Goal: Task Accomplishment & Management: Complete application form

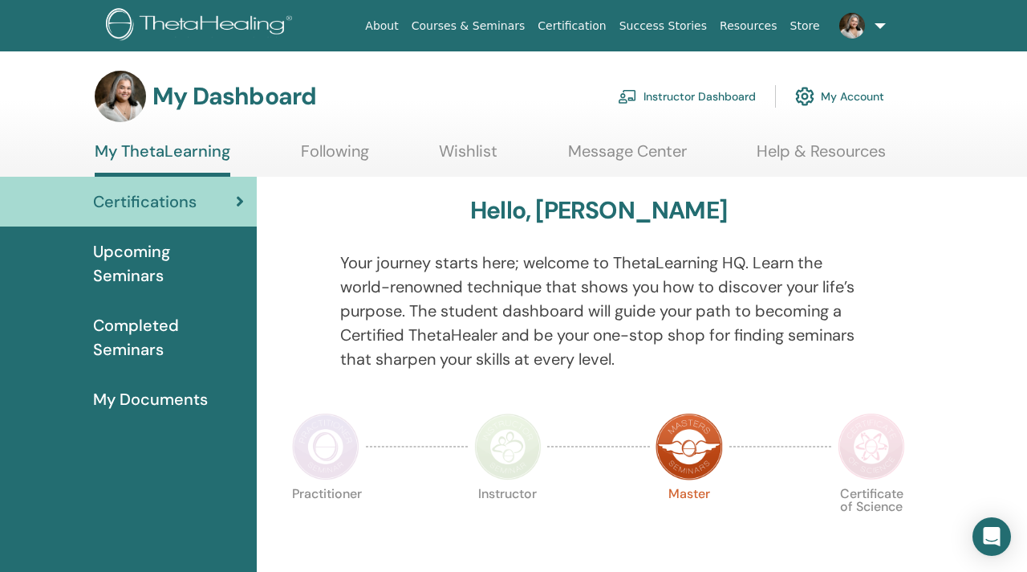
click at [668, 94] on link "Instructor Dashboard" at bounding box center [687, 96] width 138 height 35
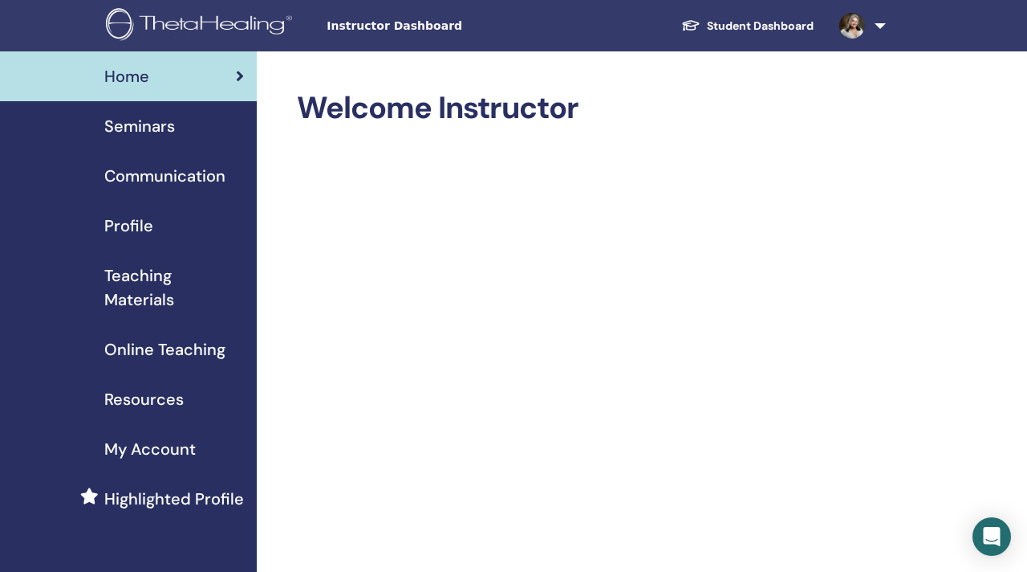
click at [149, 128] on span "Seminars" at bounding box center [139, 126] width 71 height 24
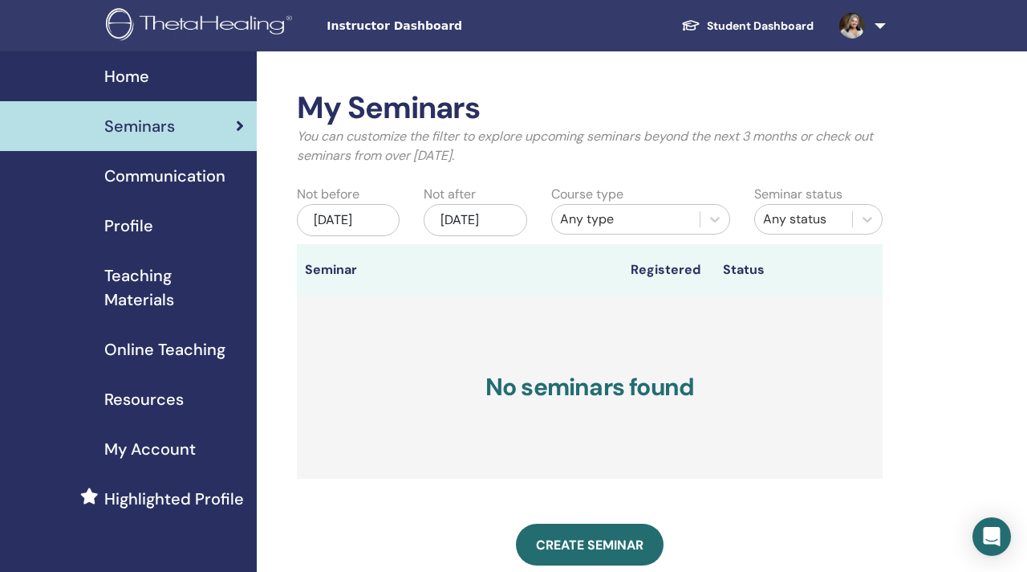
click at [364, 229] on div "Jul/15, 2025" at bounding box center [348, 220] width 103 height 32
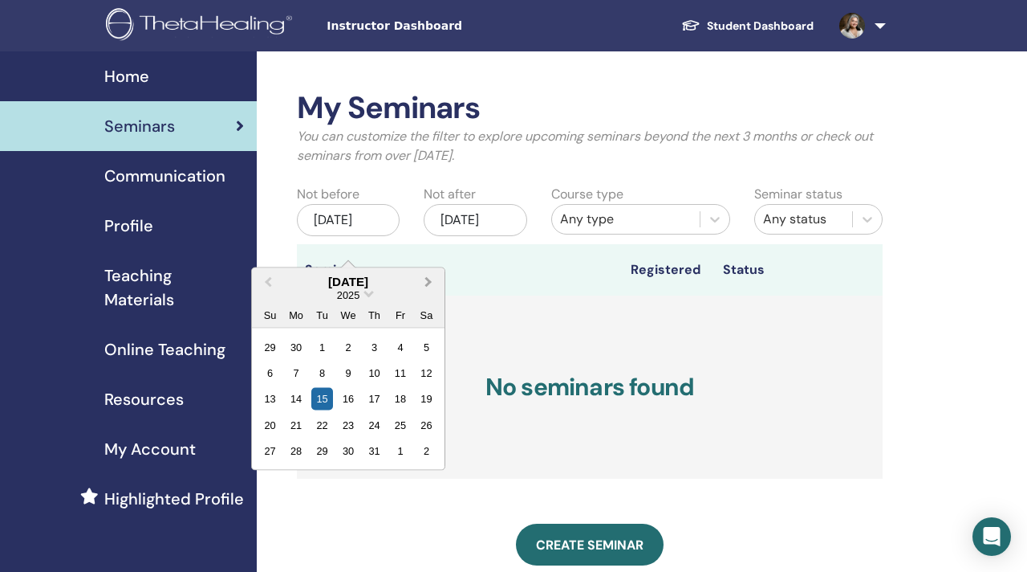
click at [429, 280] on span "Next Month" at bounding box center [429, 281] width 0 height 17
click at [348, 400] on div "15" at bounding box center [348, 399] width 22 height 22
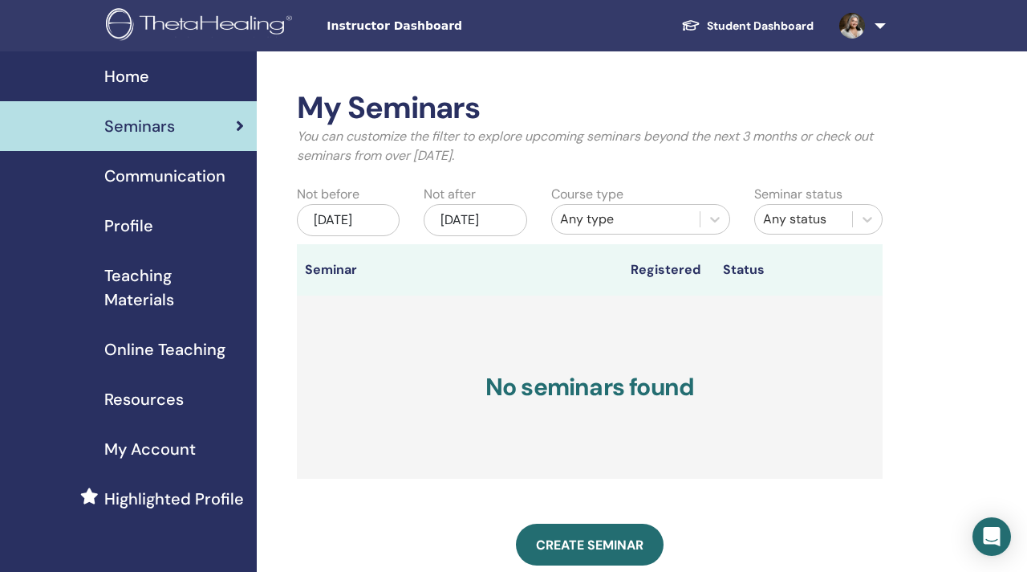
click at [494, 227] on div "Jan/15, 2026" at bounding box center [475, 220] width 103 height 32
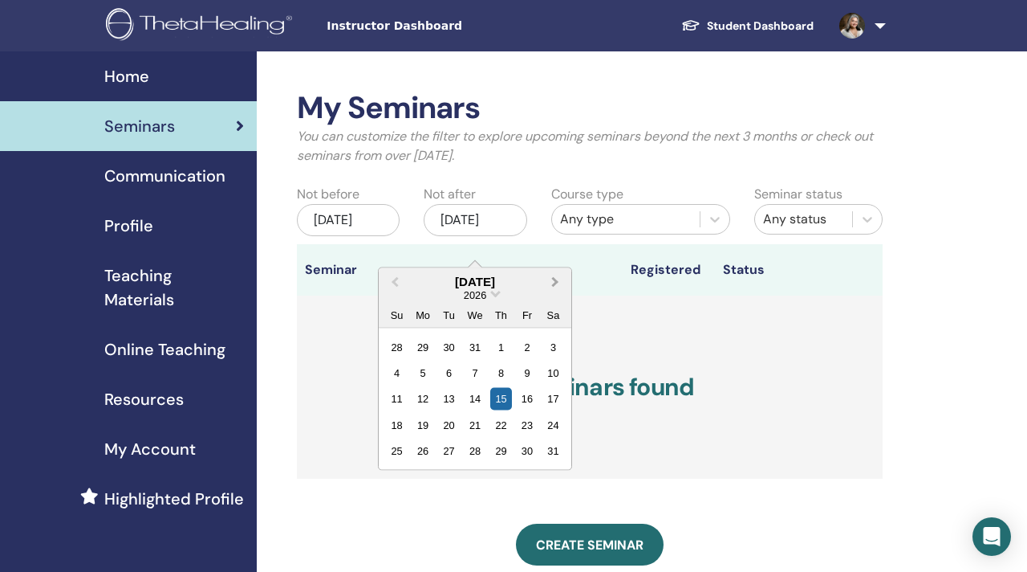
click at [555, 281] on span "Next Month" at bounding box center [555, 281] width 0 height 17
click at [559, 280] on button "Next Month" at bounding box center [557, 282] width 26 height 26
click at [403, 403] on div "15" at bounding box center [397, 399] width 22 height 22
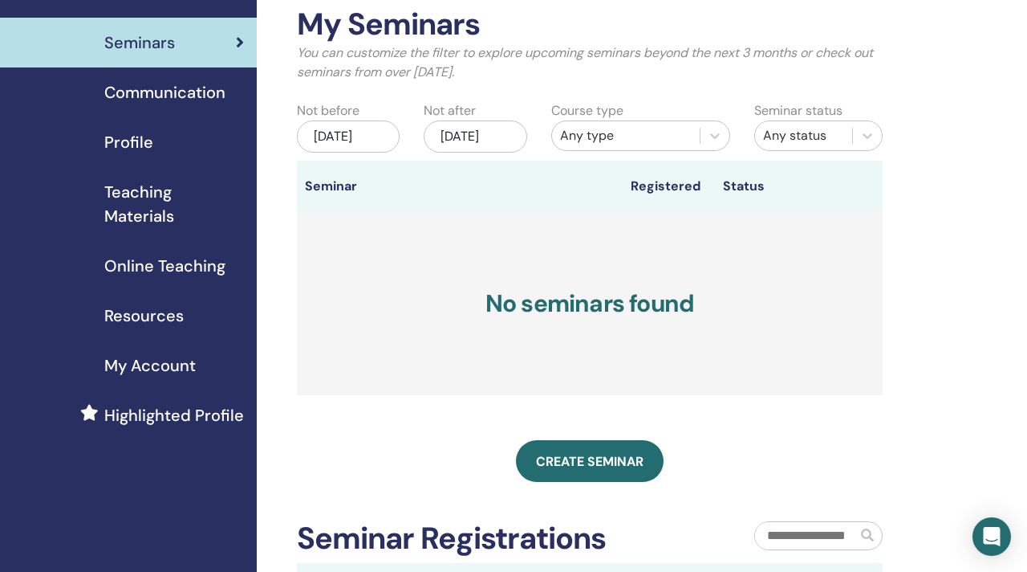
scroll to position [87, 0]
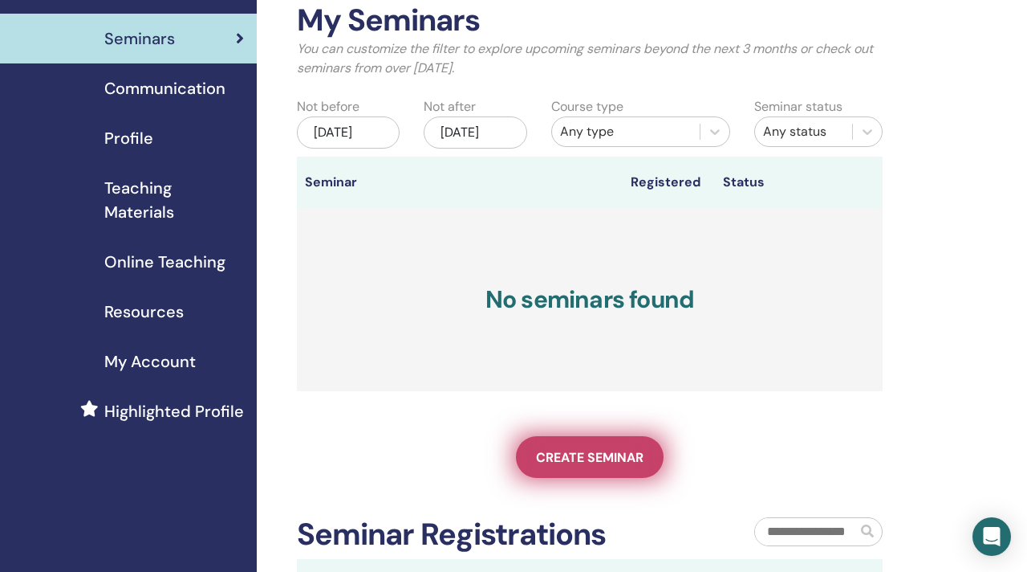
click at [578, 466] on span "Create seminar" at bounding box center [590, 457] width 108 height 17
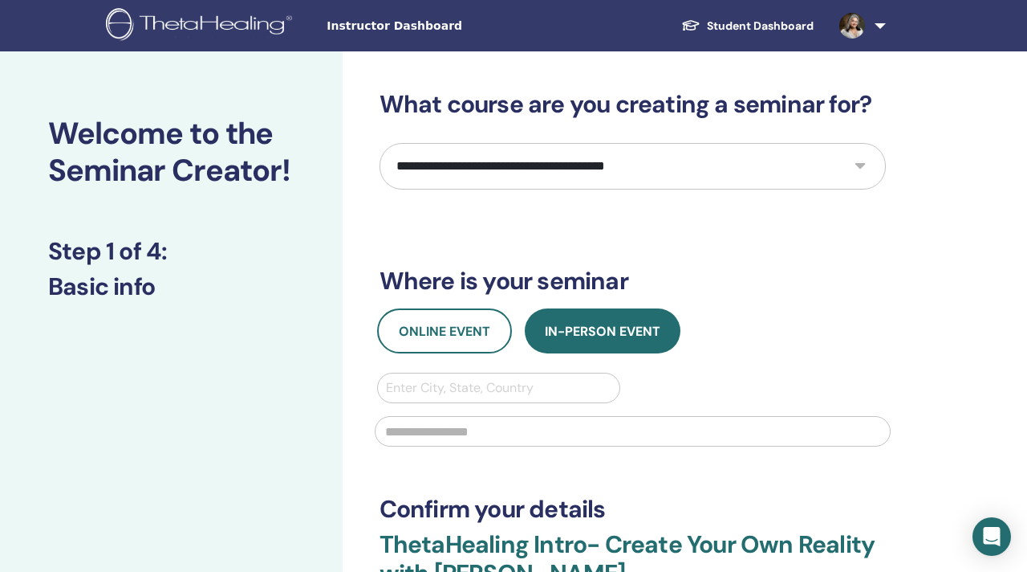
click at [862, 169] on select "**********" at bounding box center [633, 166] width 507 height 47
select select "*"
click at [380, 143] on select "**********" at bounding box center [633, 166] width 507 height 47
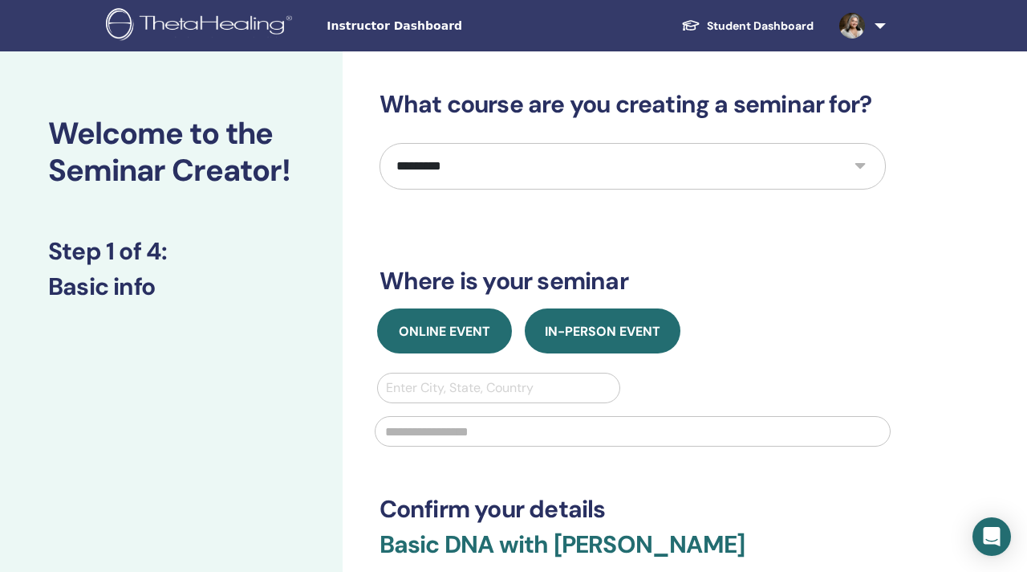
click at [474, 331] on span "Online Event" at bounding box center [445, 331] width 92 height 17
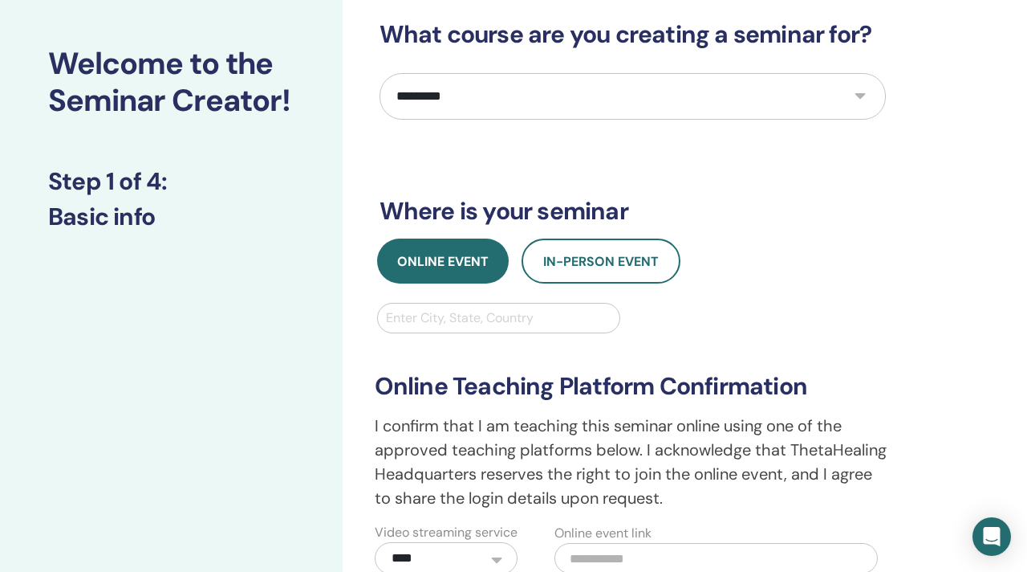
scroll to position [67, 0]
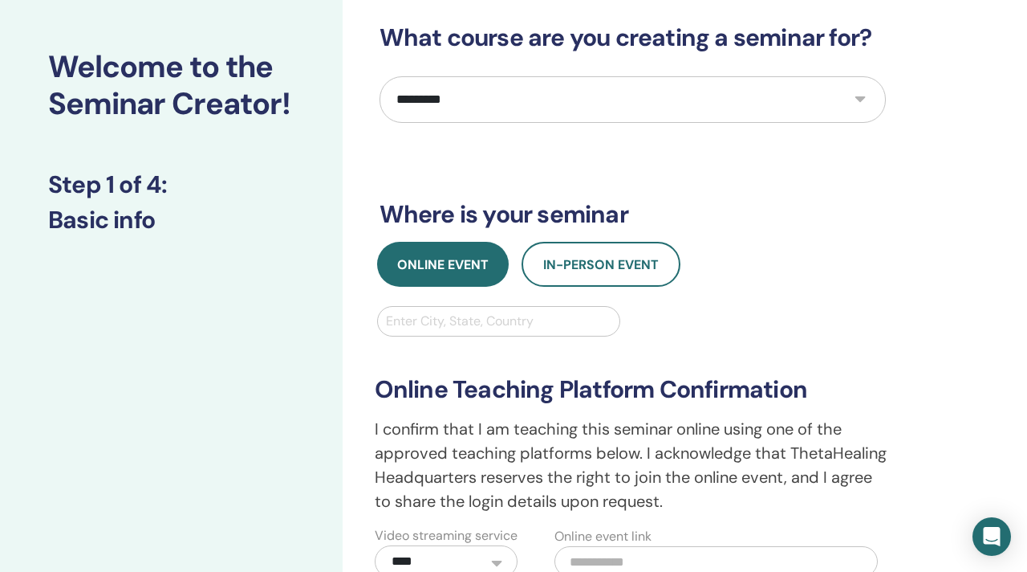
click at [560, 319] on div at bounding box center [499, 321] width 226 height 22
type input "*****"
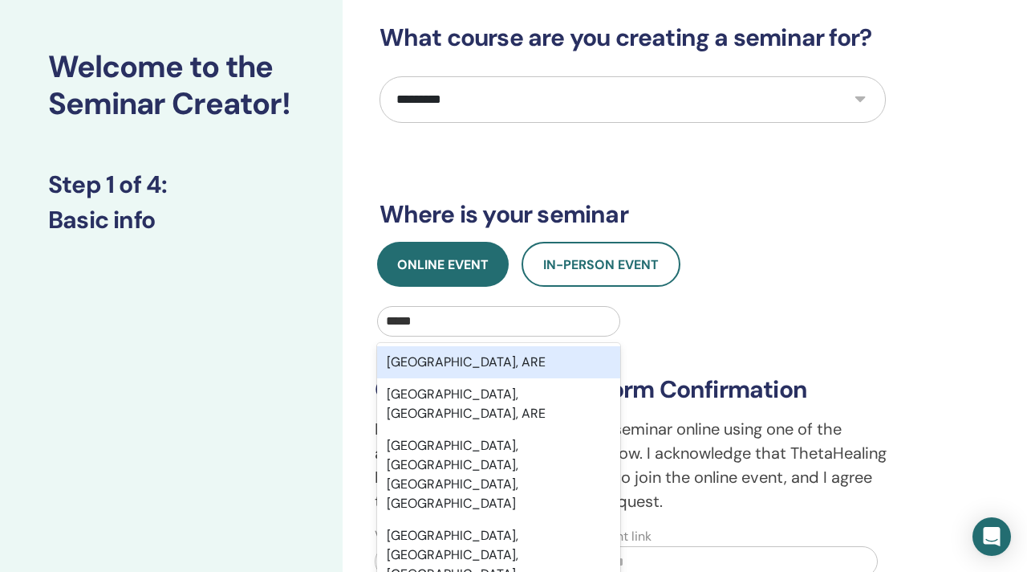
click at [516, 360] on div "[GEOGRAPHIC_DATA], ARE" at bounding box center [499, 362] width 244 height 32
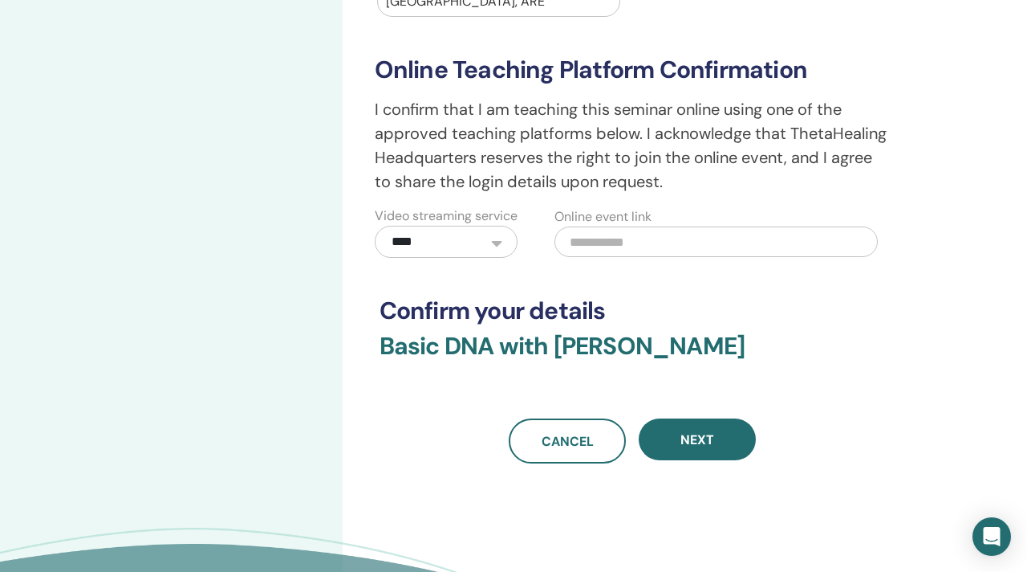
scroll to position [390, 0]
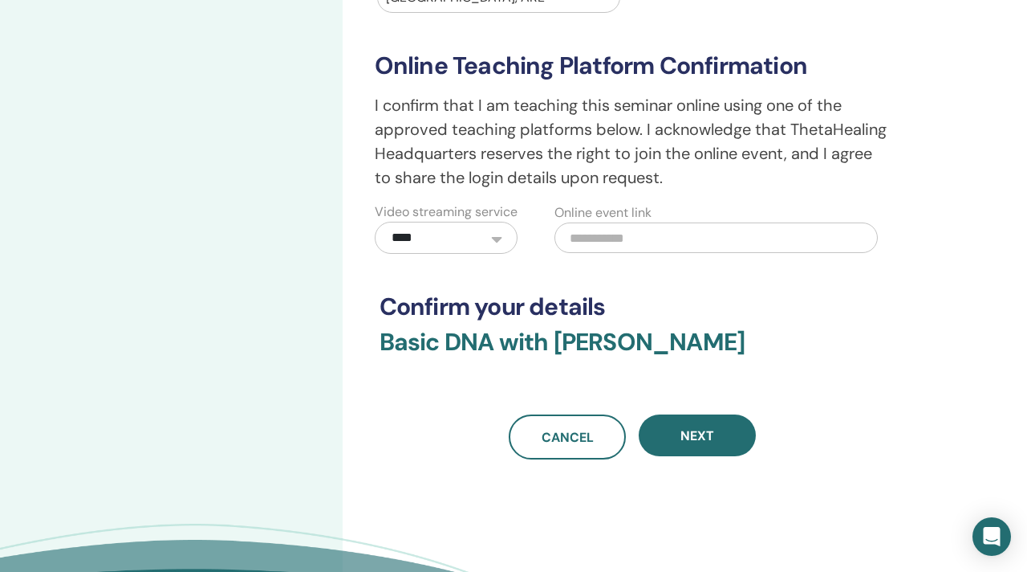
click at [496, 254] on select "**********" at bounding box center [446, 238] width 143 height 32
click at [375, 241] on select "**********" at bounding box center [446, 238] width 143 height 32
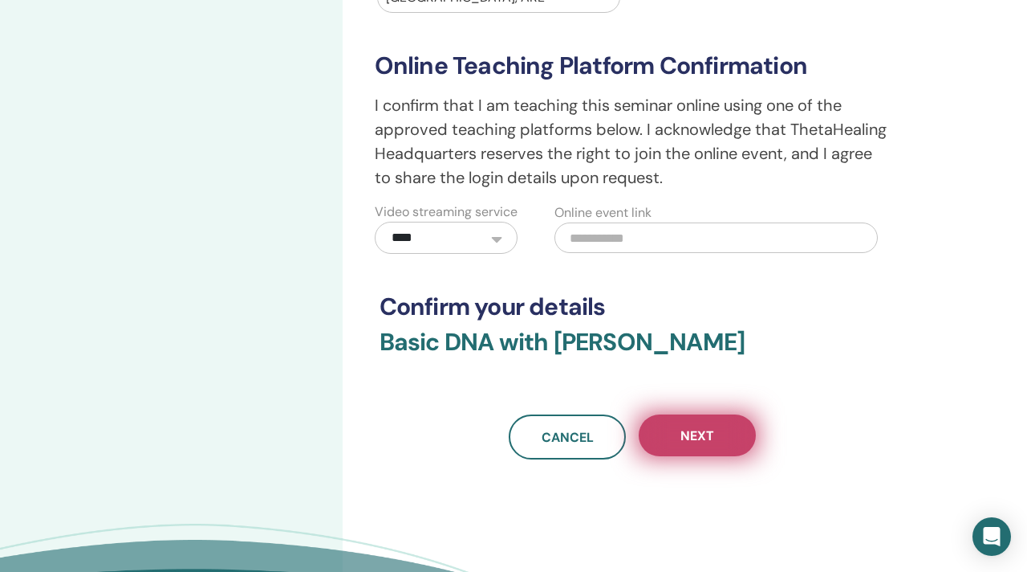
click at [708, 444] on span "Next" at bounding box center [698, 435] width 34 height 17
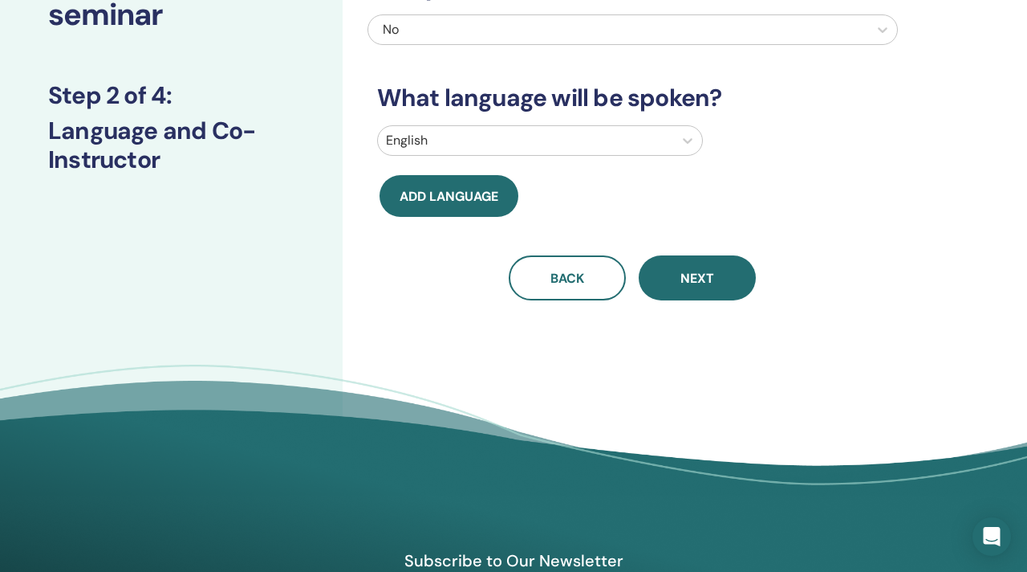
scroll to position [0, 0]
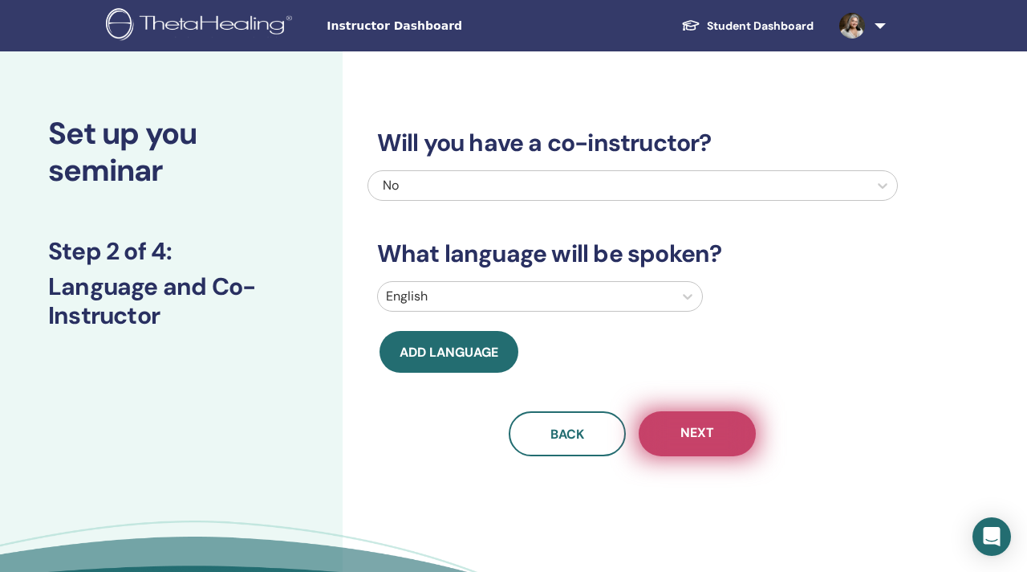
click at [700, 435] on span "Next" at bounding box center [698, 434] width 34 height 20
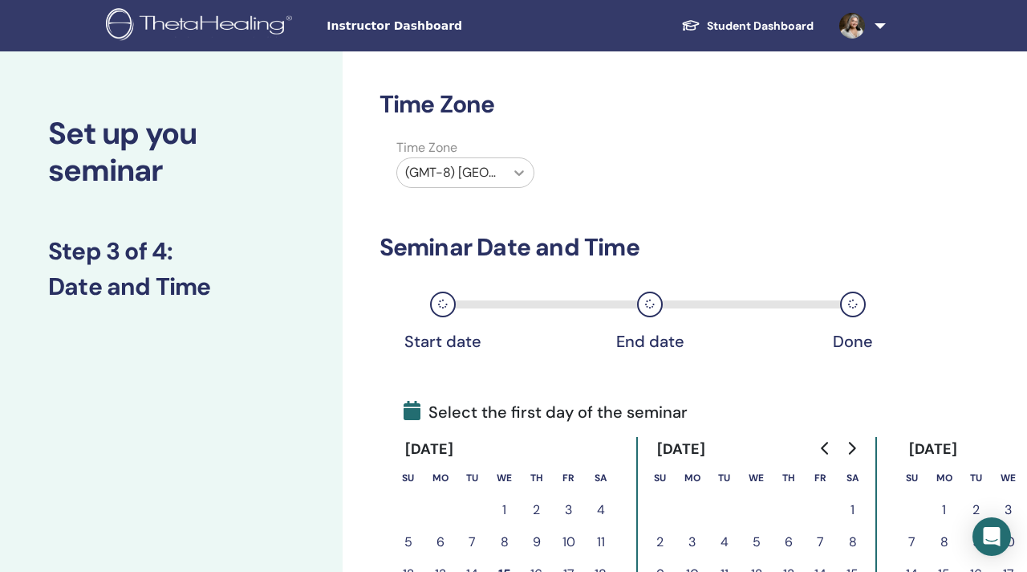
click at [518, 168] on icon at bounding box center [519, 173] width 16 height 16
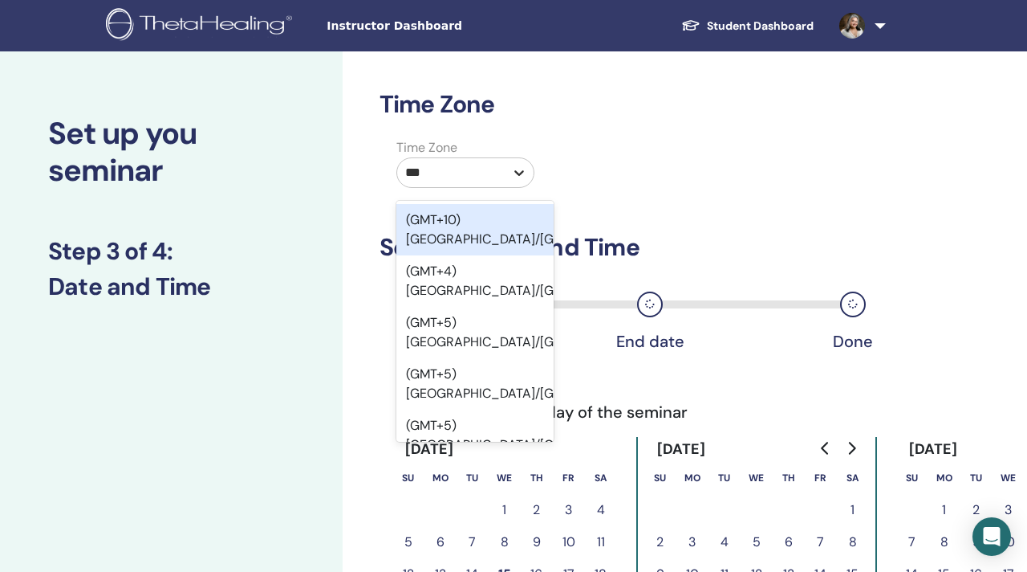
type input "****"
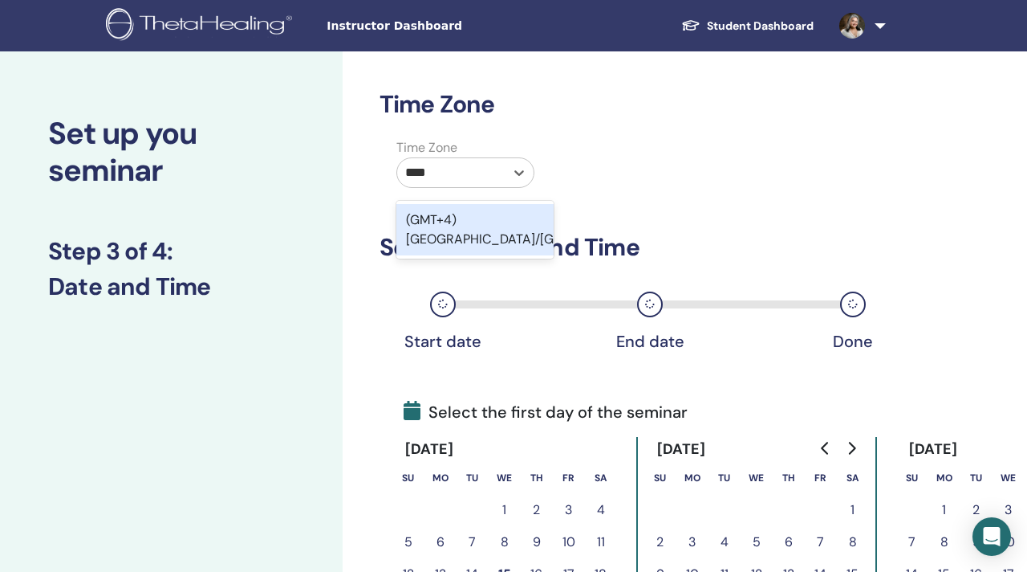
click at [509, 217] on div "(GMT+4) Asia/Dubai" at bounding box center [475, 229] width 157 height 51
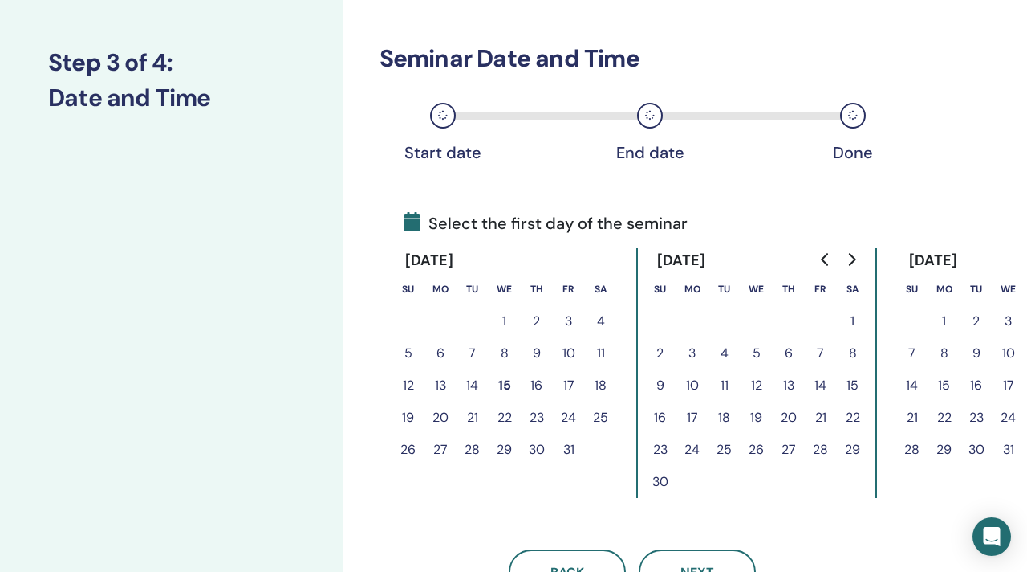
scroll to position [189, 93]
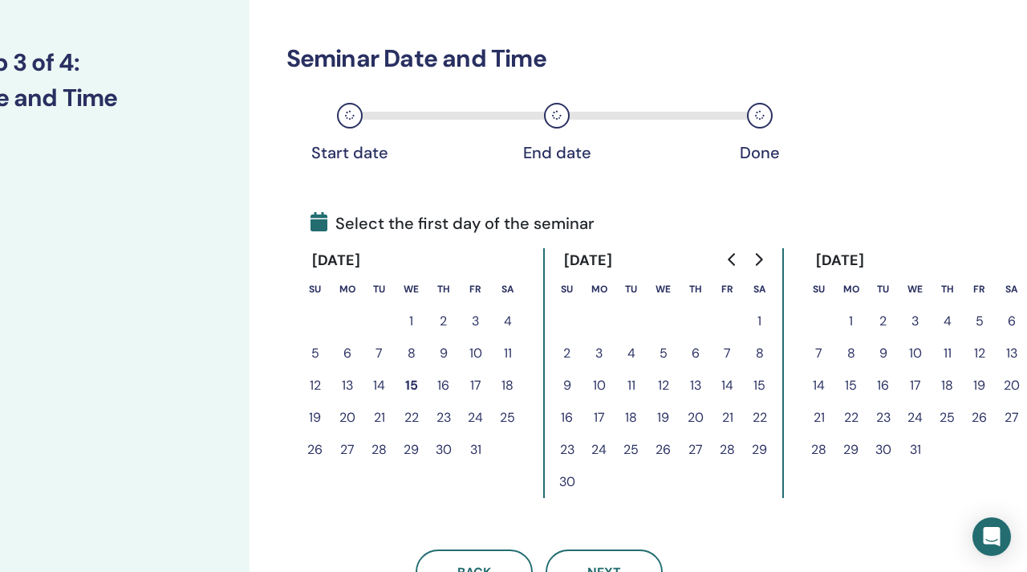
click at [985, 319] on button "5" at bounding box center [980, 321] width 32 height 32
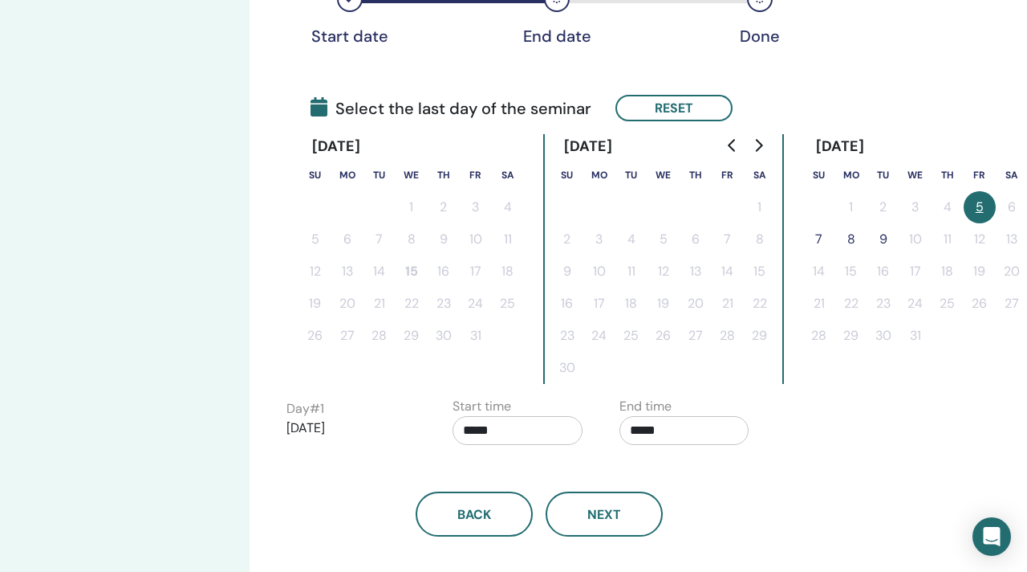
scroll to position [309, 93]
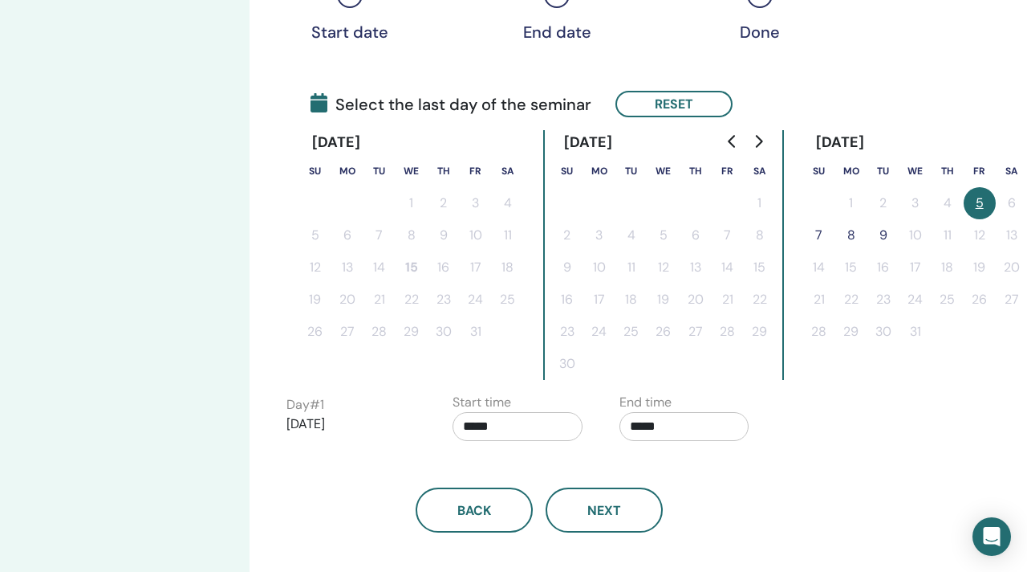
click at [821, 230] on button "7" at bounding box center [820, 235] width 32 height 32
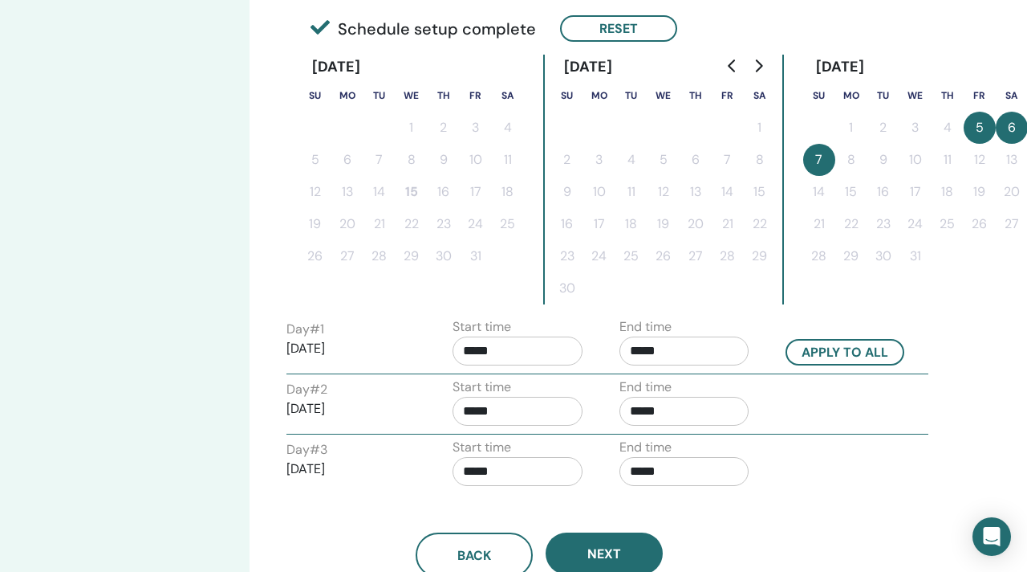
scroll to position [385, 92]
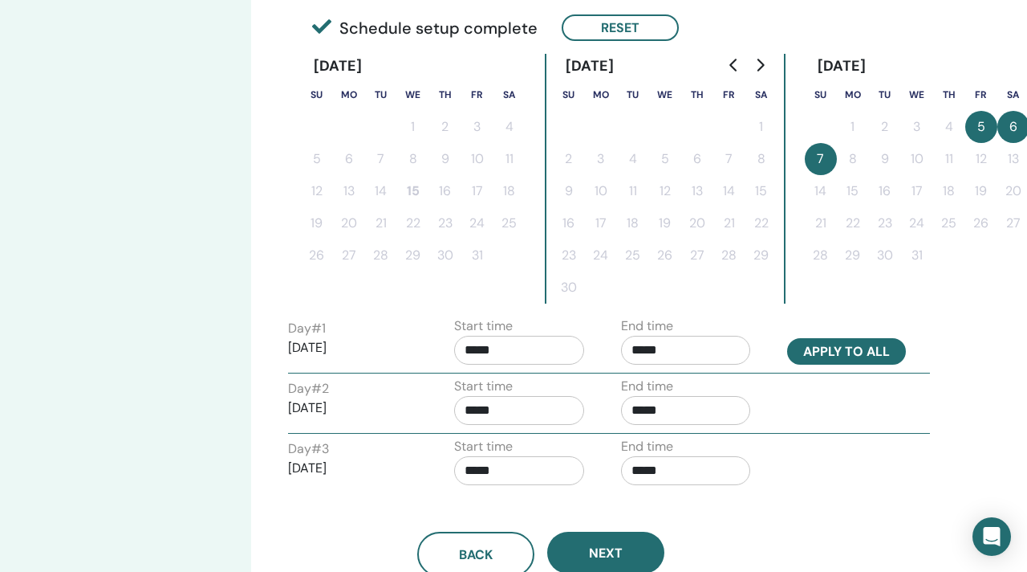
click at [850, 344] on button "Apply to all" at bounding box center [846, 351] width 119 height 26
click at [821, 348] on button "Apply to all" at bounding box center [846, 351] width 119 height 26
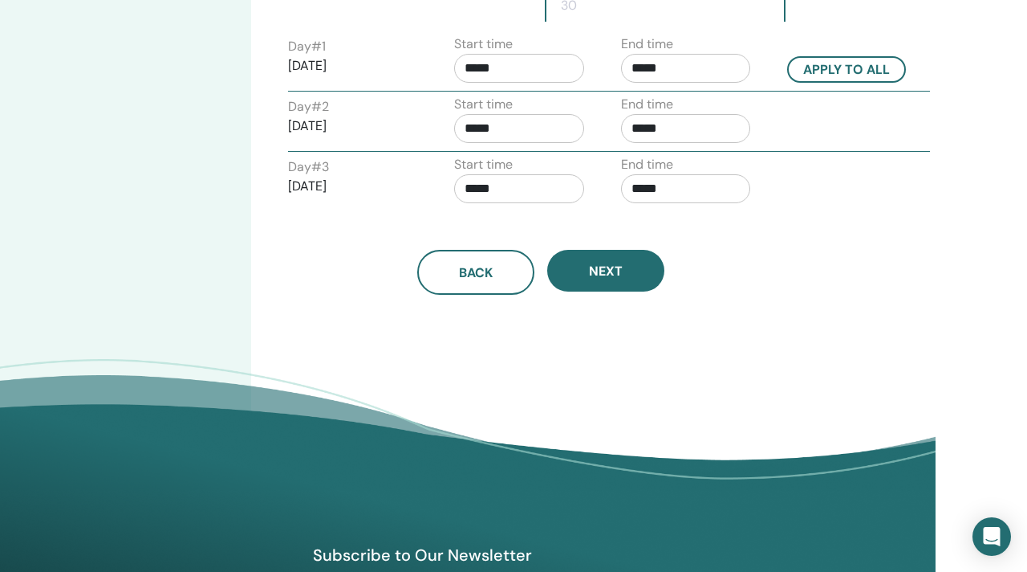
scroll to position [668, 92]
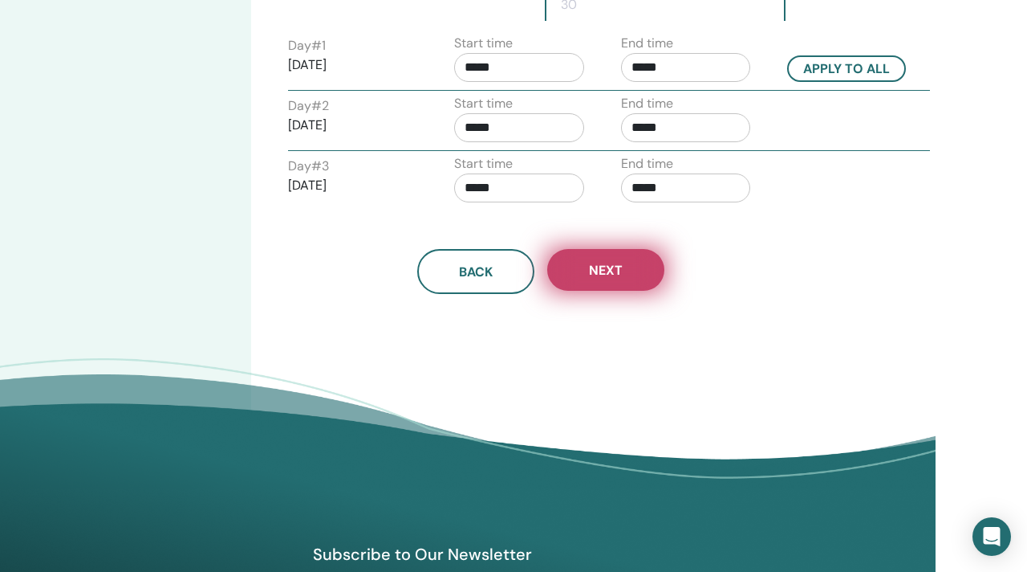
click at [607, 270] on span "Next" at bounding box center [606, 270] width 34 height 17
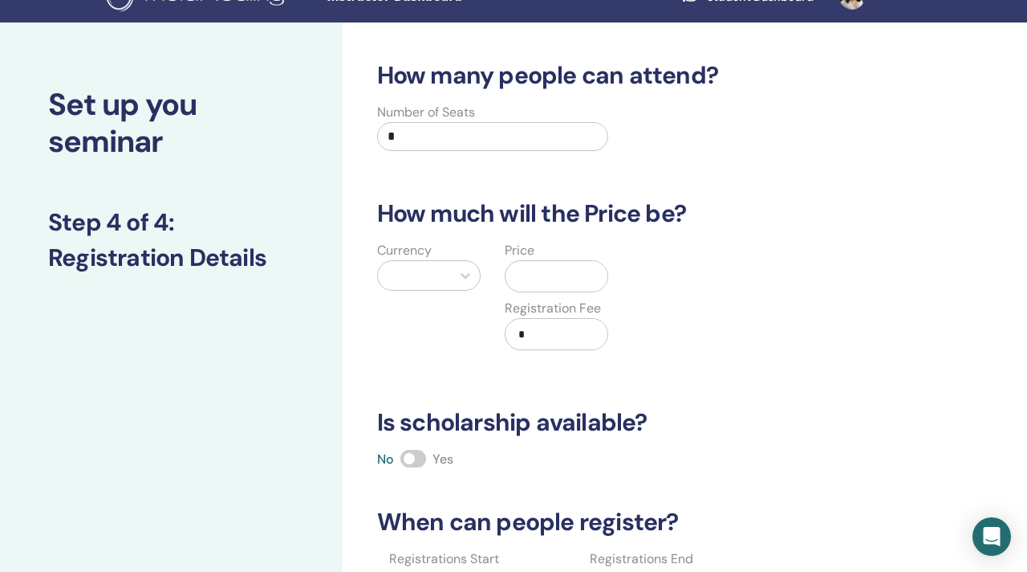
scroll to position [0, 0]
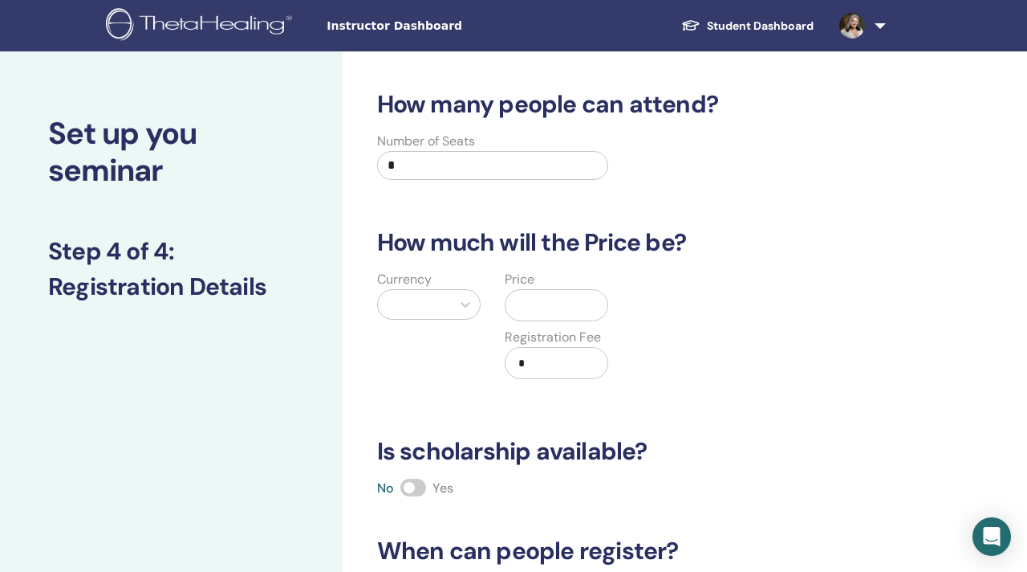
click at [423, 159] on input "*" at bounding box center [493, 165] width 232 height 29
type input "*"
click at [466, 305] on icon at bounding box center [466, 305] width 10 height 6
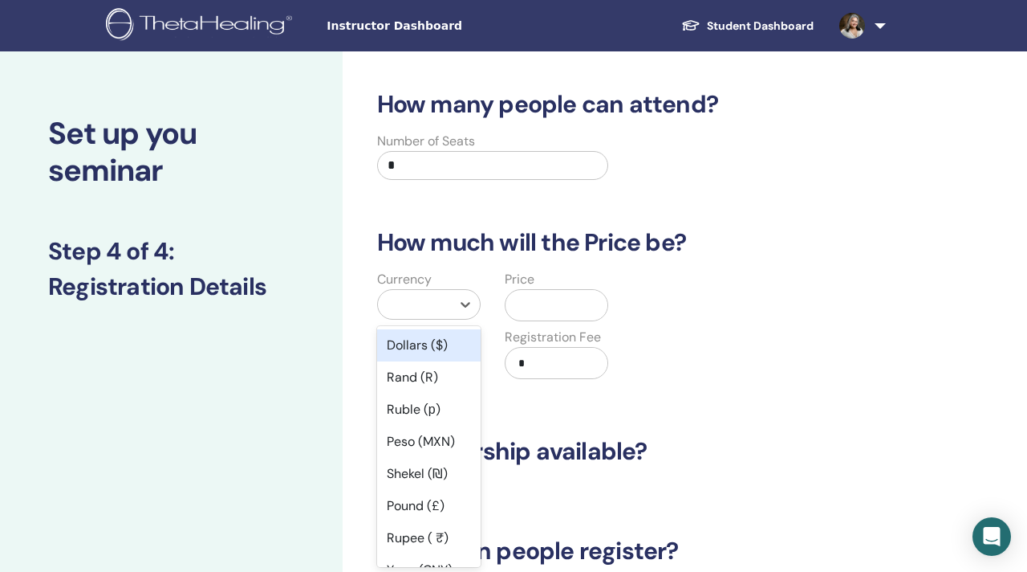
click at [412, 347] on div "Dollars ($)" at bounding box center [429, 345] width 104 height 32
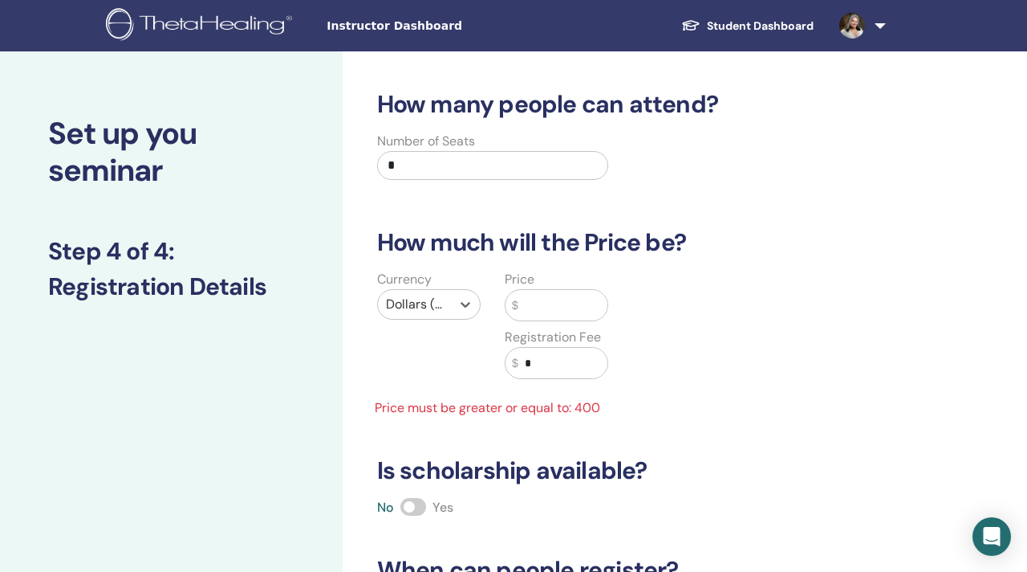
click at [535, 306] on input "text" at bounding box center [564, 305] width 90 height 31
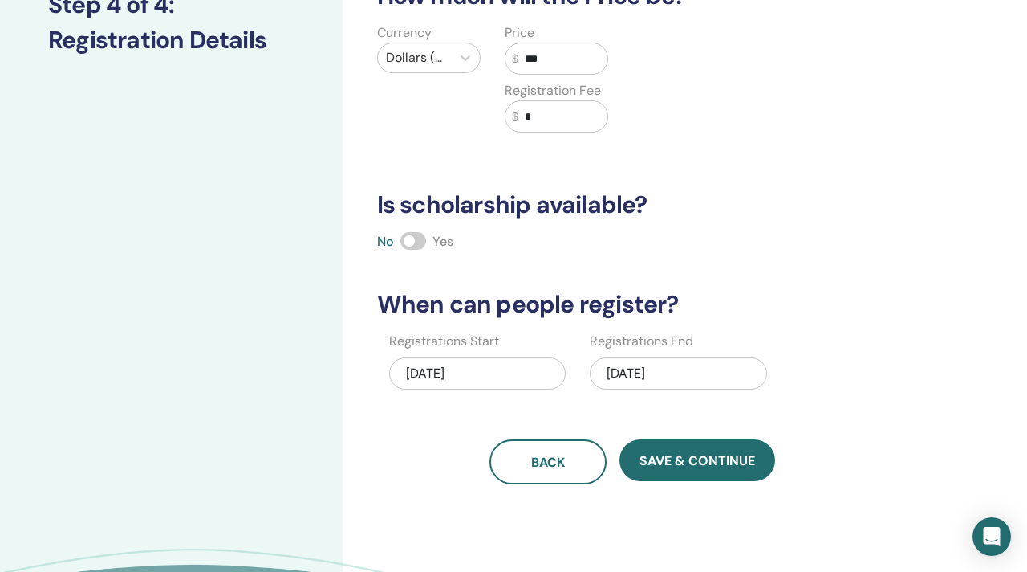
scroll to position [248, 0]
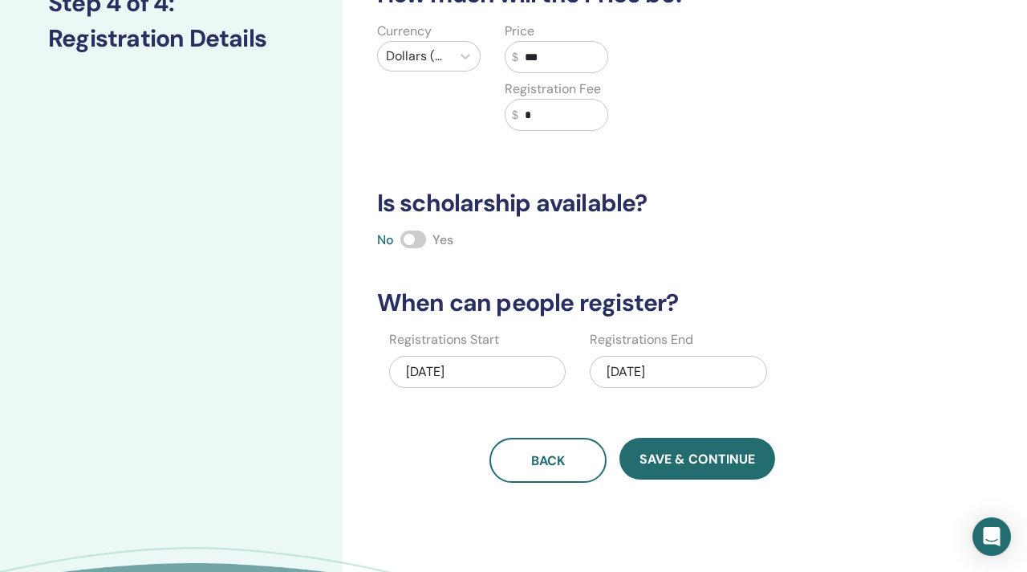
type input "***"
click at [628, 368] on div "12/07/2025" at bounding box center [678, 372] width 177 height 32
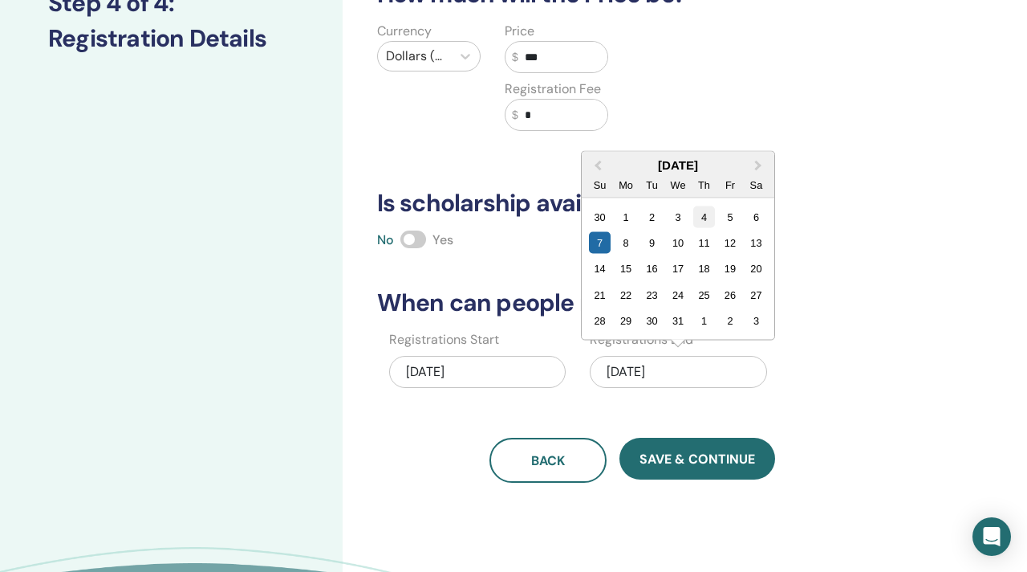
click at [703, 219] on div "4" at bounding box center [705, 216] width 22 height 22
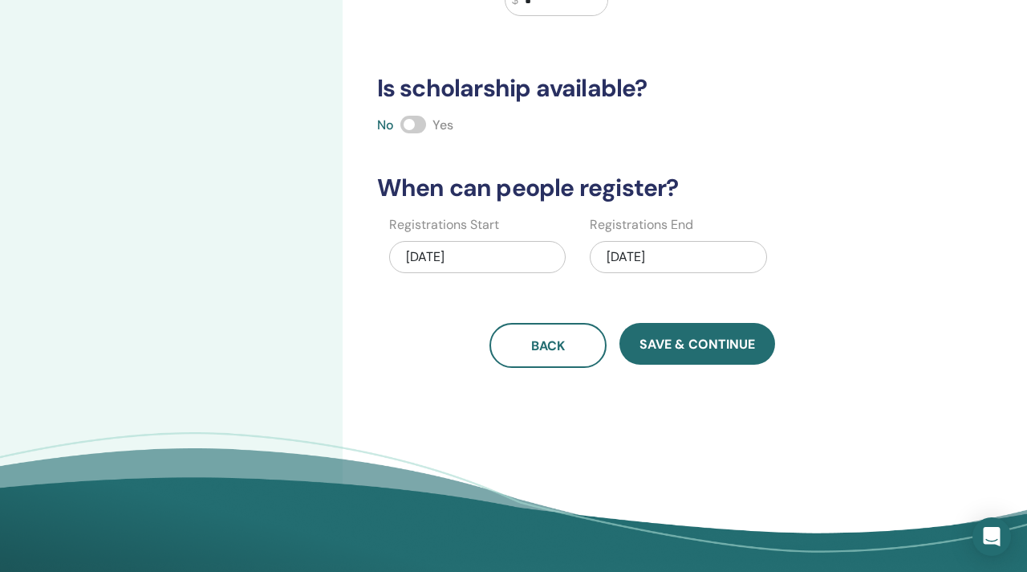
scroll to position [339, 0]
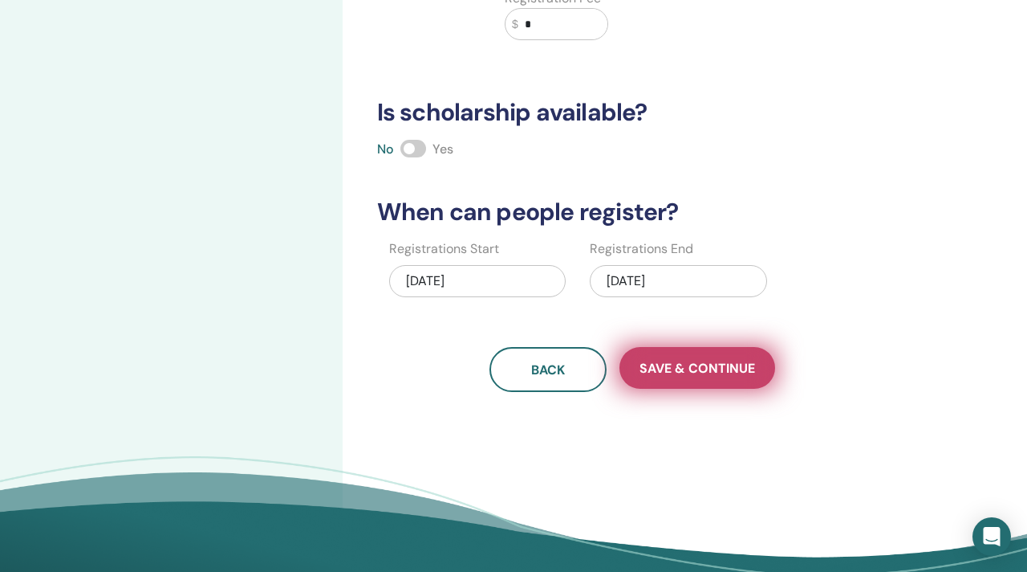
click at [675, 367] on span "Save & Continue" at bounding box center [698, 368] width 116 height 17
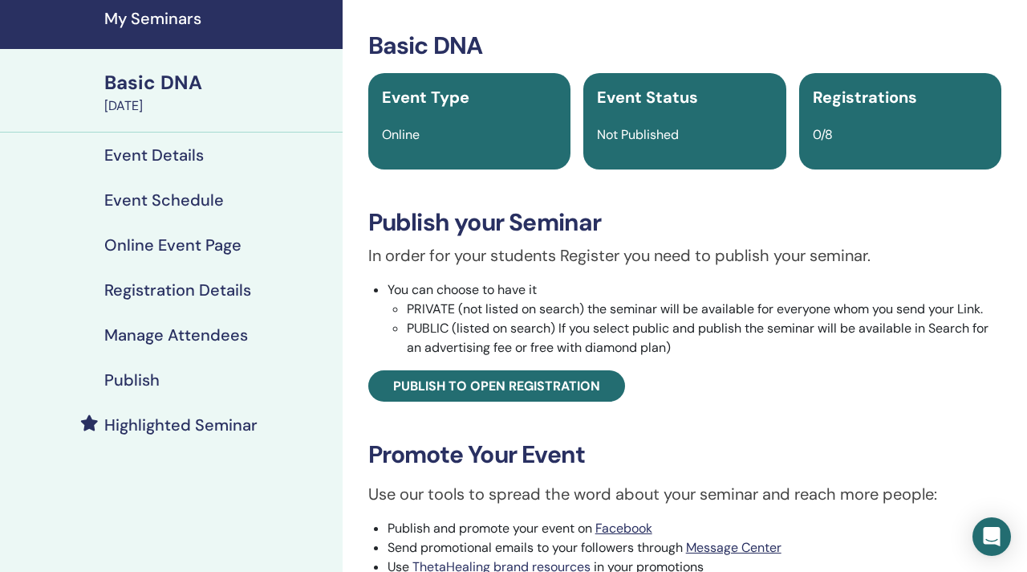
scroll to position [58, 0]
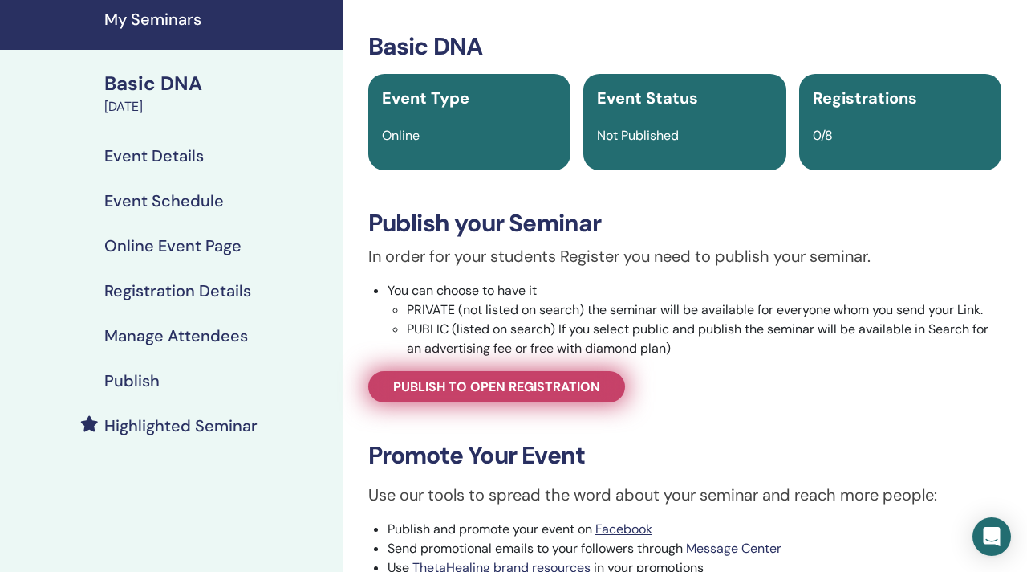
click at [519, 384] on span "Publish to open registration" at bounding box center [496, 386] width 207 height 17
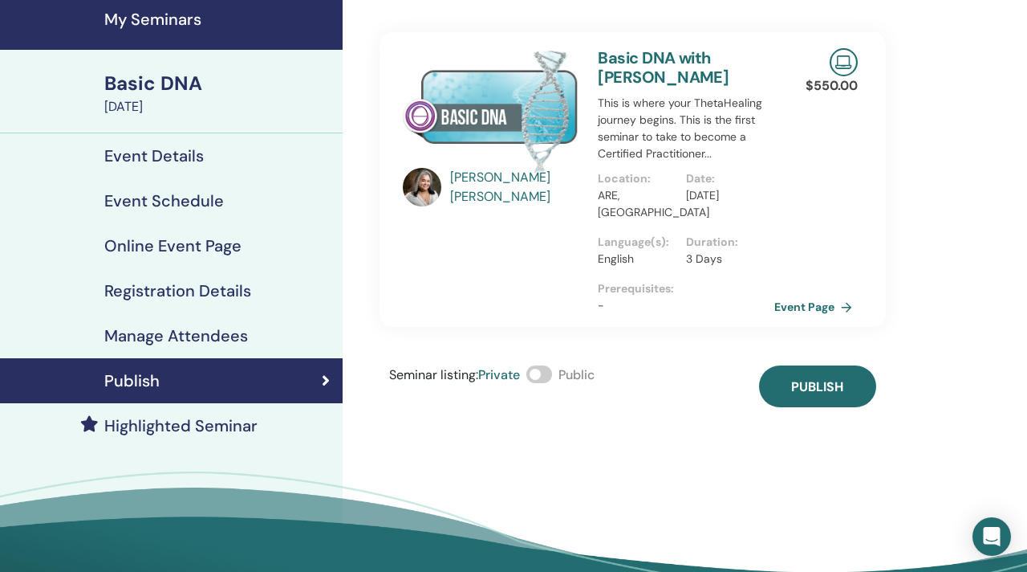
click at [539, 376] on span at bounding box center [540, 374] width 26 height 18
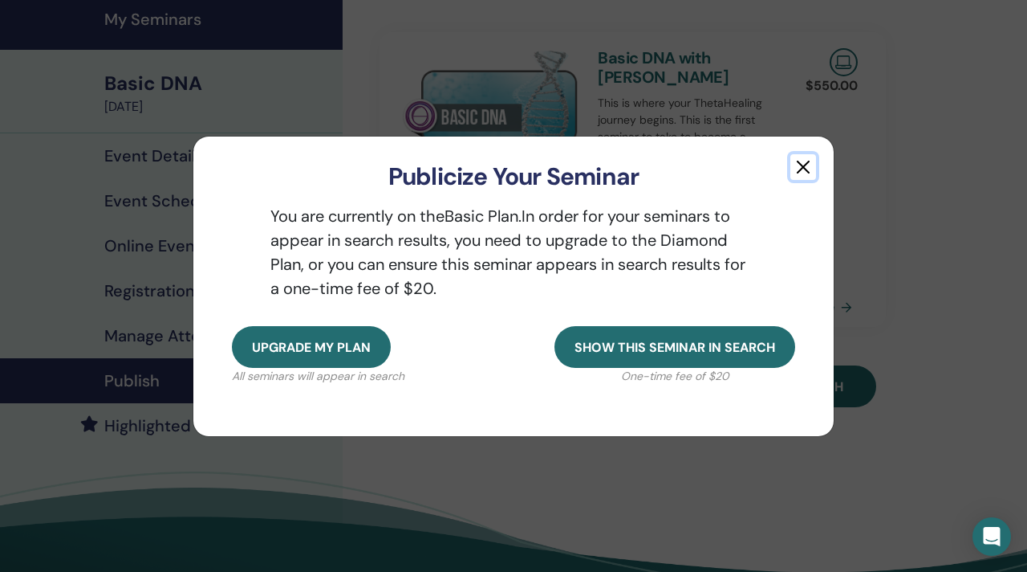
click at [805, 164] on button "button" at bounding box center [804, 167] width 26 height 26
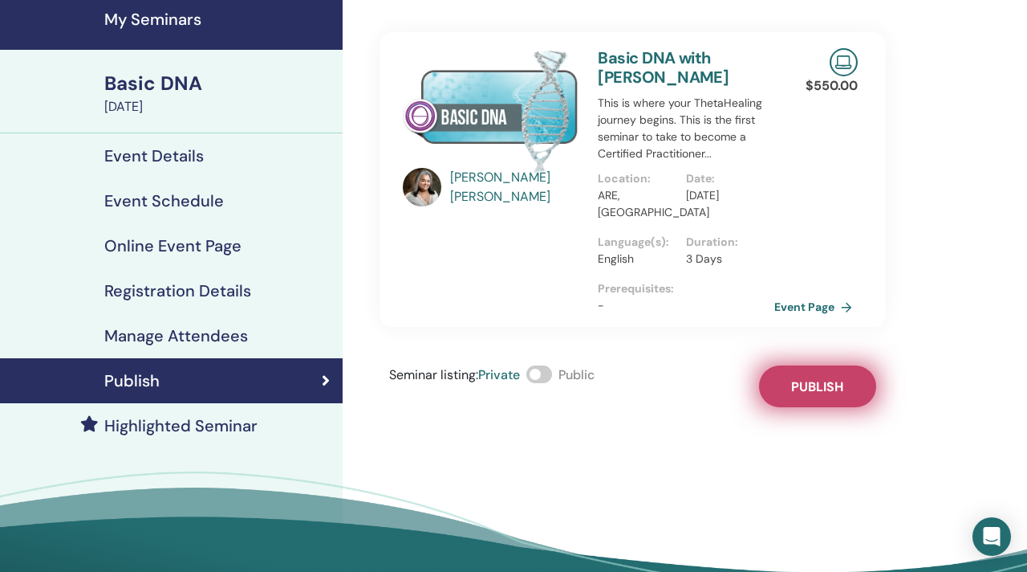
click at [824, 397] on button "Publish" at bounding box center [817, 386] width 117 height 42
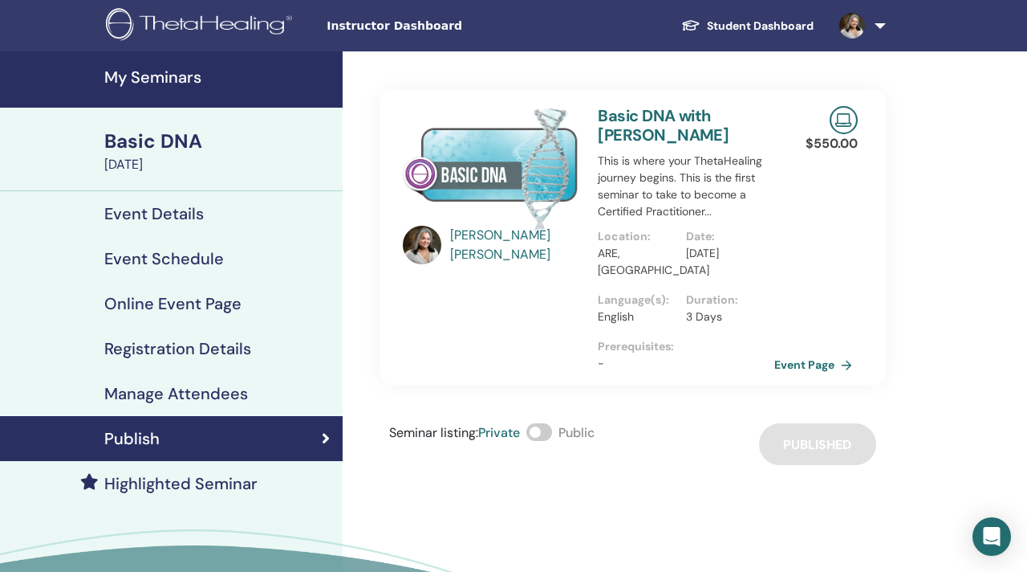
click at [202, 389] on h4 "Manage Attendees" at bounding box center [176, 393] width 144 height 19
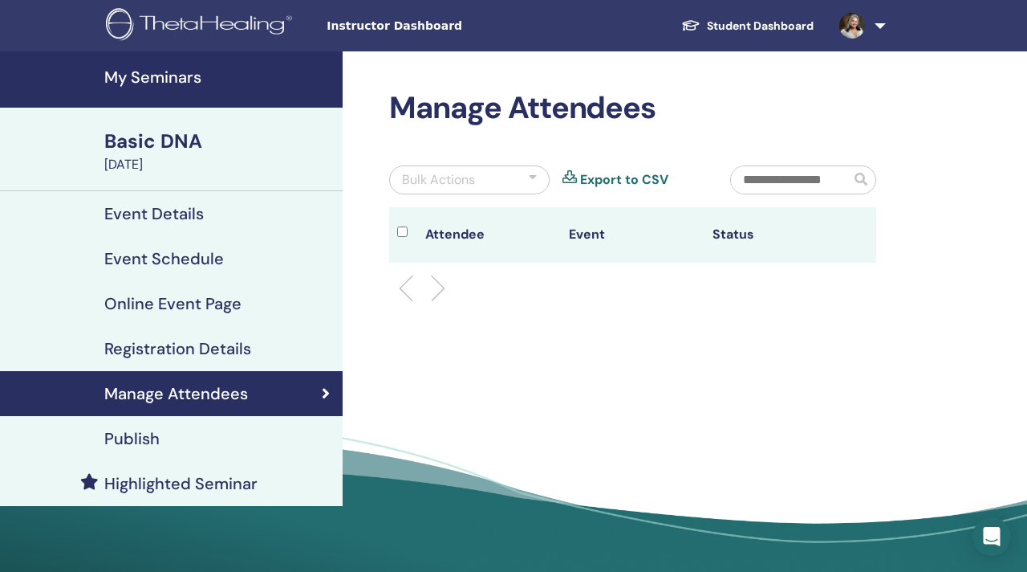
click at [187, 346] on h4 "Registration Details" at bounding box center [177, 348] width 147 height 19
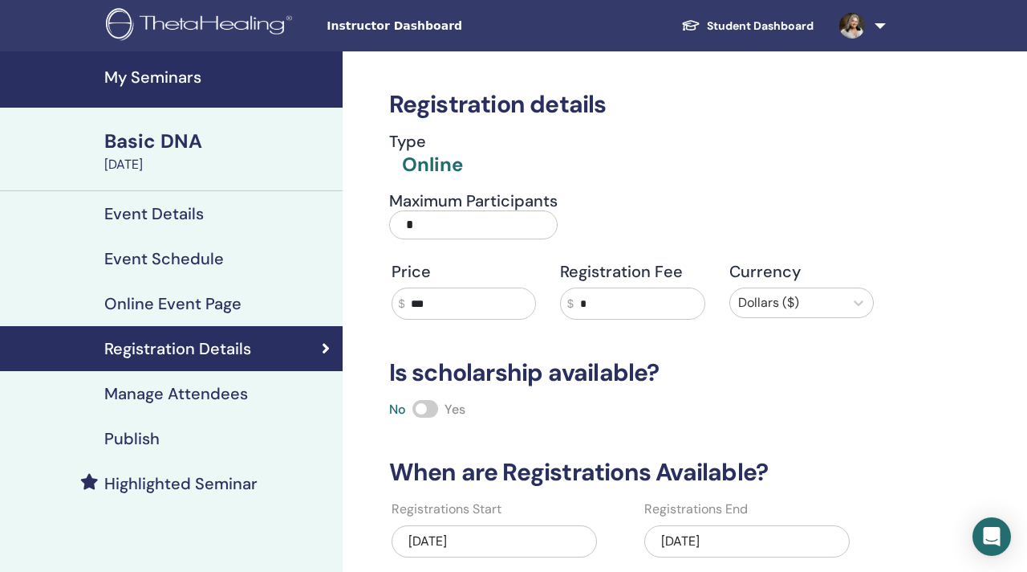
click at [147, 437] on h4 "Publish" at bounding box center [131, 438] width 55 height 19
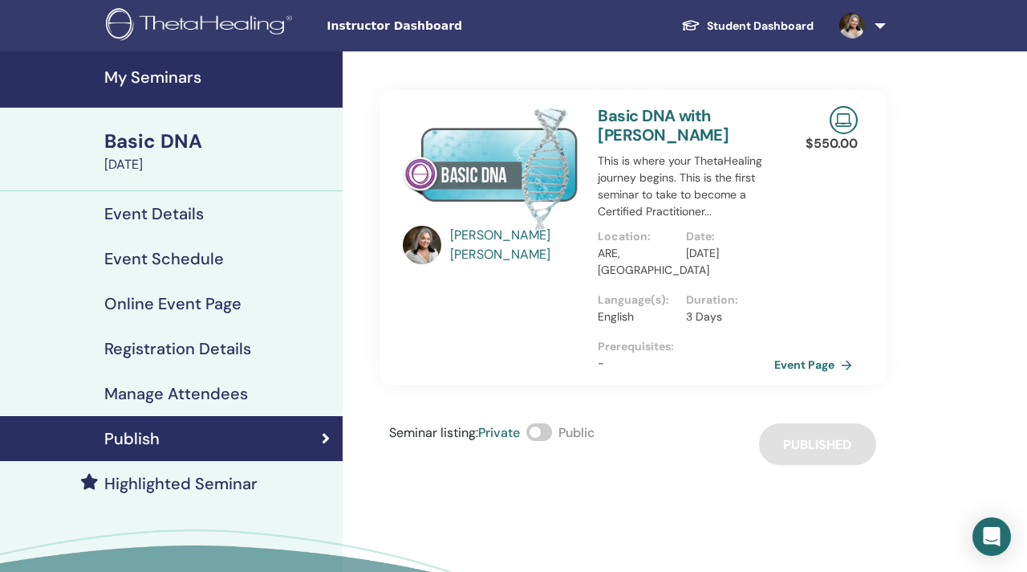
click at [196, 482] on h4 "Highlighted Seminar" at bounding box center [180, 483] width 153 height 19
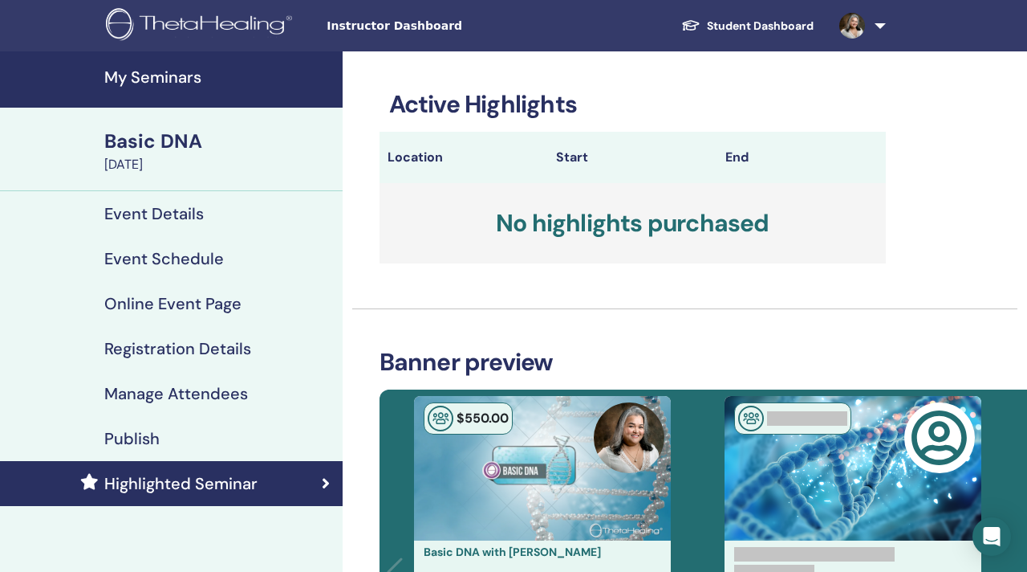
click at [148, 144] on div "Basic DNA" at bounding box center [218, 141] width 229 height 27
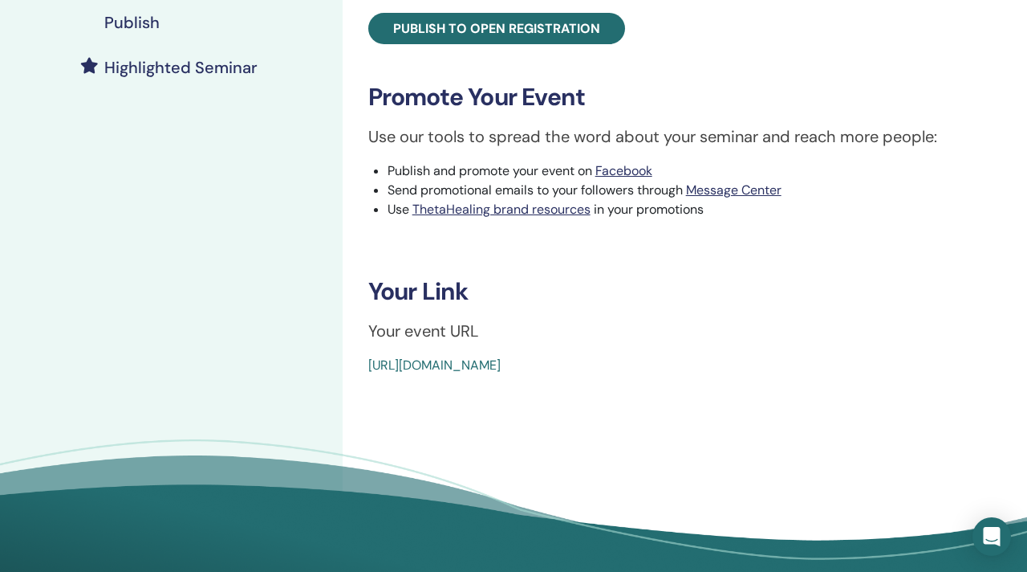
scroll to position [417, 0]
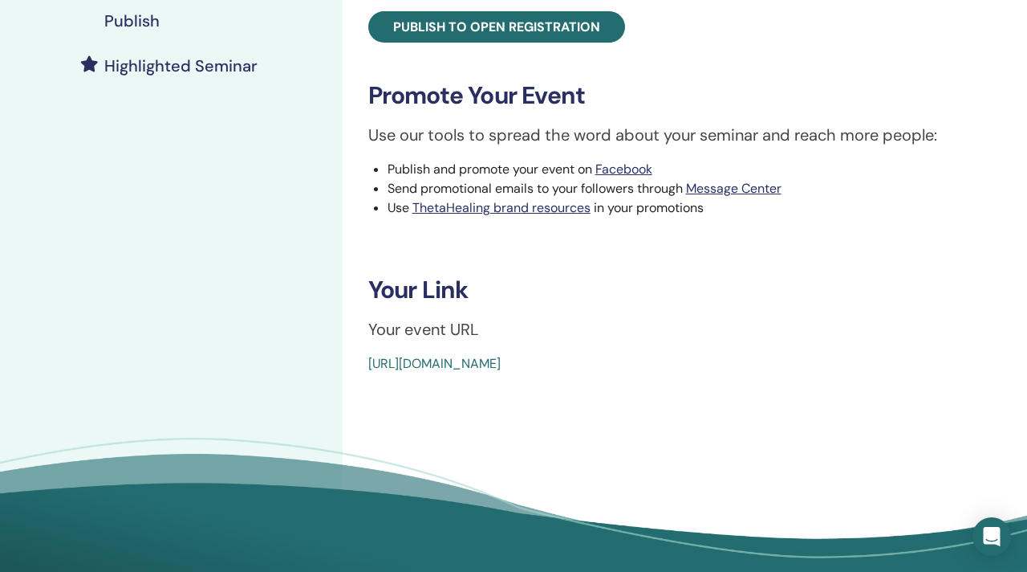
click at [475, 364] on link "https://www.thetahealing.com/seminar-380155-details.html" at bounding box center [434, 363] width 132 height 17
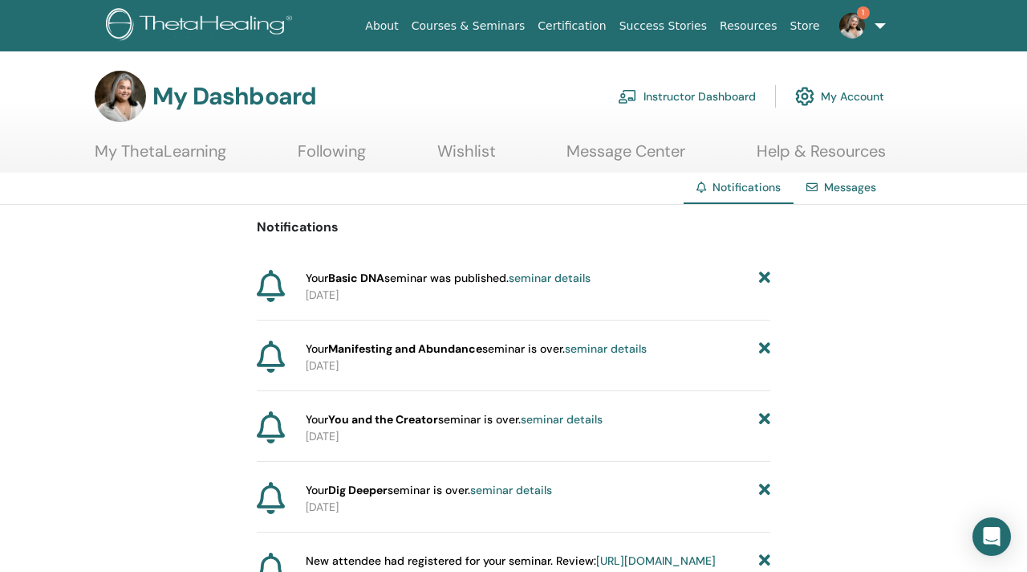
click at [588, 277] on link "seminar details" at bounding box center [550, 278] width 82 height 14
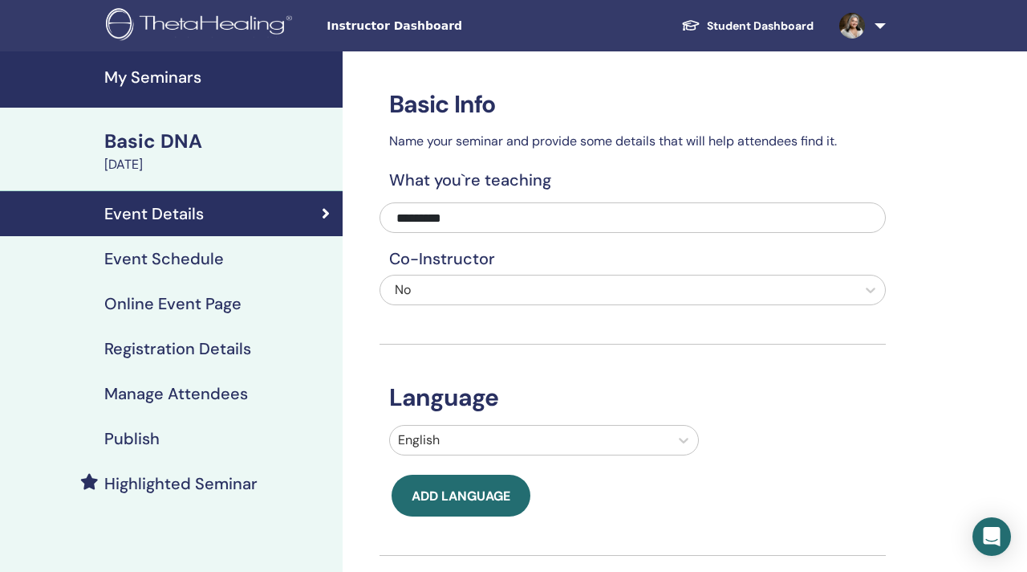
click at [380, 23] on span "Instructor Dashboard" at bounding box center [447, 26] width 241 height 17
click at [160, 79] on h4 "My Seminars" at bounding box center [218, 76] width 229 height 19
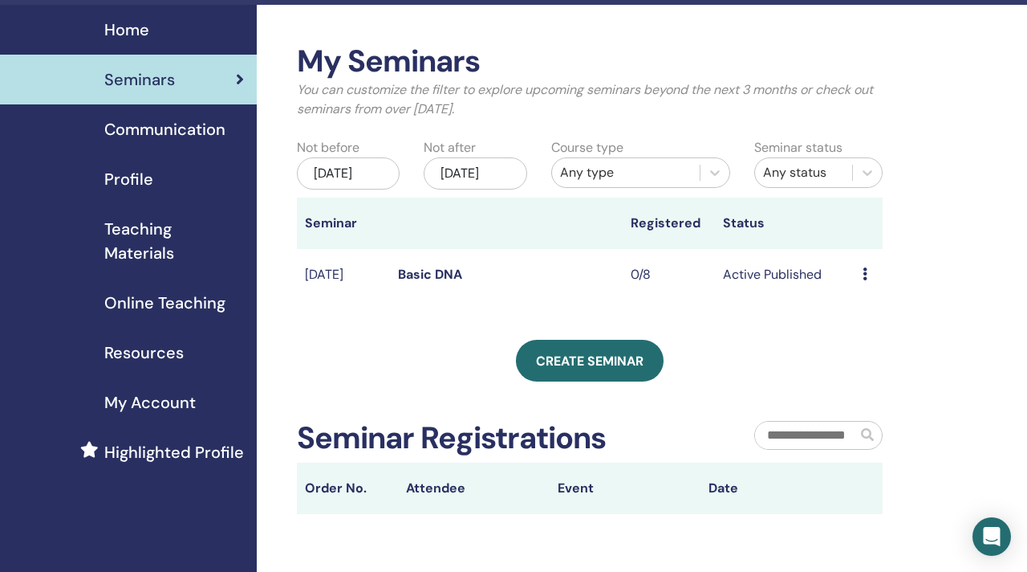
scroll to position [50, 0]
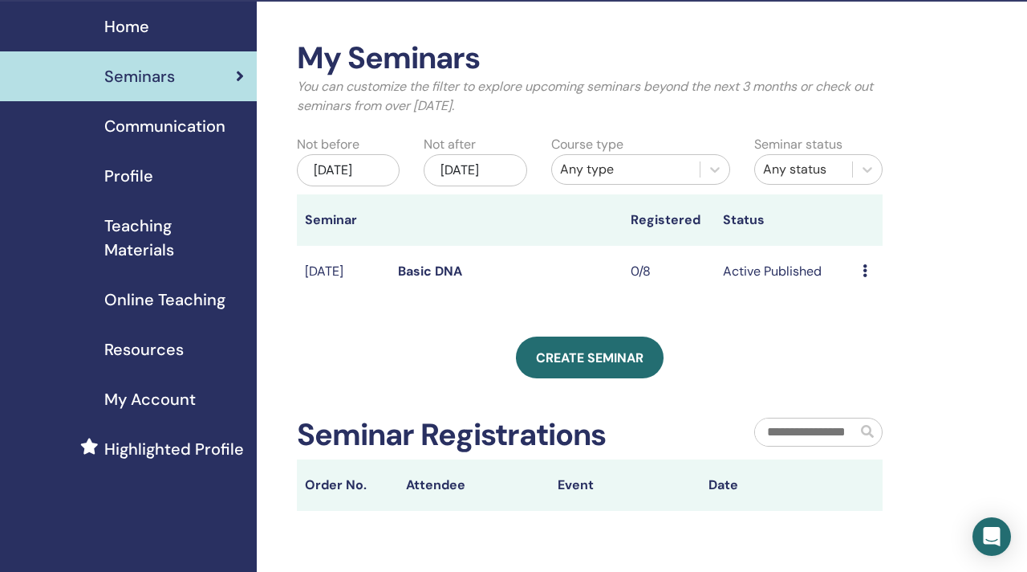
click at [866, 277] on icon at bounding box center [865, 270] width 5 height 13
click at [860, 319] on link "Edit" at bounding box center [855, 323] width 23 height 17
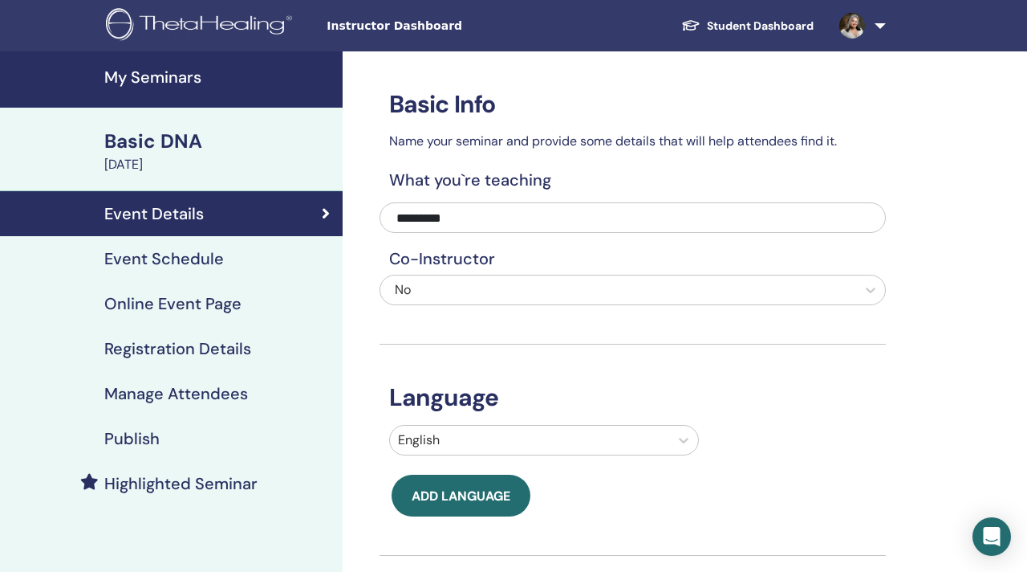
click at [184, 254] on h4 "Event Schedule" at bounding box center [164, 258] width 120 height 19
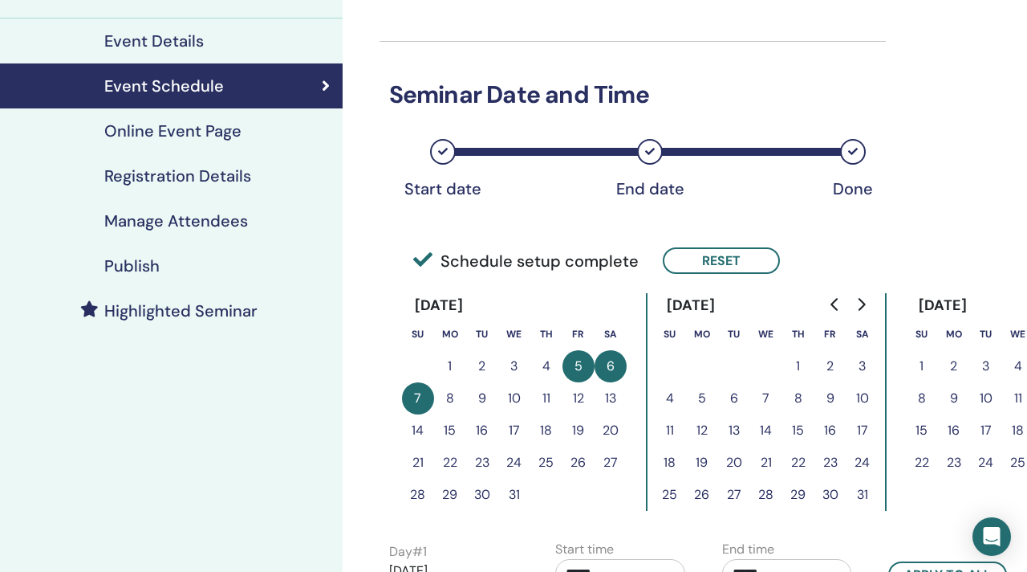
scroll to position [177, 0]
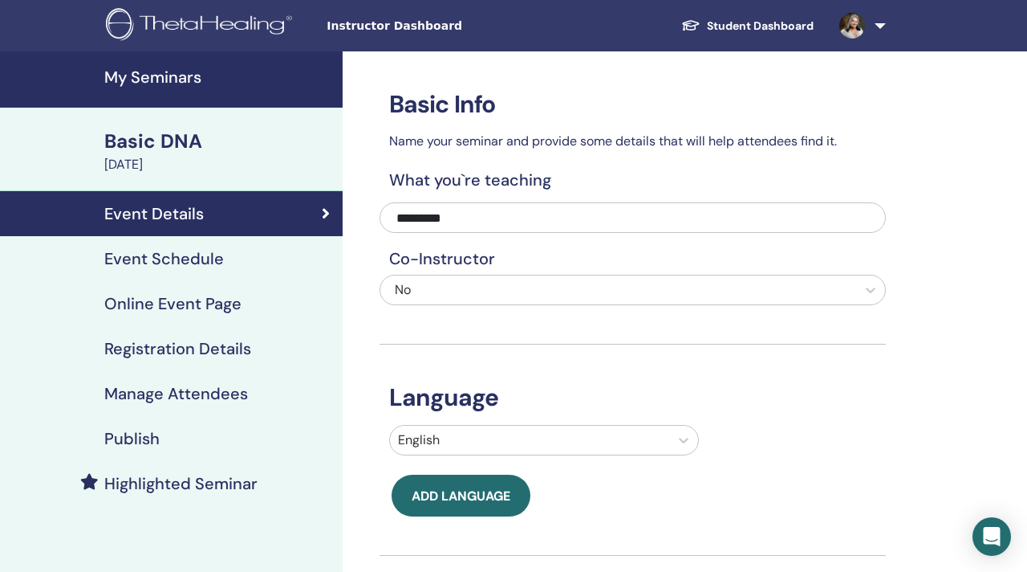
click at [128, 261] on h4 "Event Schedule" at bounding box center [164, 258] width 120 height 19
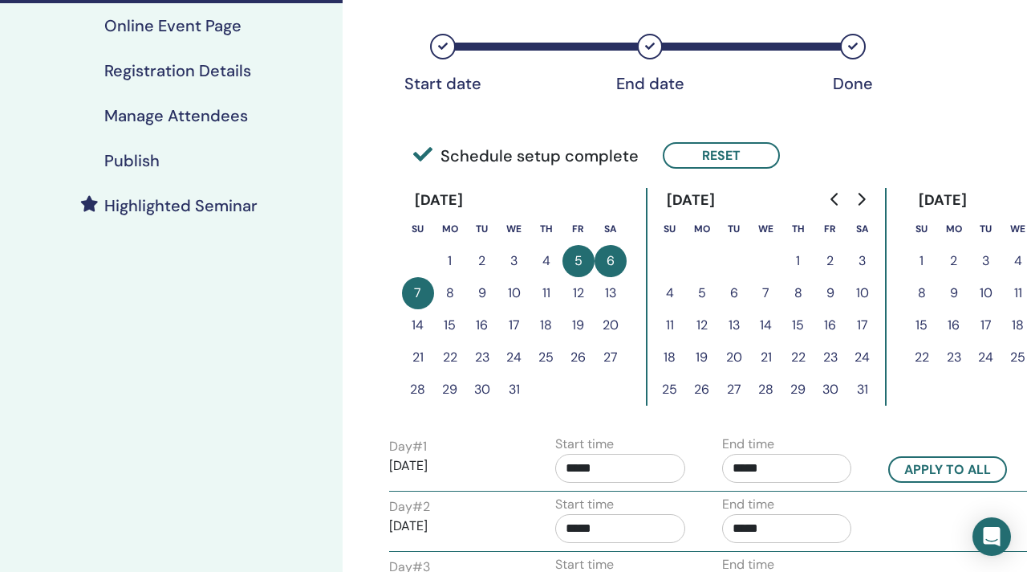
scroll to position [266, 0]
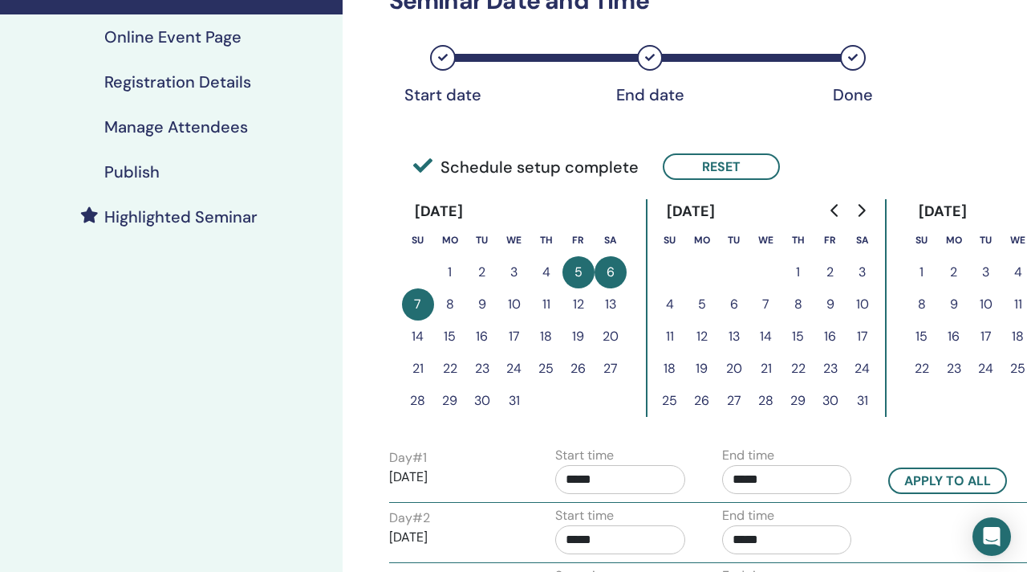
click at [832, 210] on icon "Go to previous month" at bounding box center [834, 210] width 7 height 13
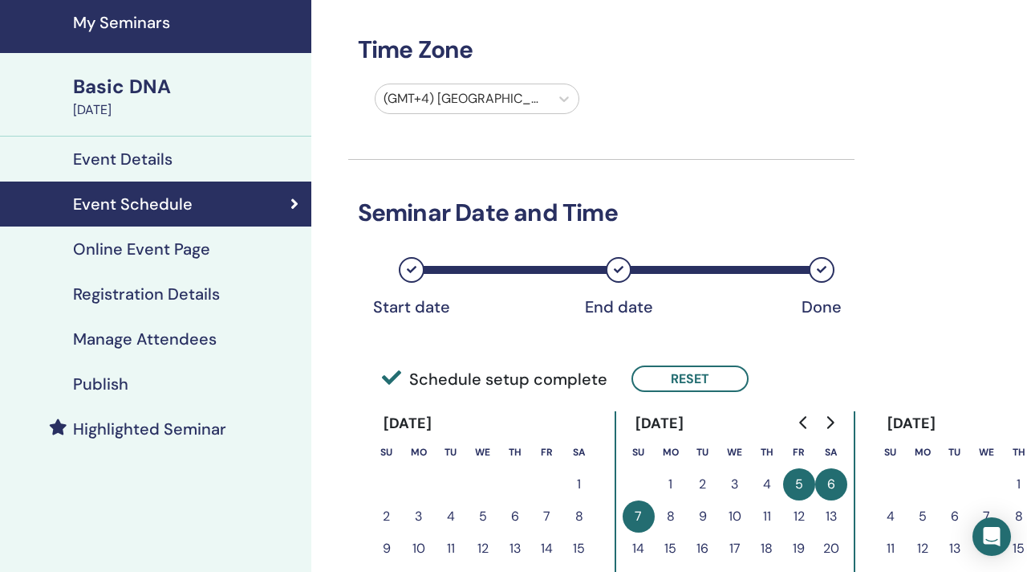
scroll to position [0, 31]
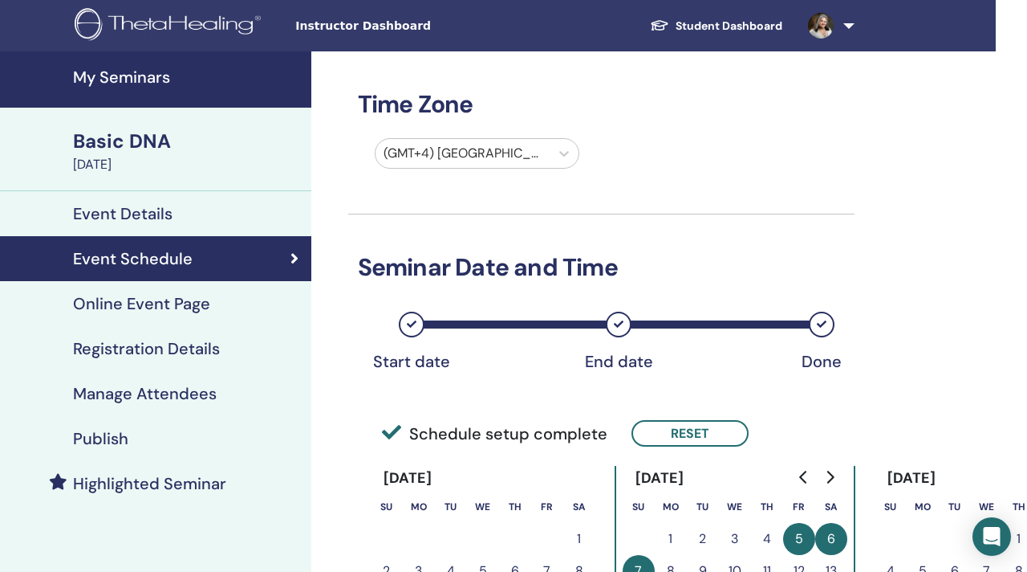
click at [109, 79] on h4 "My Seminars" at bounding box center [187, 76] width 229 height 19
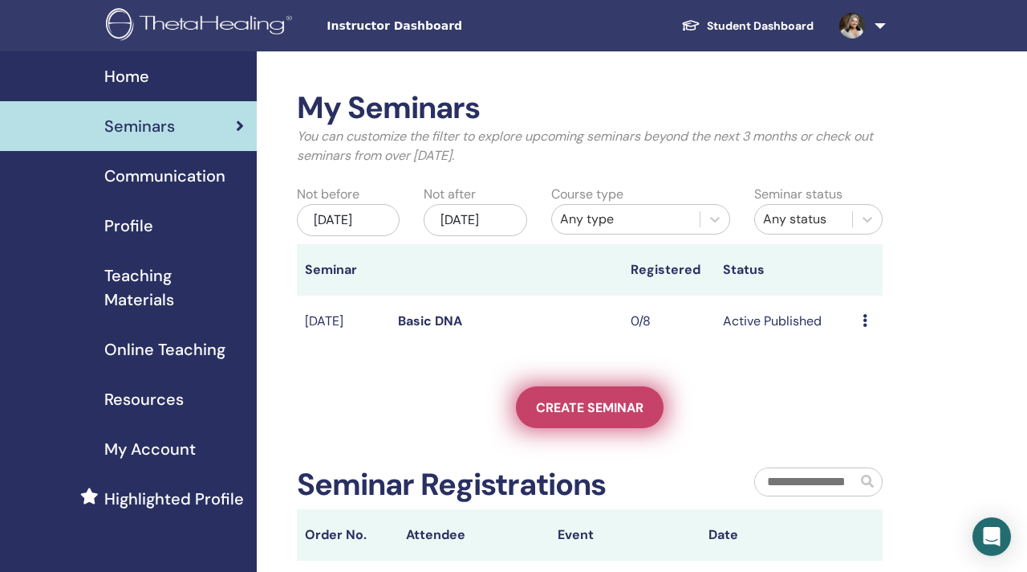
click at [589, 416] on span "Create seminar" at bounding box center [590, 407] width 108 height 17
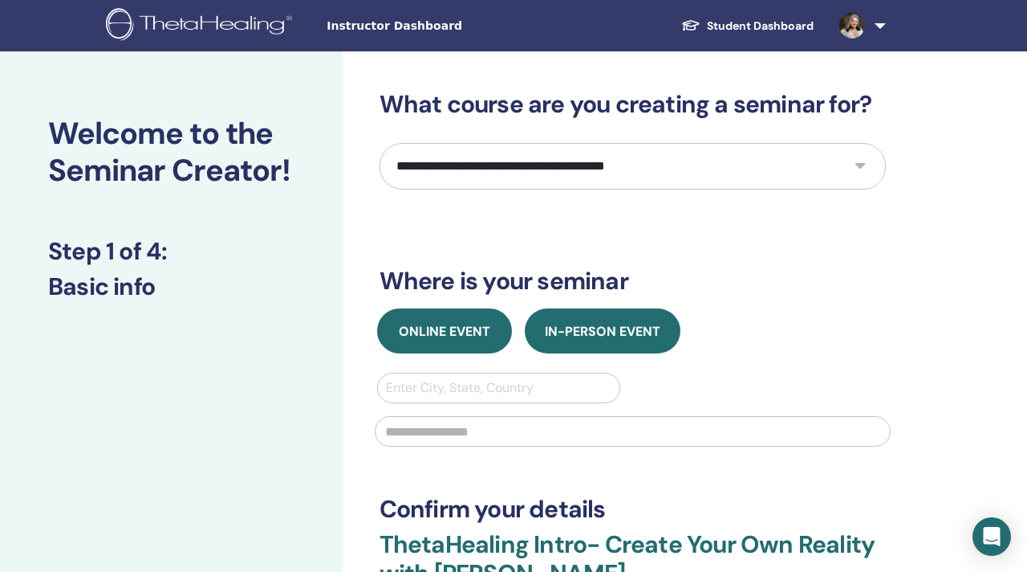
click at [434, 331] on span "Online Event" at bounding box center [445, 331] width 92 height 17
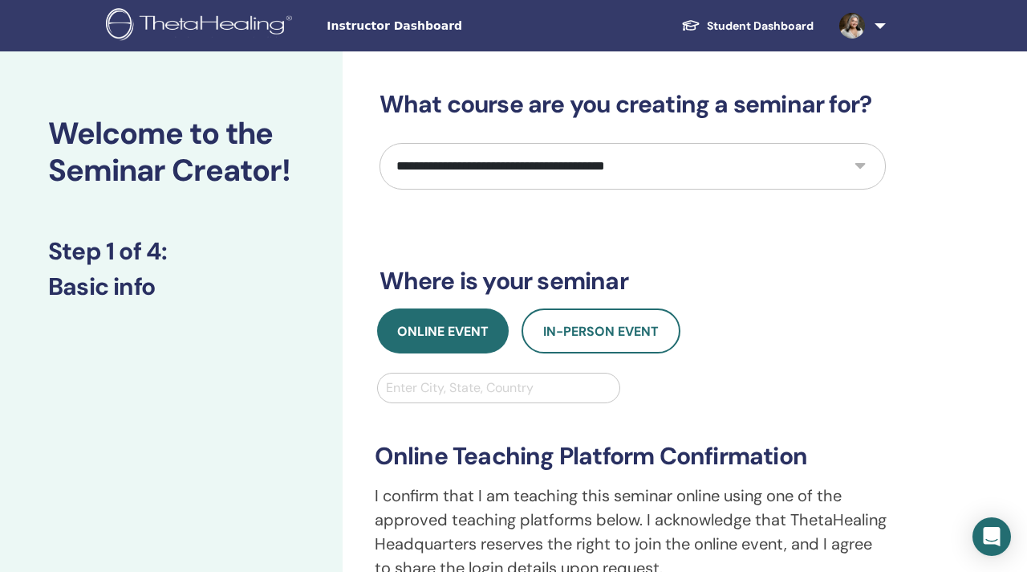
click at [852, 165] on select "**********" at bounding box center [633, 166] width 507 height 47
select select "*"
click at [380, 143] on select "**********" at bounding box center [633, 166] width 507 height 47
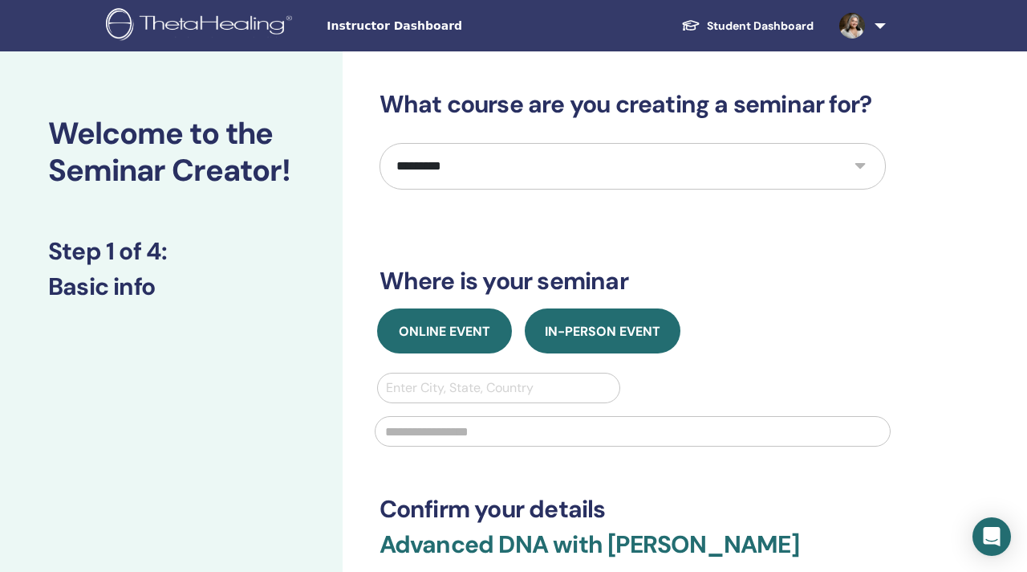
click at [458, 326] on span "Online Event" at bounding box center [445, 331] width 92 height 17
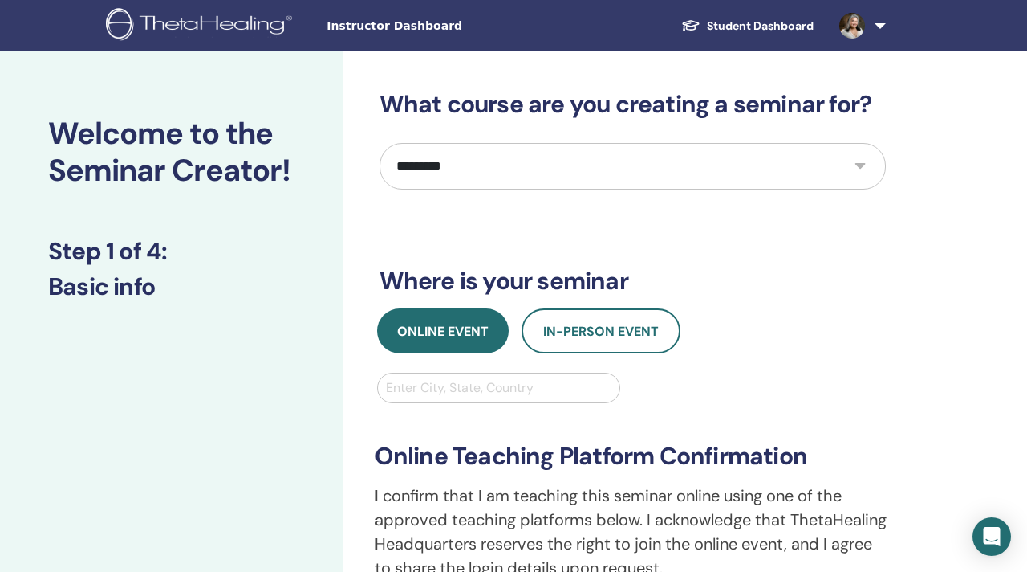
click at [502, 377] on div at bounding box center [499, 387] width 226 height 22
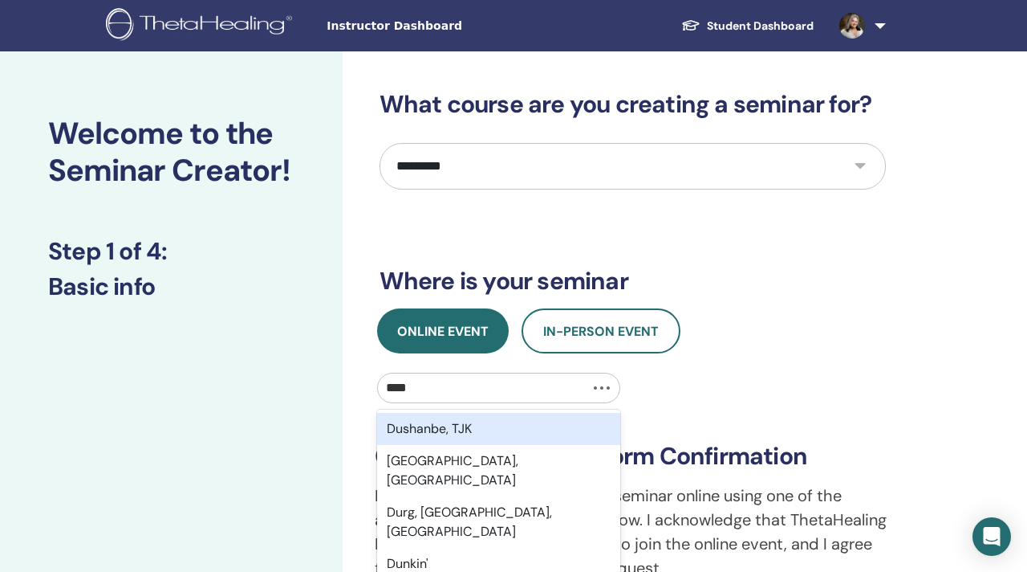
type input "*****"
click at [481, 430] on div "[GEOGRAPHIC_DATA], ARE" at bounding box center [499, 429] width 244 height 32
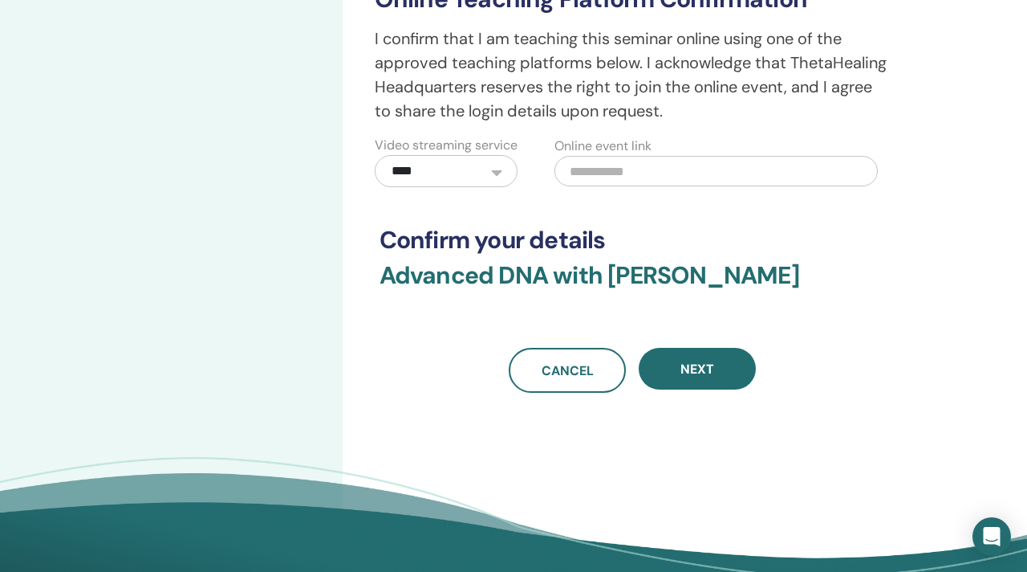
scroll to position [458, 0]
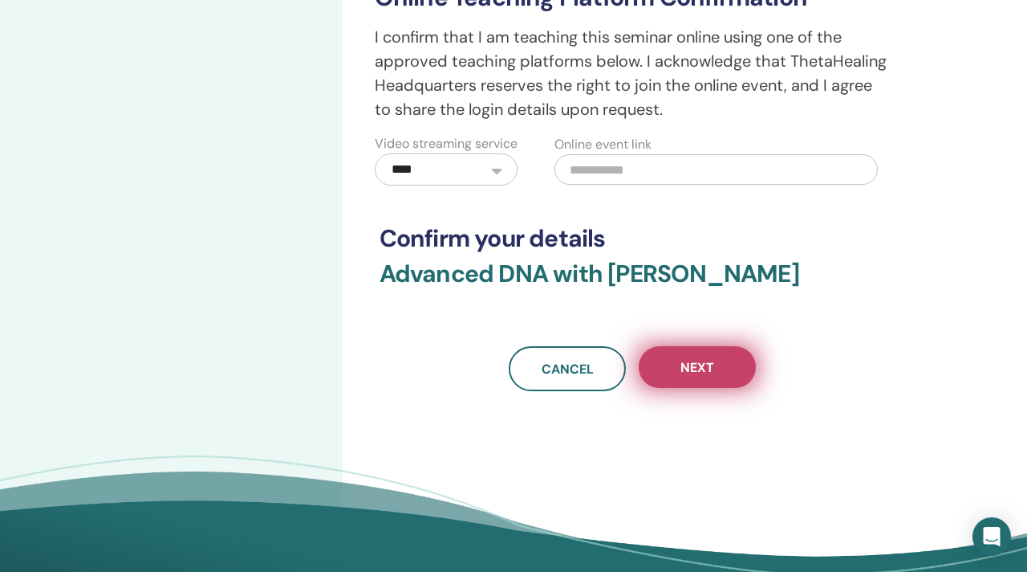
click at [710, 376] on span "Next" at bounding box center [698, 367] width 34 height 17
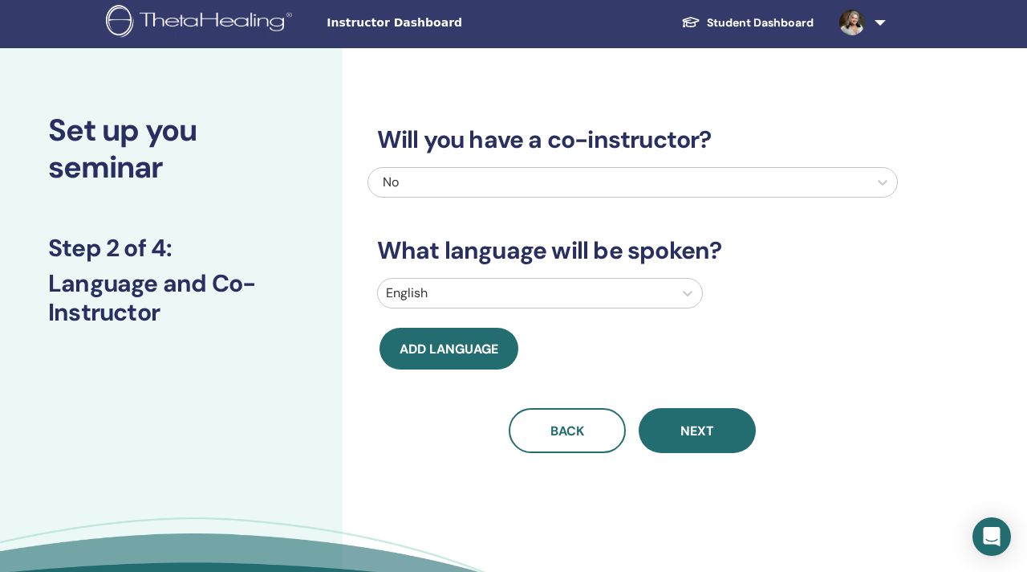
scroll to position [0, 0]
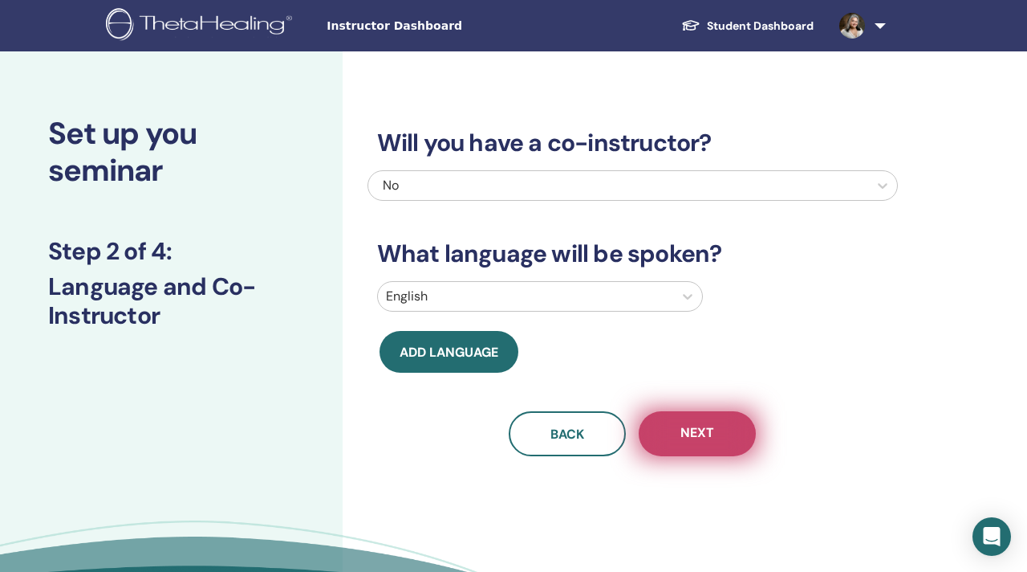
click at [698, 431] on span "Next" at bounding box center [698, 434] width 34 height 20
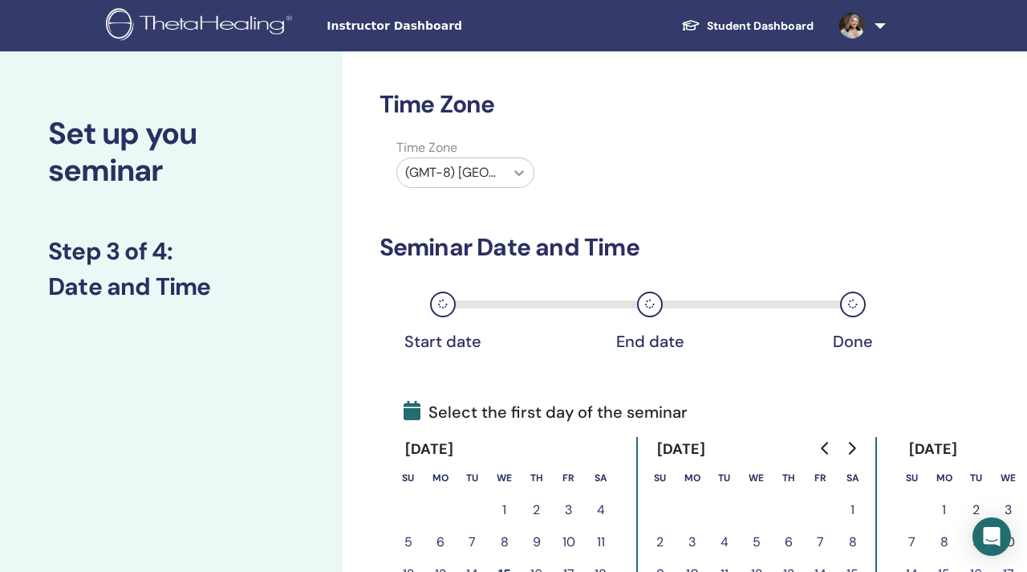
click at [522, 172] on icon at bounding box center [520, 173] width 10 height 6
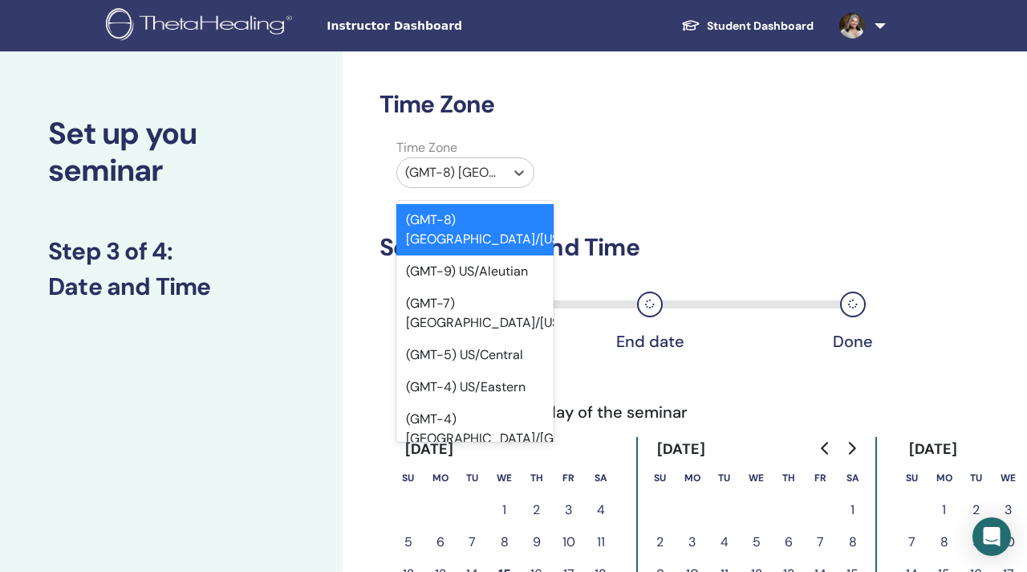
click at [466, 170] on div at bounding box center [451, 172] width 92 height 22
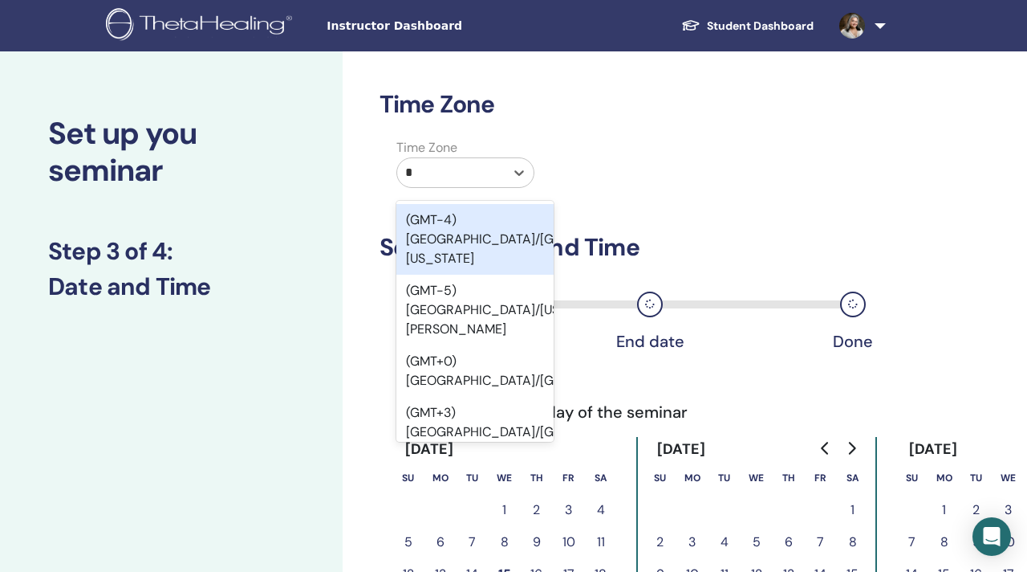
type input "**"
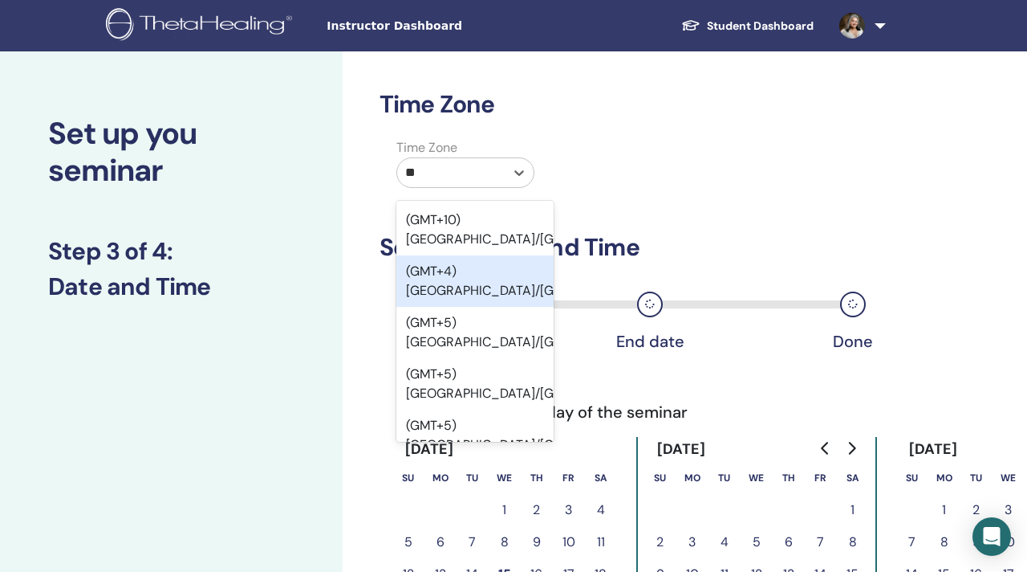
click at [470, 271] on div "(GMT+4) Asia/Dubai" at bounding box center [475, 280] width 157 height 51
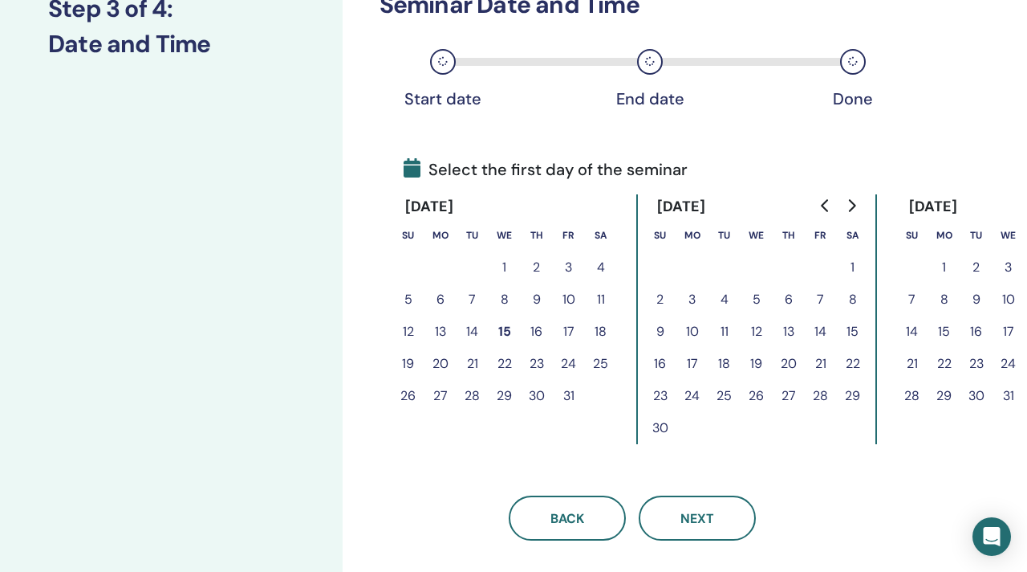
scroll to position [246, 0]
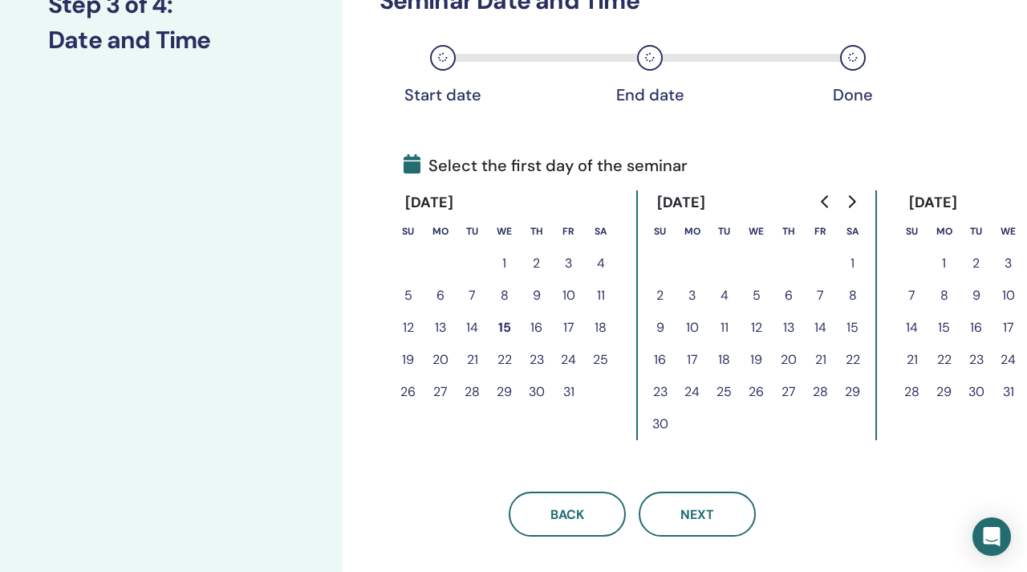
click at [852, 198] on icon "Go to next month" at bounding box center [851, 201] width 7 height 13
click at [823, 325] on button "19" at bounding box center [821, 327] width 32 height 32
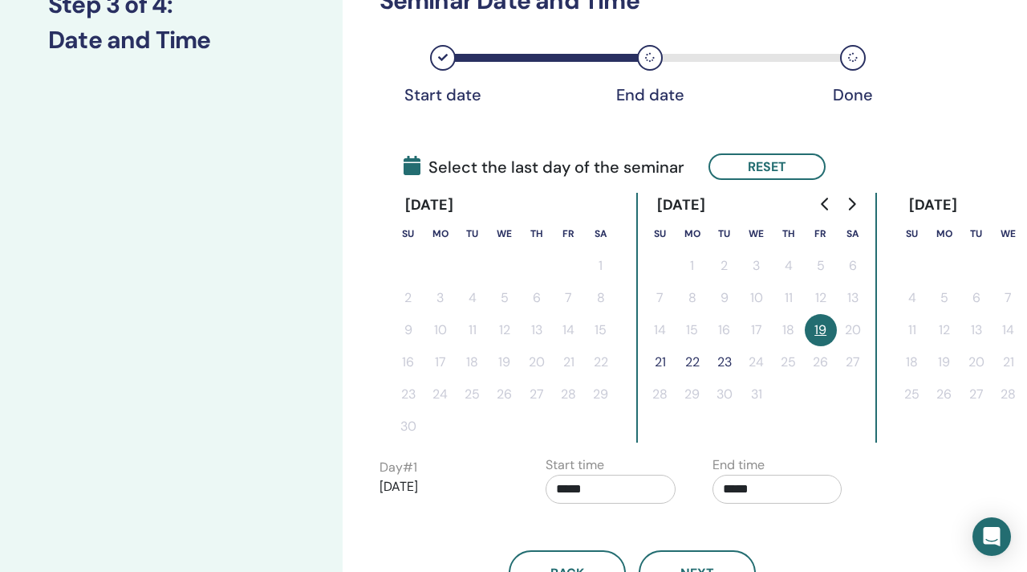
click at [661, 364] on button "21" at bounding box center [661, 362] width 32 height 32
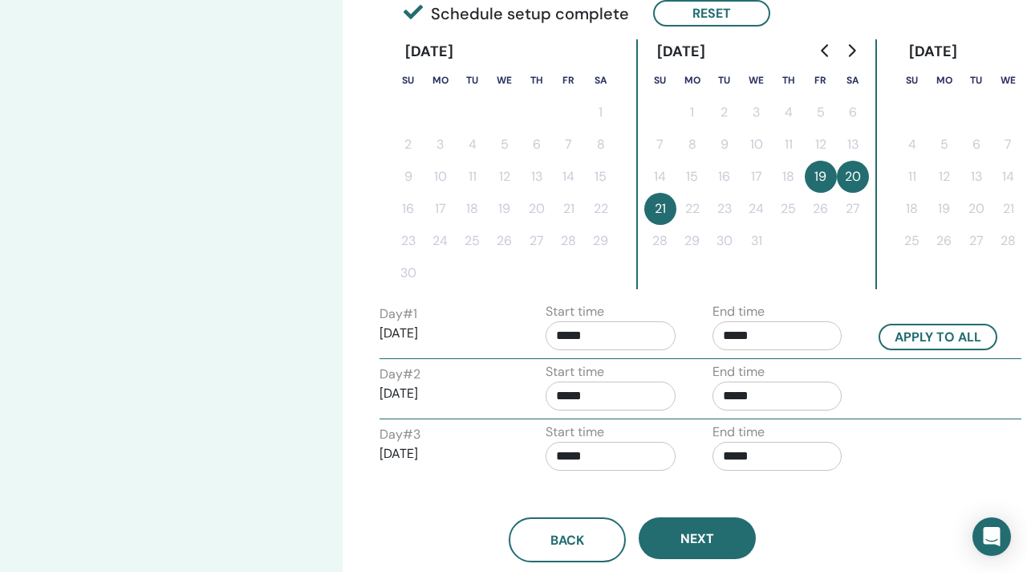
scroll to position [402, 0]
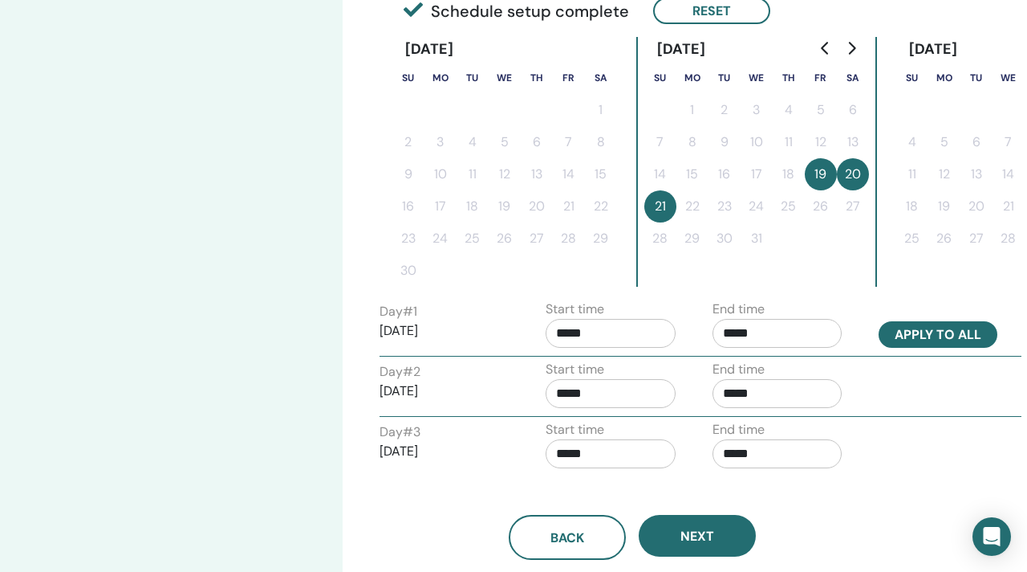
click at [919, 328] on button "Apply to all" at bounding box center [938, 334] width 119 height 26
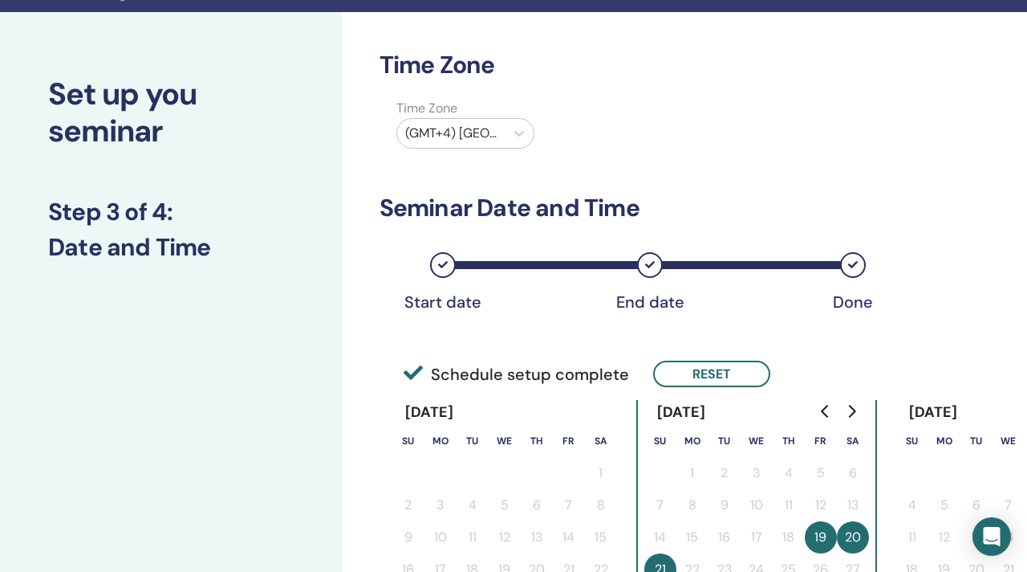
scroll to position [0, 0]
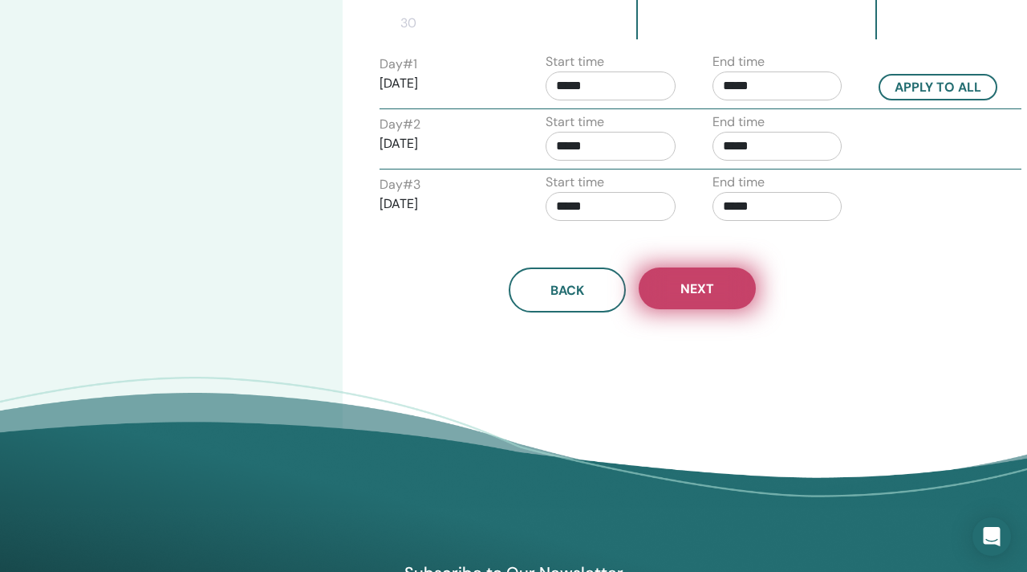
click at [704, 286] on span "Next" at bounding box center [698, 288] width 34 height 17
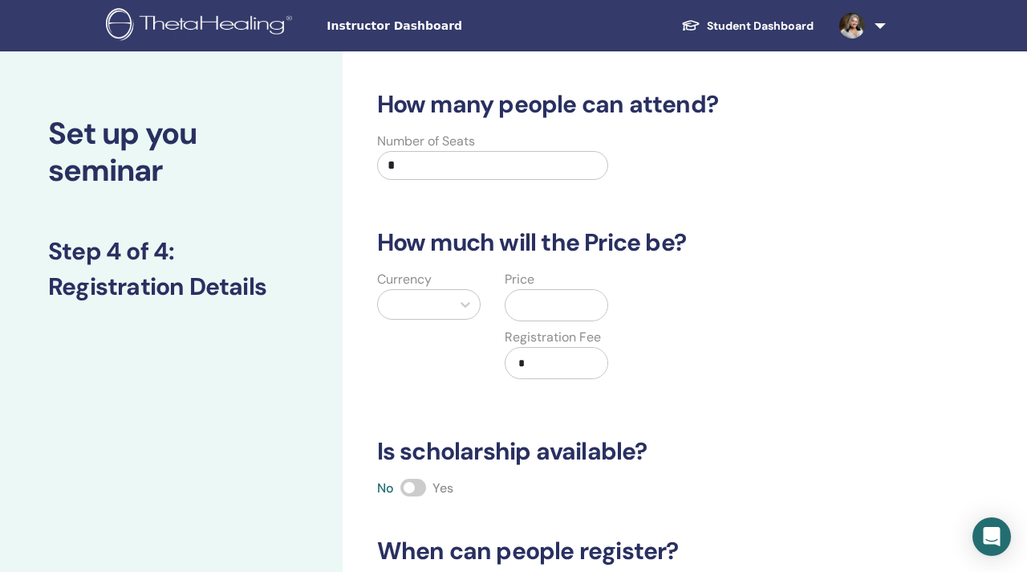
click at [400, 165] on input "*" at bounding box center [493, 165] width 232 height 29
type input "*"
click at [458, 303] on icon at bounding box center [466, 304] width 16 height 16
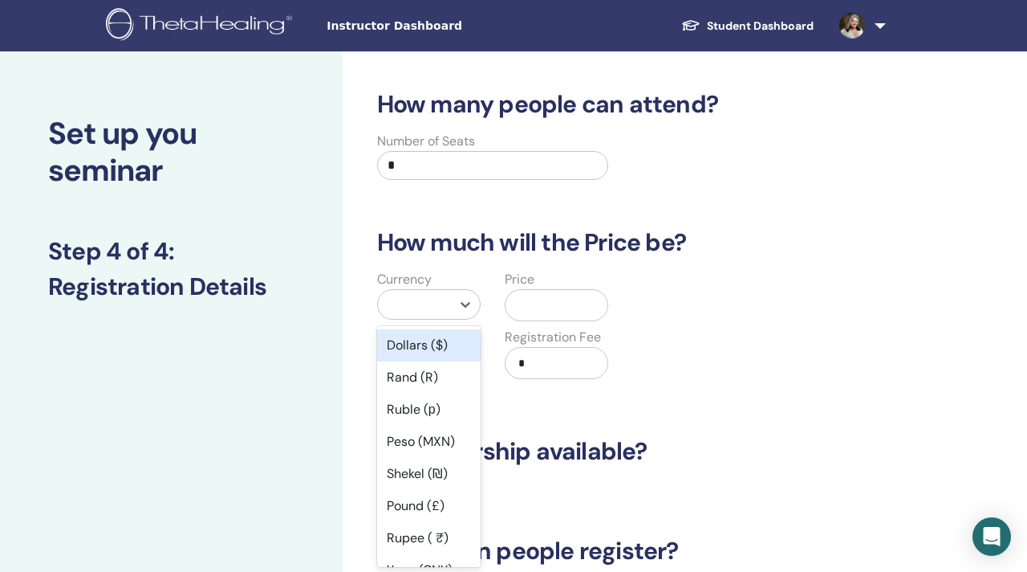
click at [418, 347] on div "Dollars ($)" at bounding box center [429, 345] width 104 height 32
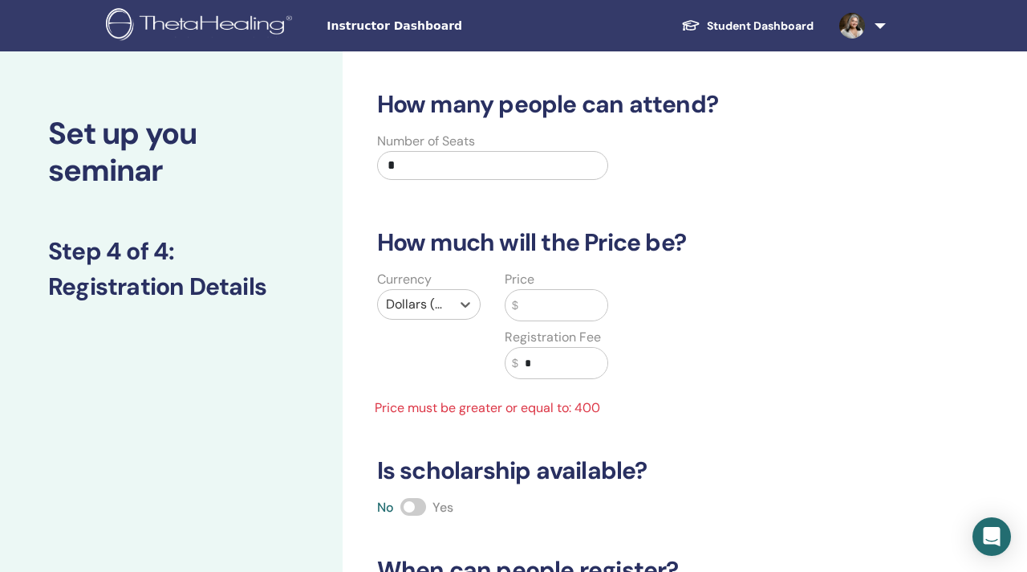
click at [543, 300] on input "text" at bounding box center [564, 305] width 90 height 31
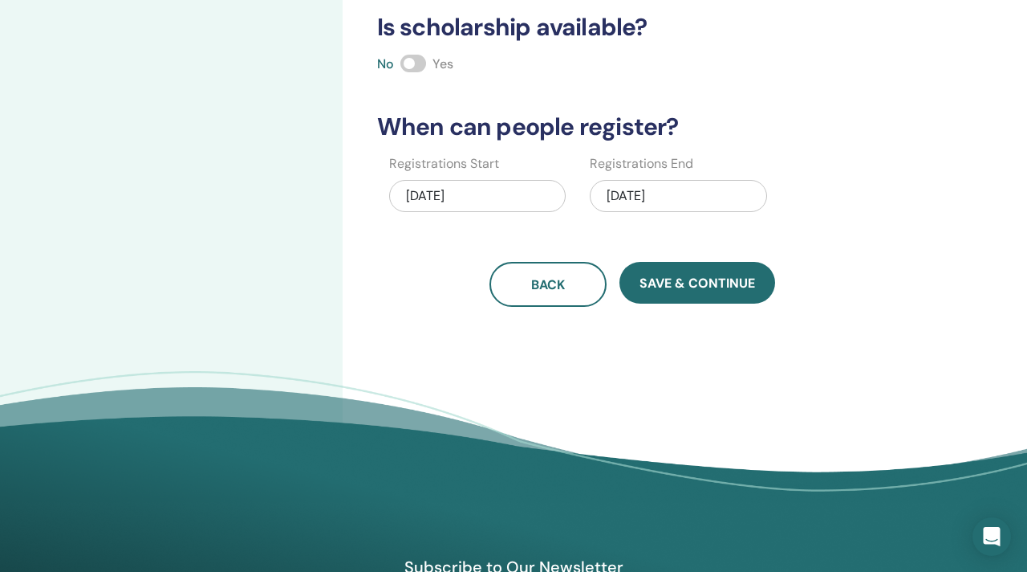
scroll to position [428, 0]
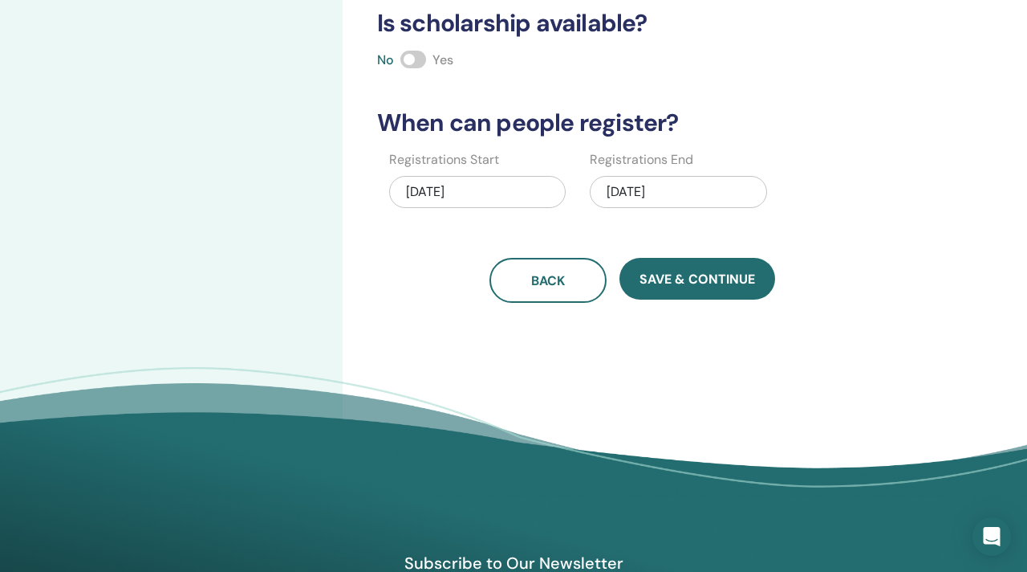
type input "***"
click at [619, 189] on div "12/21/2025" at bounding box center [678, 192] width 177 height 32
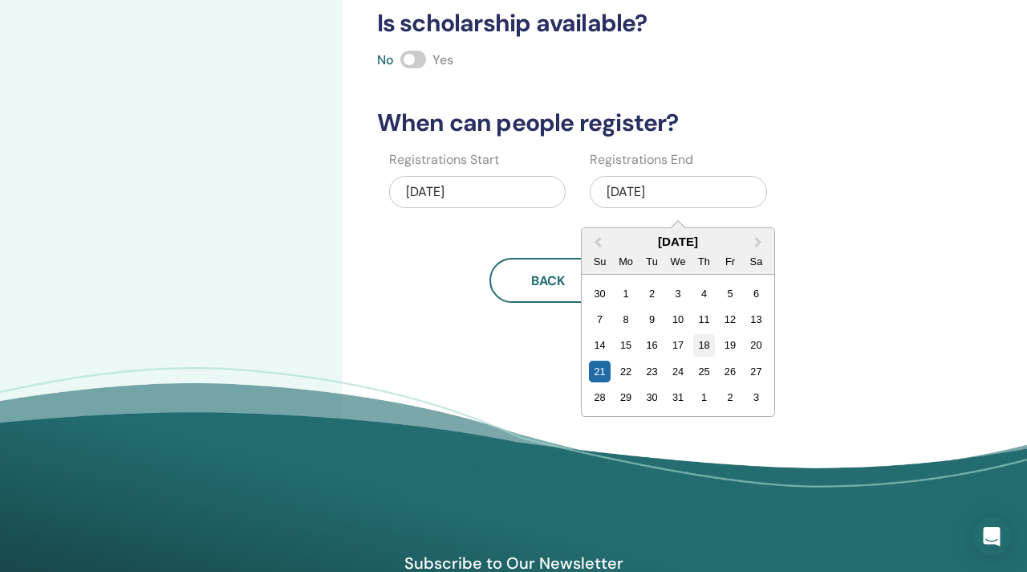
click at [709, 345] on div "18" at bounding box center [705, 345] width 22 height 22
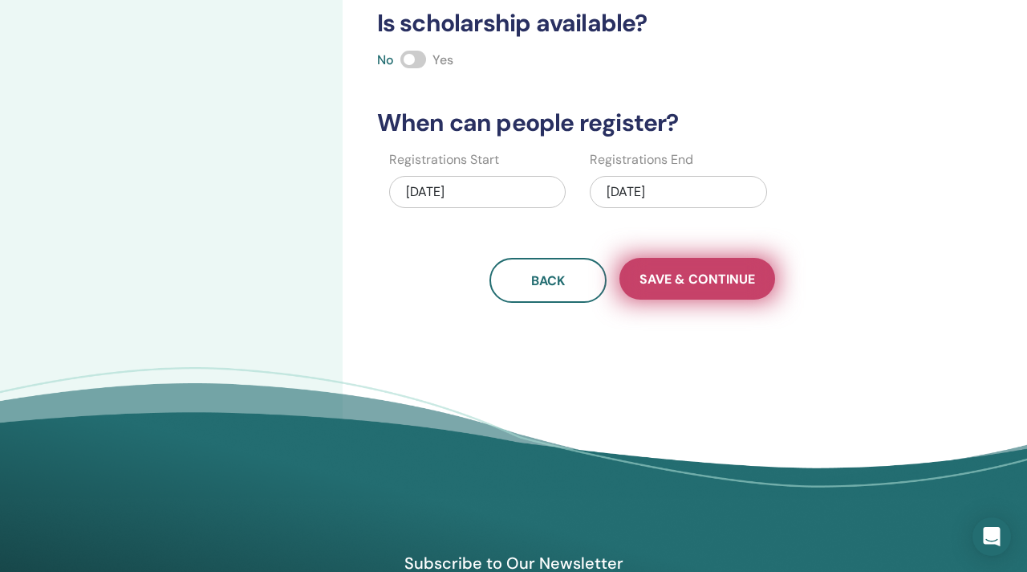
click at [686, 277] on span "Save & Continue" at bounding box center [698, 279] width 116 height 17
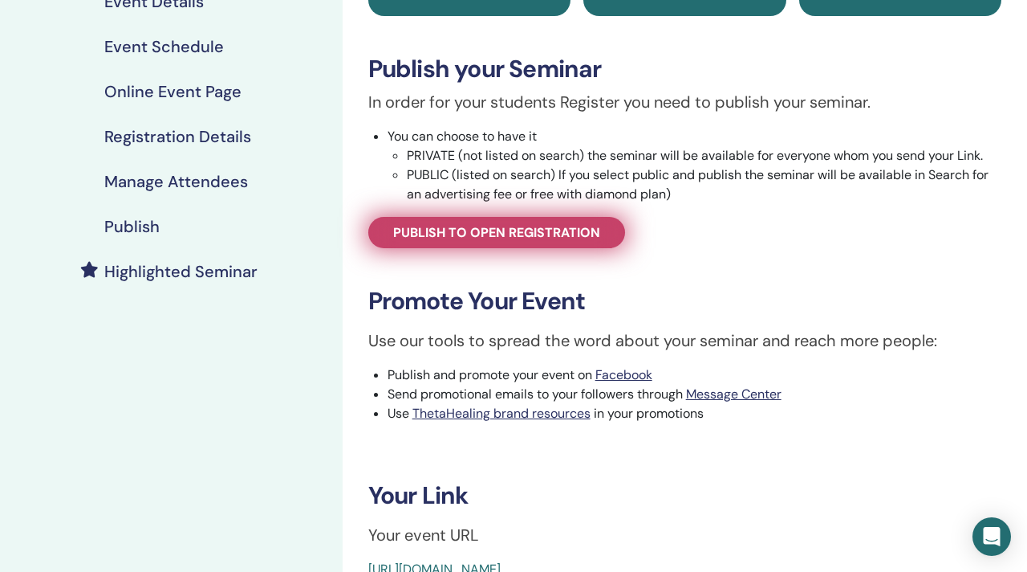
scroll to position [193, 0]
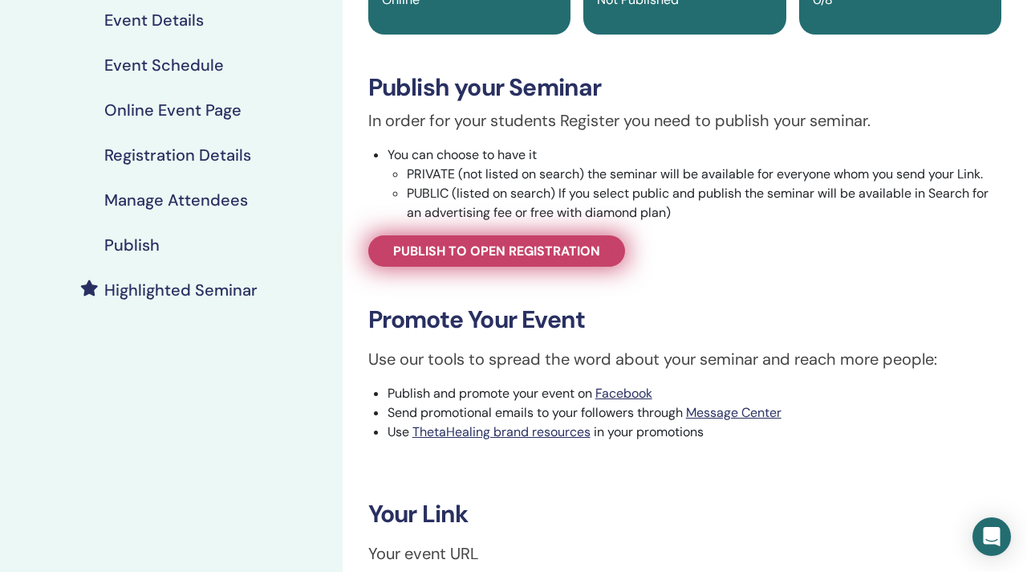
click at [506, 243] on span "Publish to open registration" at bounding box center [496, 250] width 207 height 17
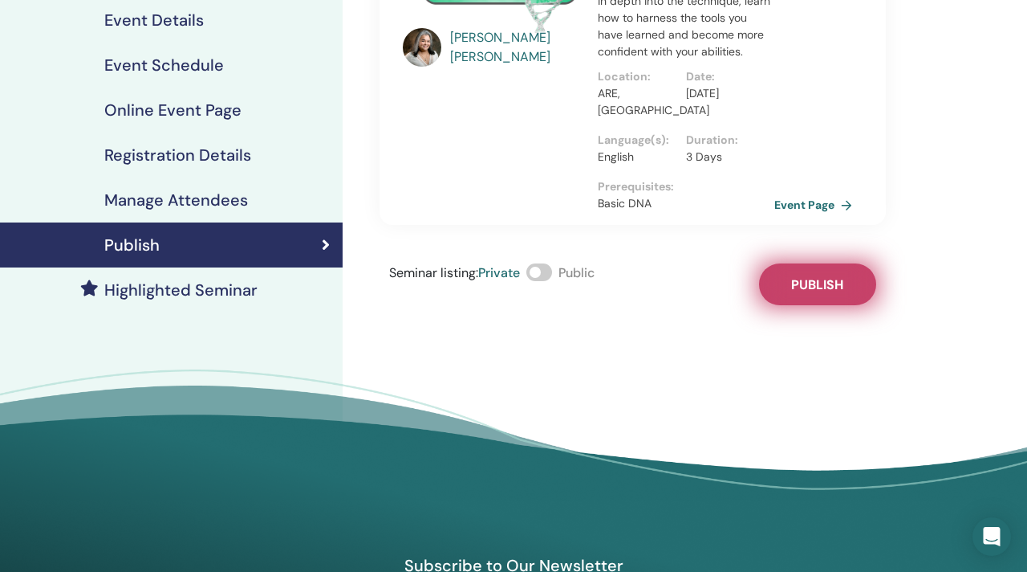
click at [822, 277] on span "Publish" at bounding box center [817, 284] width 52 height 17
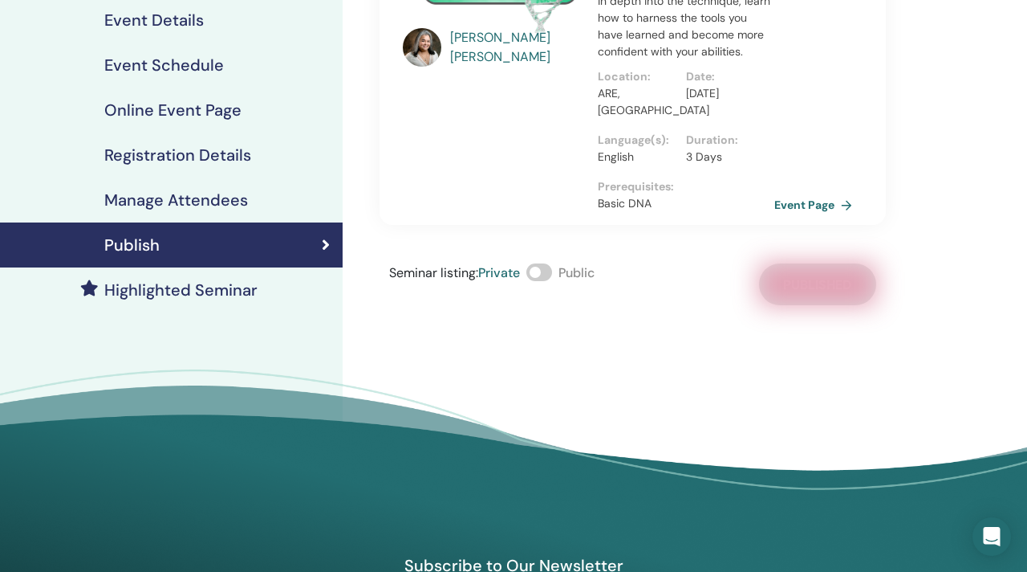
click at [220, 236] on div "Publish" at bounding box center [171, 244] width 317 height 19
click at [211, 292] on h4 "Highlighted Seminar" at bounding box center [180, 289] width 153 height 19
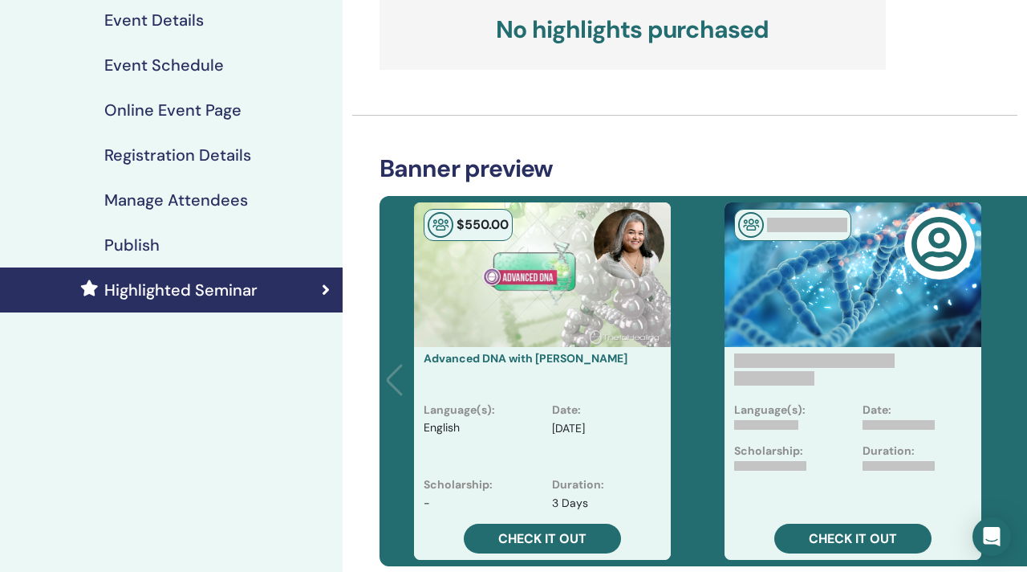
click at [158, 241] on h4 "Publish" at bounding box center [131, 244] width 55 height 19
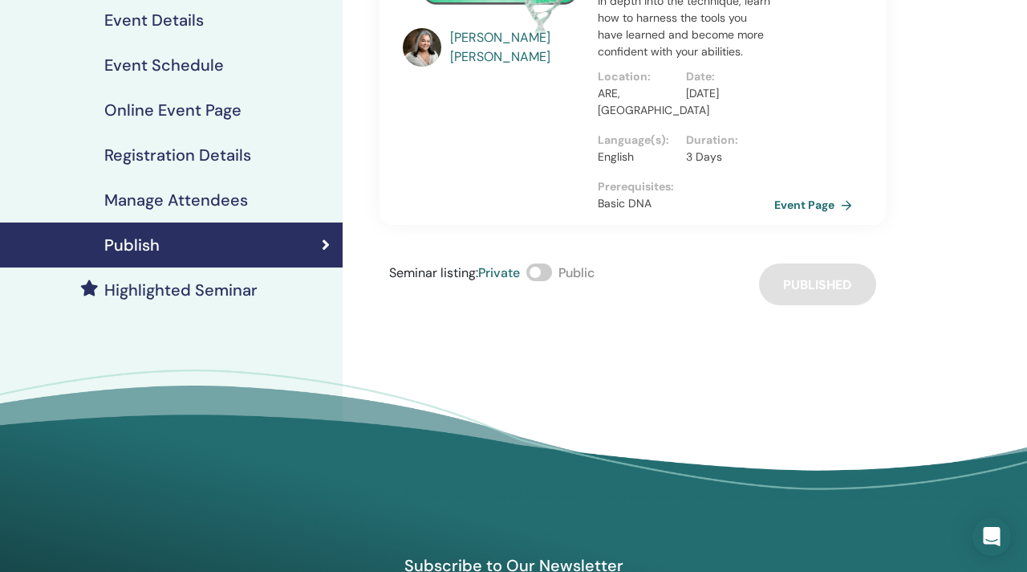
click at [158, 141] on link "Registration Details" at bounding box center [171, 154] width 343 height 45
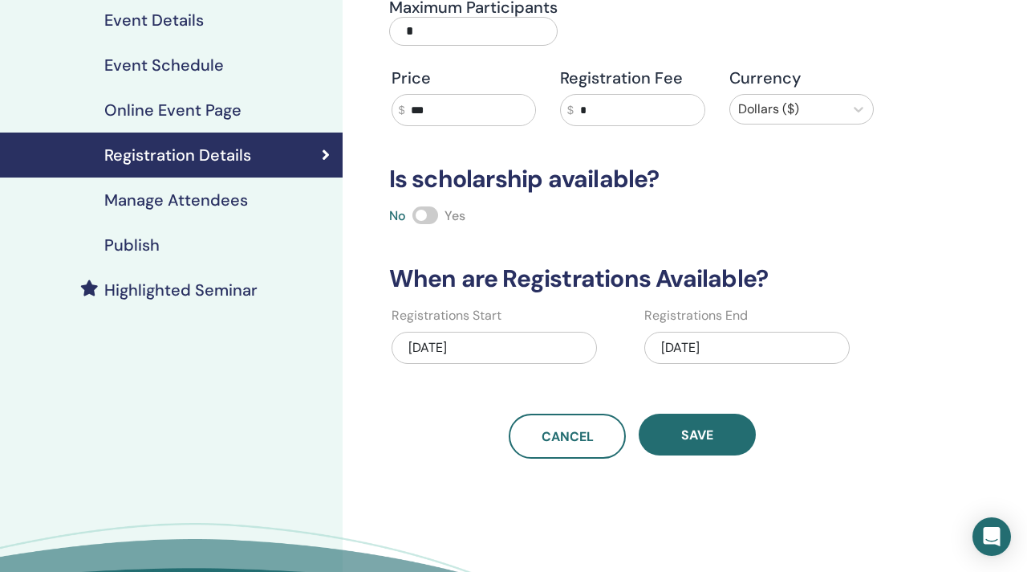
click at [139, 198] on h4 "Manage Attendees" at bounding box center [176, 199] width 144 height 19
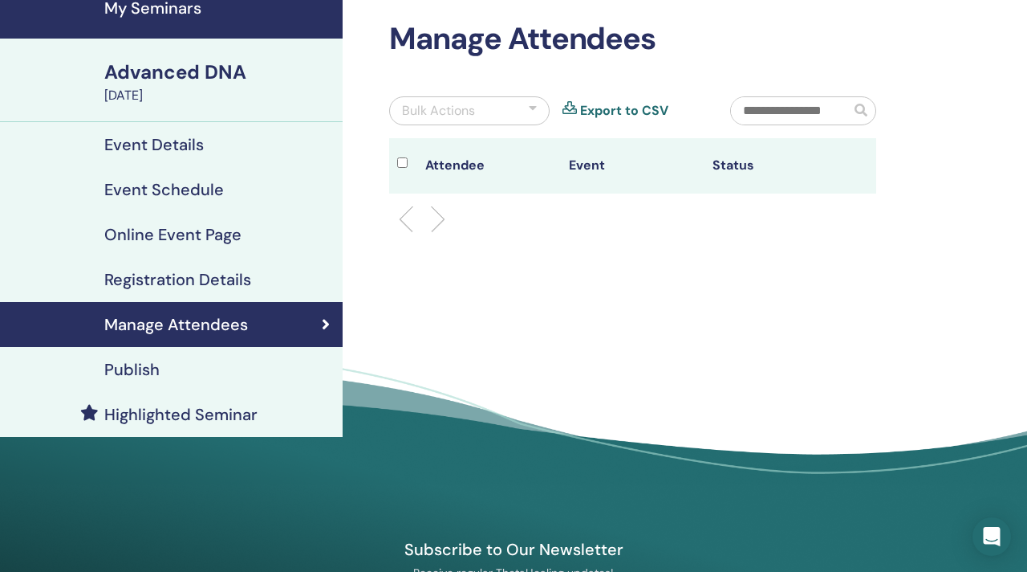
scroll to position [53, 0]
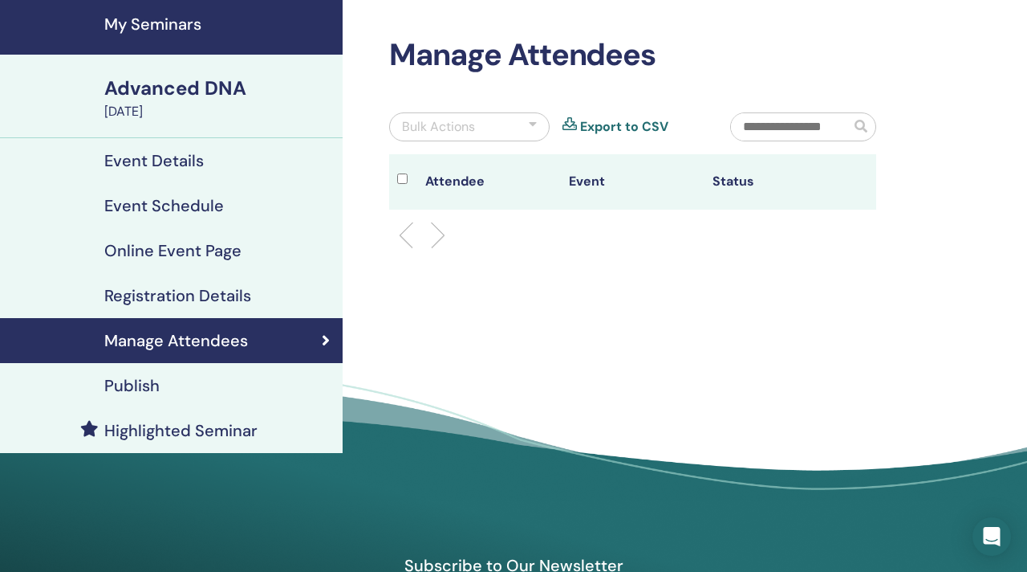
click at [128, 92] on div "Advanced DNA" at bounding box center [218, 88] width 229 height 27
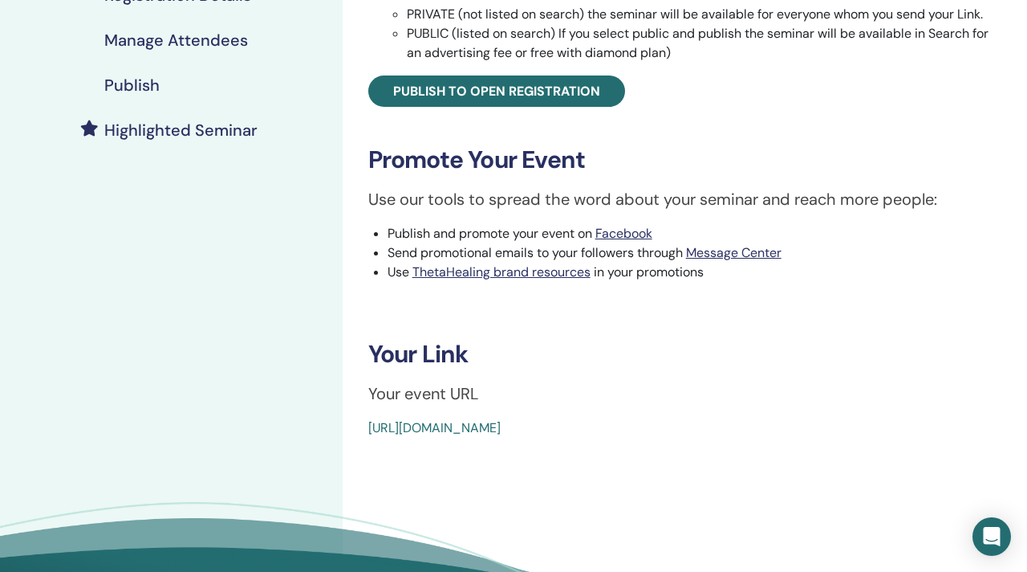
scroll to position [348, 0]
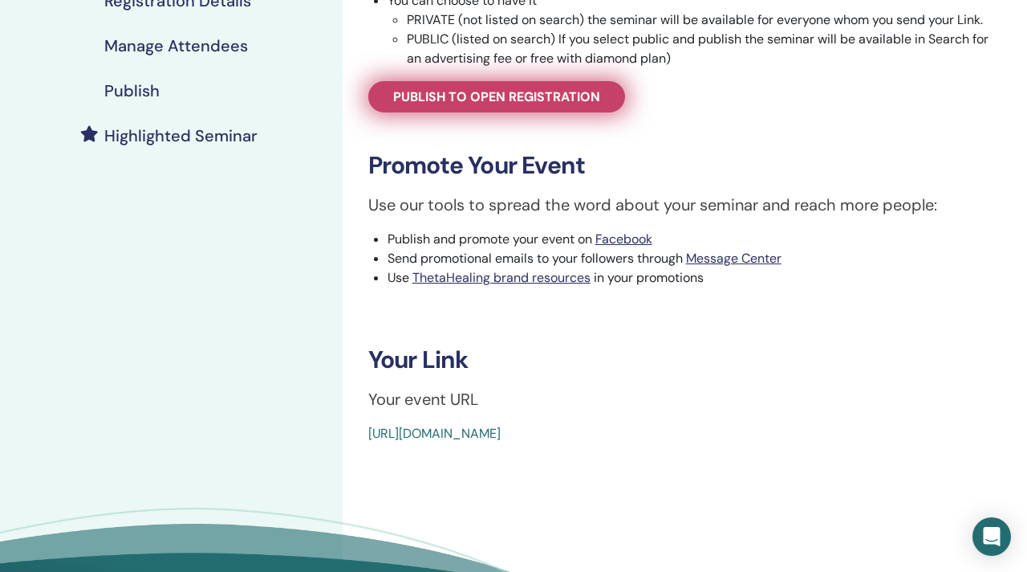
click at [470, 98] on span "Publish to open registration" at bounding box center [496, 96] width 207 height 17
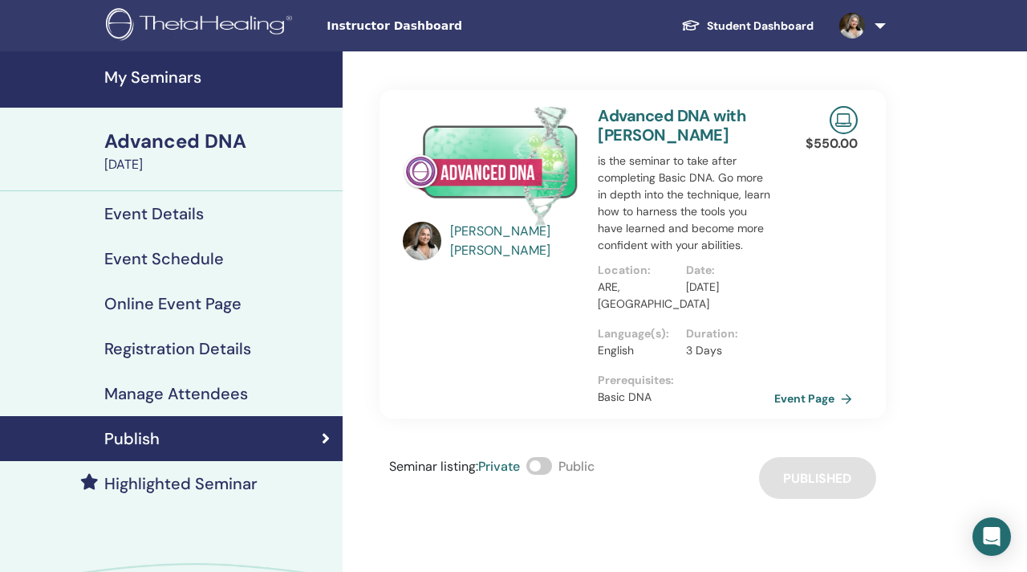
click at [141, 152] on div "Advanced DNA" at bounding box center [218, 141] width 229 height 27
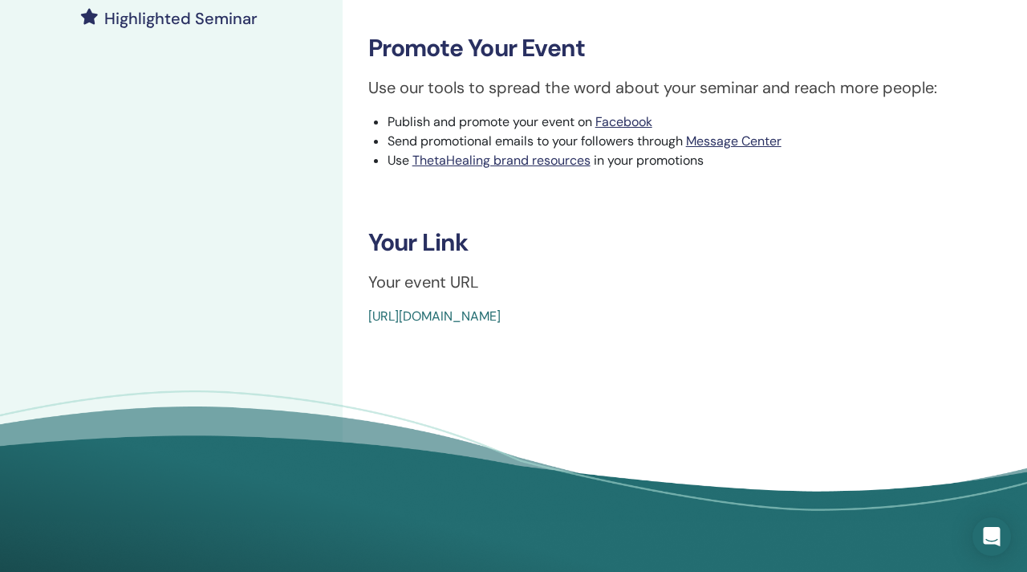
scroll to position [467, 0]
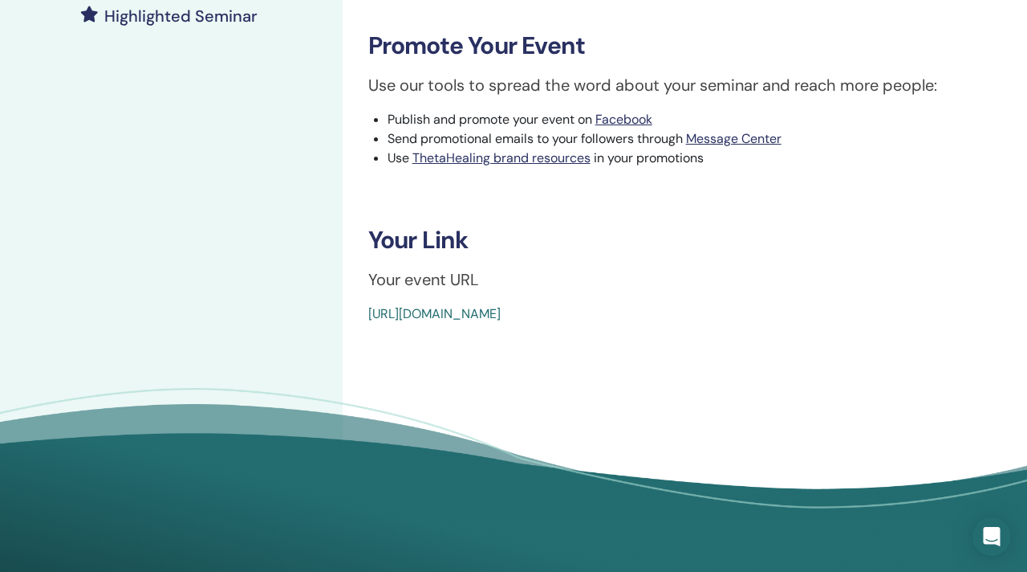
click at [501, 315] on link "https://www.thetahealing.com/seminar-380156-details.html" at bounding box center [434, 313] width 132 height 17
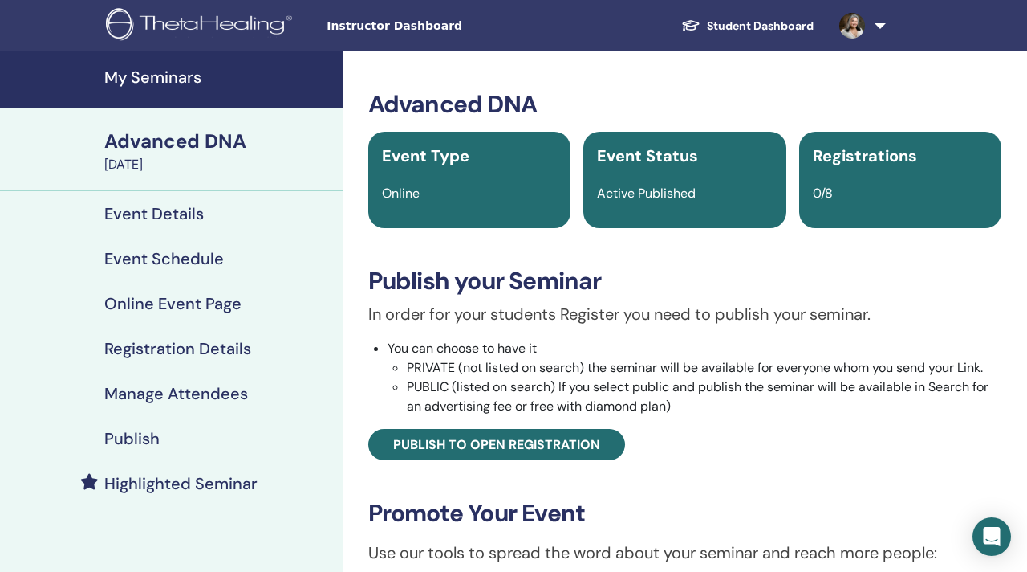
click at [169, 67] on h4 "My Seminars" at bounding box center [218, 76] width 229 height 19
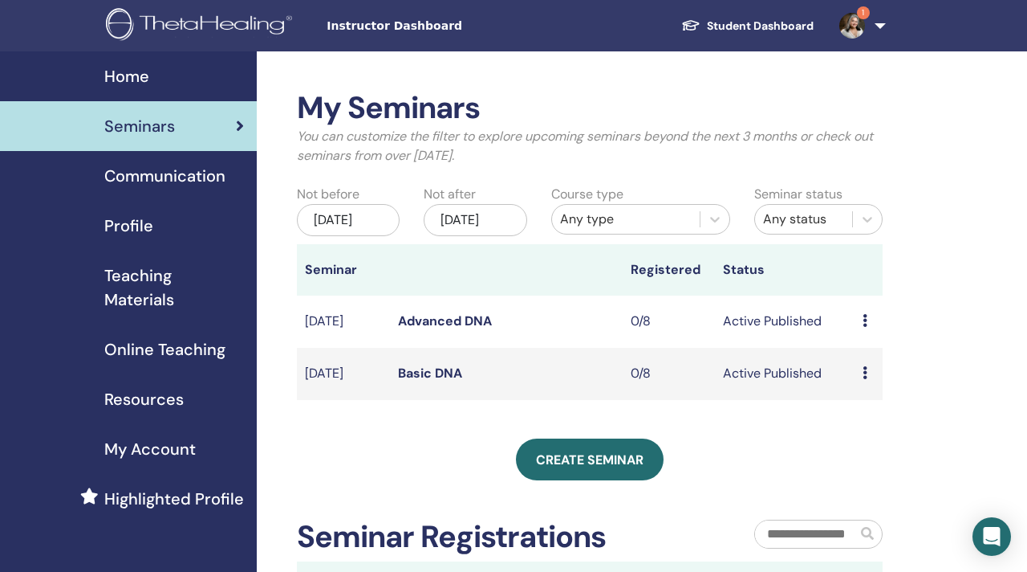
click at [444, 381] on link "Basic DNA" at bounding box center [430, 372] width 64 height 17
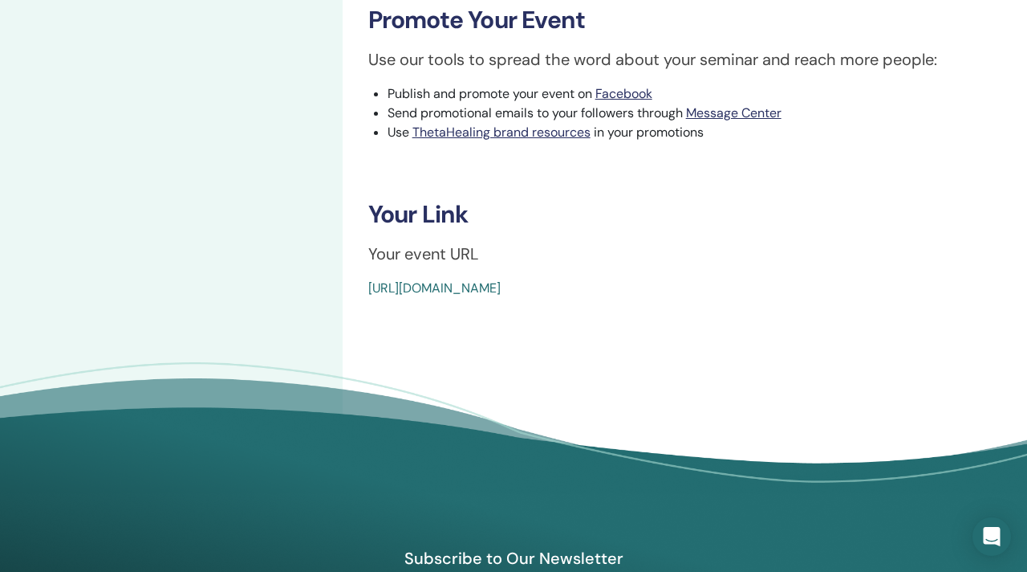
scroll to position [486, 0]
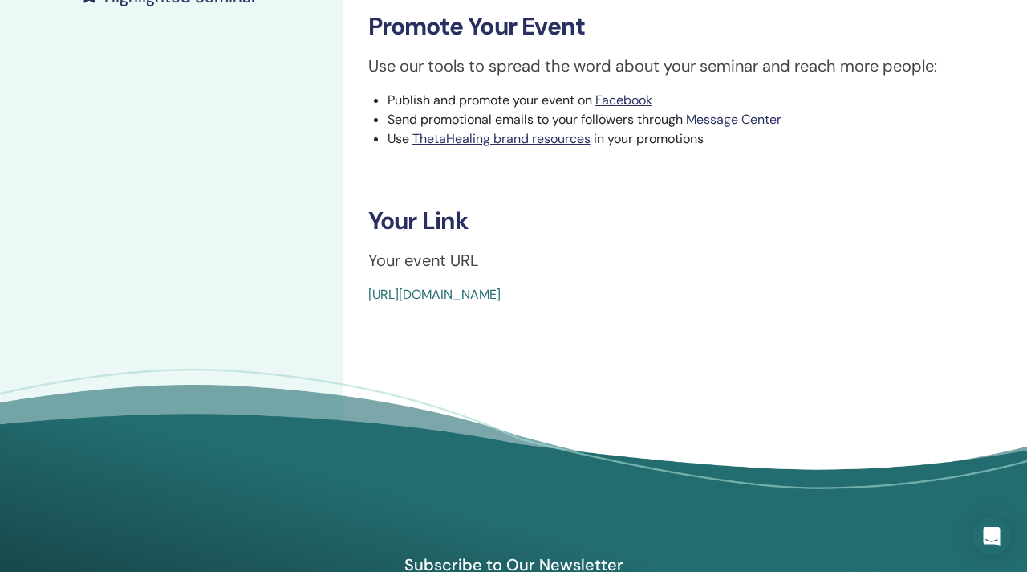
click at [501, 293] on link "[URL][DOMAIN_NAME]" at bounding box center [434, 294] width 132 height 17
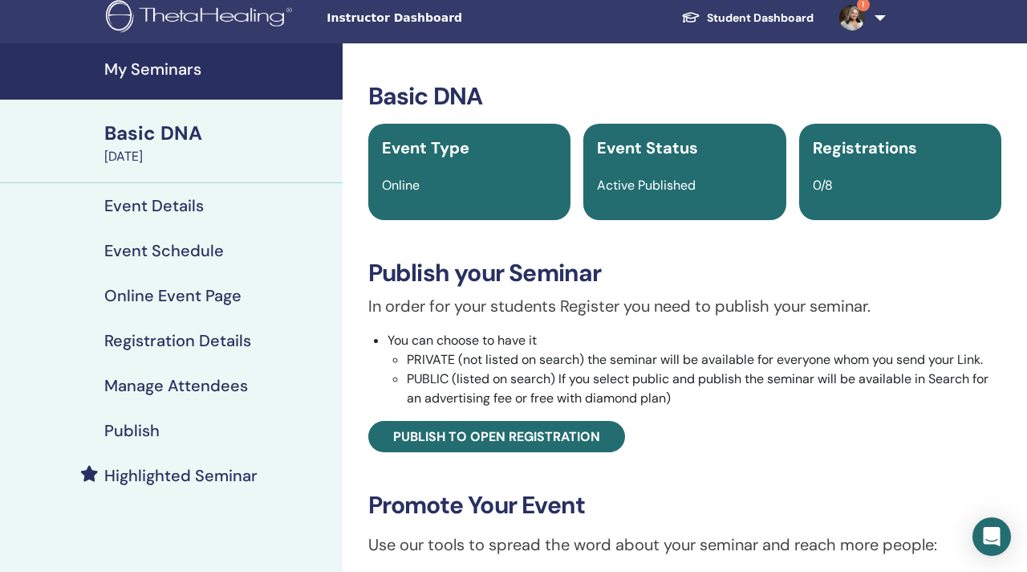
scroll to position [4, 0]
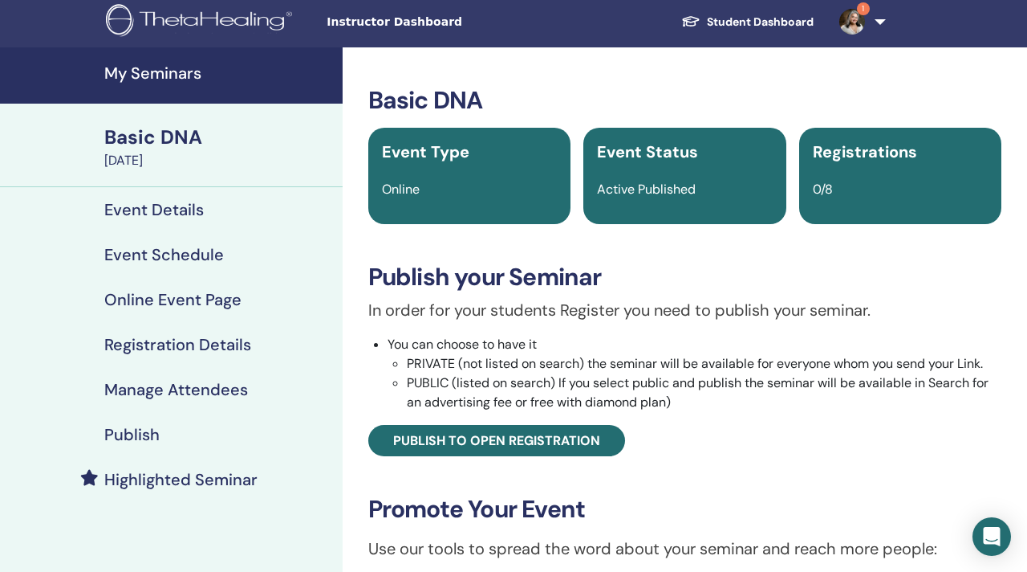
click at [125, 70] on h4 "My Seminars" at bounding box center [218, 72] width 229 height 19
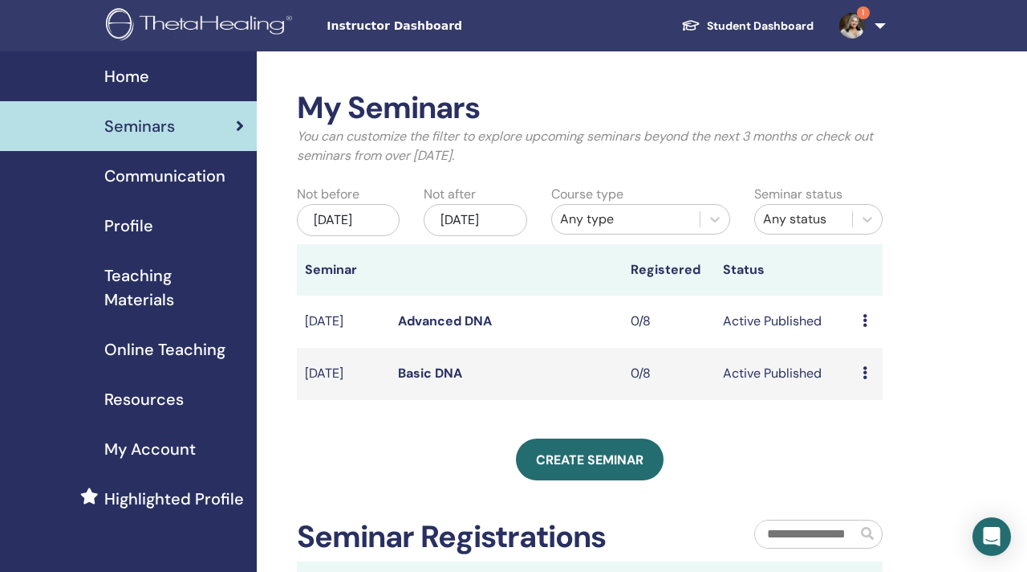
click at [451, 329] on link "Advanced DNA" at bounding box center [445, 320] width 94 height 17
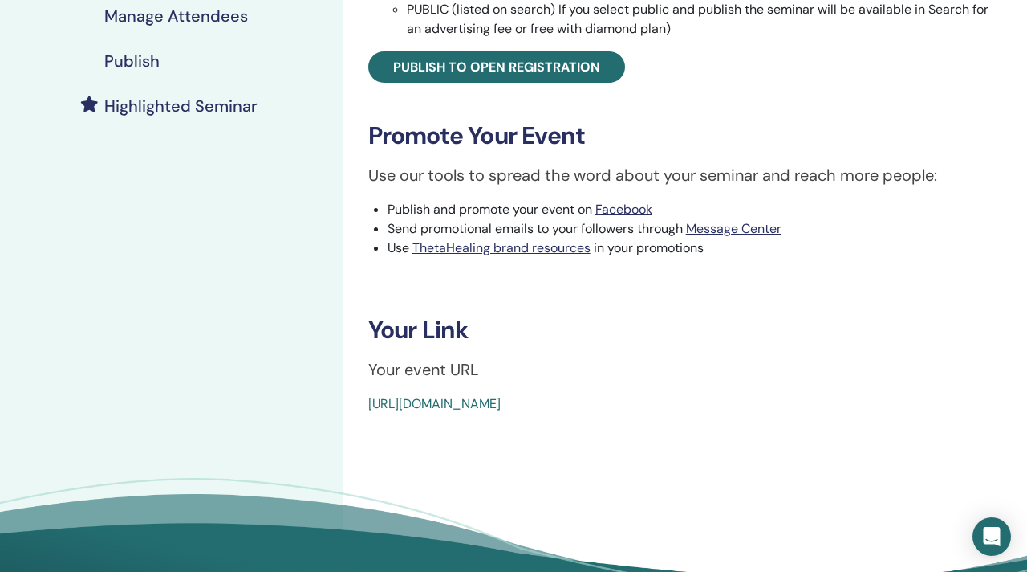
scroll to position [378, 0]
click at [486, 405] on link "[URL][DOMAIN_NAME]" at bounding box center [434, 402] width 132 height 17
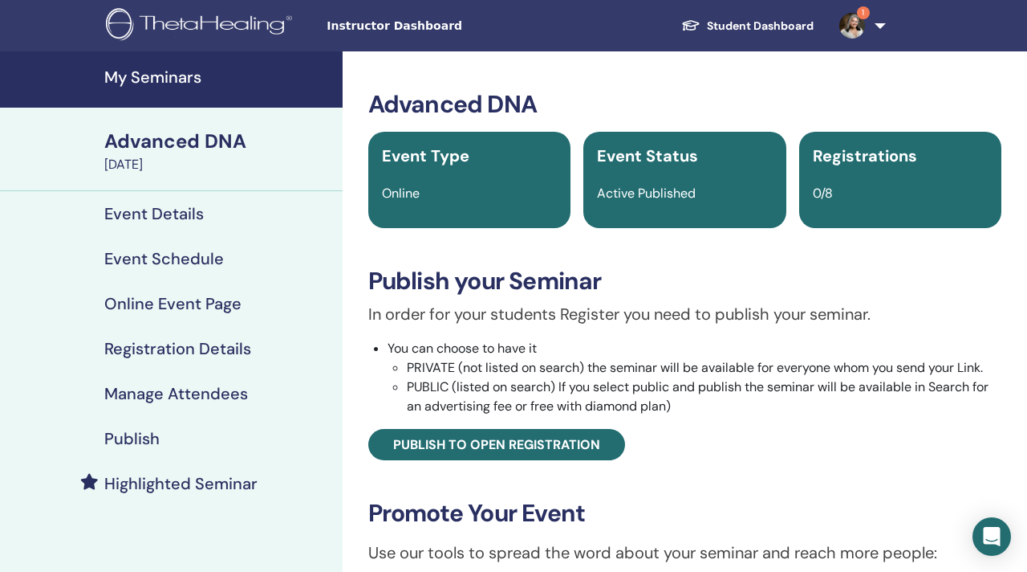
click at [157, 86] on h4 "My Seminars" at bounding box center [218, 76] width 229 height 19
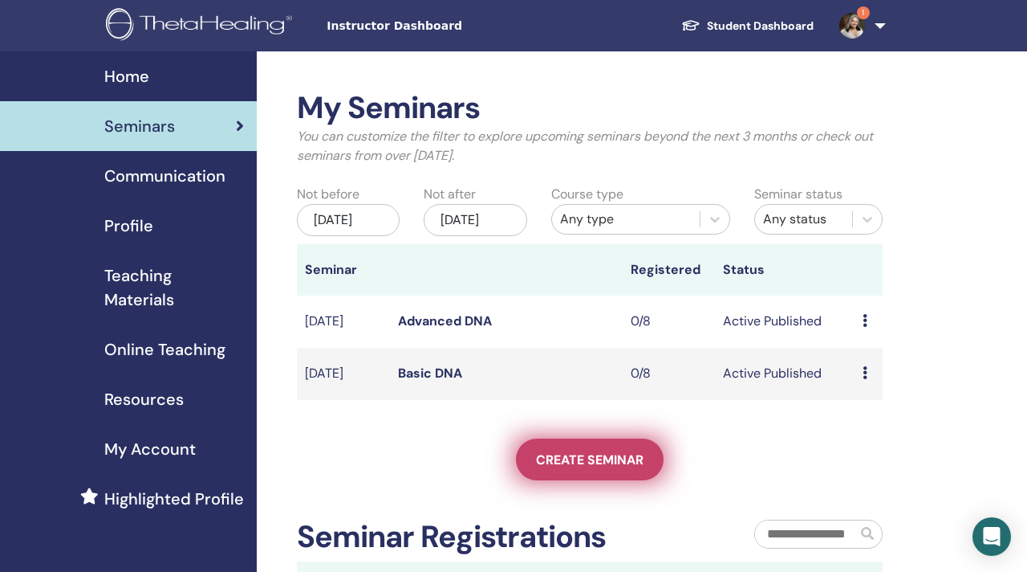
click at [605, 468] on span "Create seminar" at bounding box center [590, 459] width 108 height 17
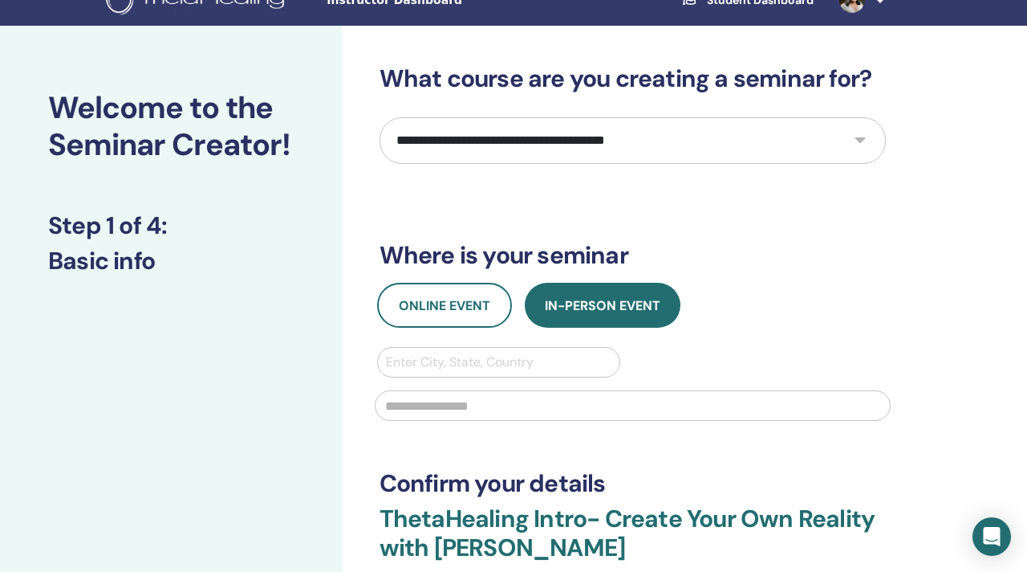
scroll to position [37, 0]
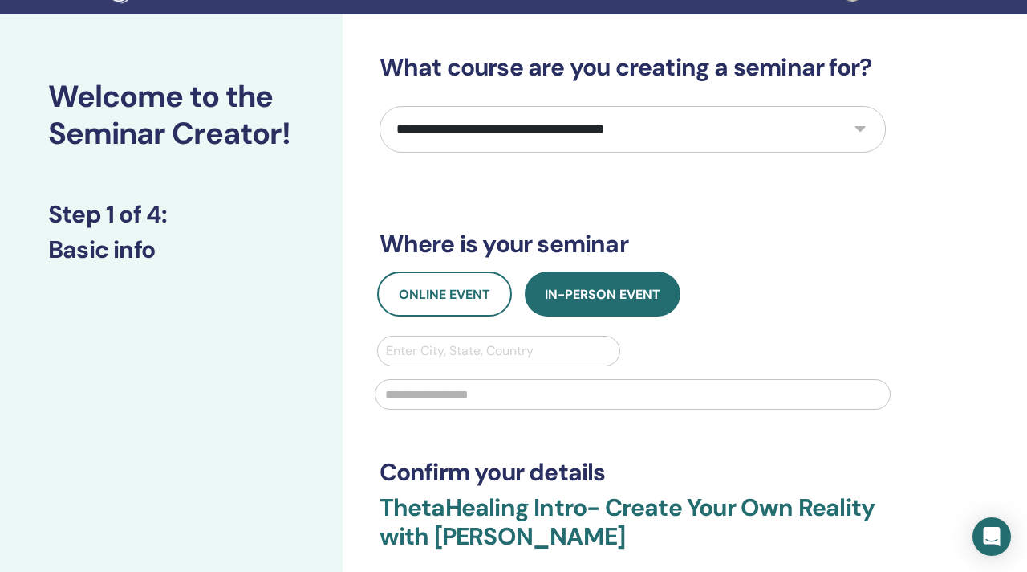
click at [862, 129] on select "**********" at bounding box center [633, 129] width 507 height 47
select select "**"
click at [380, 106] on select "**********" at bounding box center [633, 129] width 507 height 47
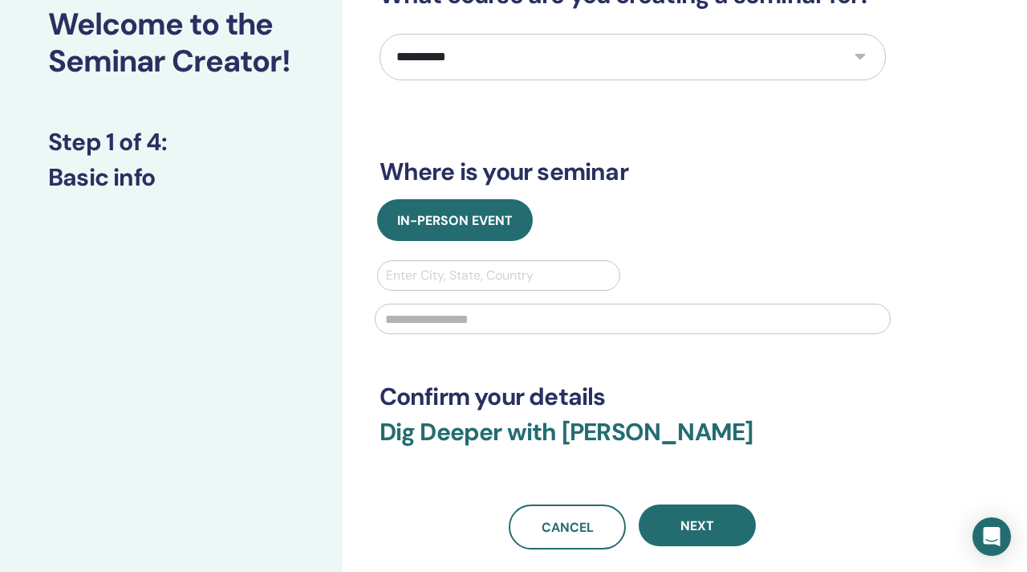
scroll to position [104, 0]
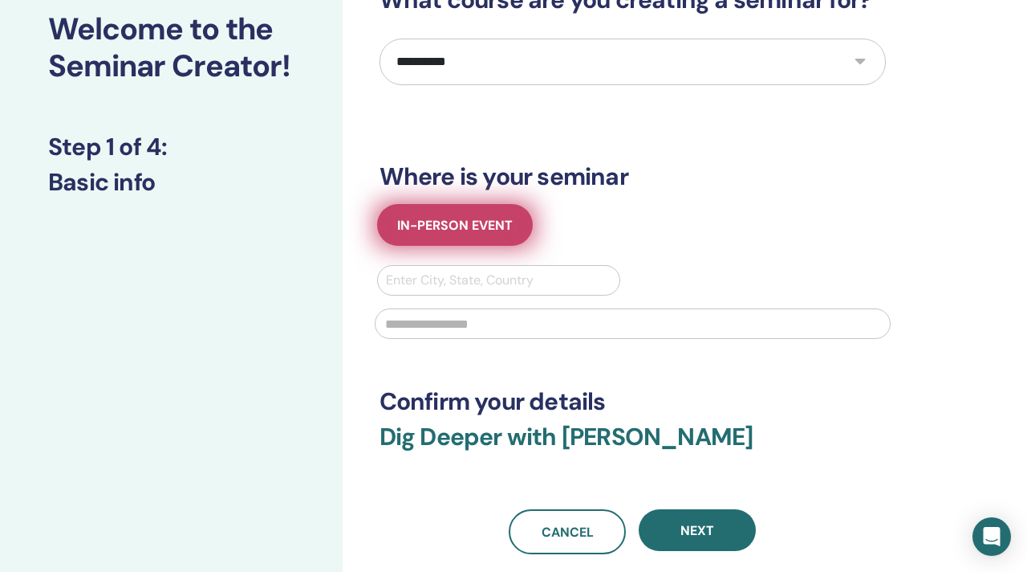
click at [474, 225] on span "In-Person Event" at bounding box center [455, 225] width 116 height 17
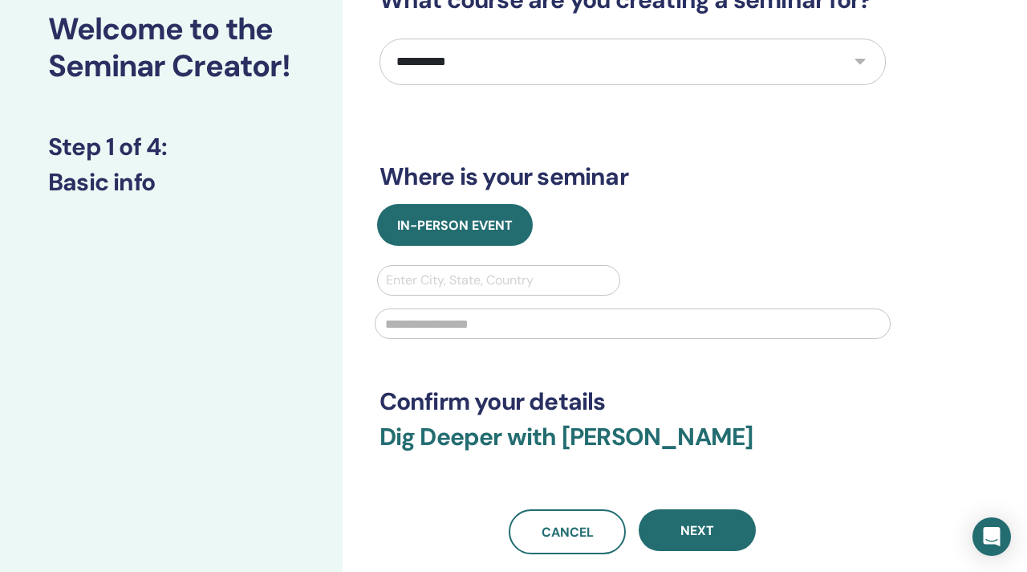
click at [488, 277] on div at bounding box center [499, 280] width 226 height 22
click at [697, 249] on div "In-Person Event Use Up and Down to choose options, press Enter to select the cu…" at bounding box center [633, 276] width 531 height 144
click at [523, 278] on div at bounding box center [499, 280] width 226 height 22
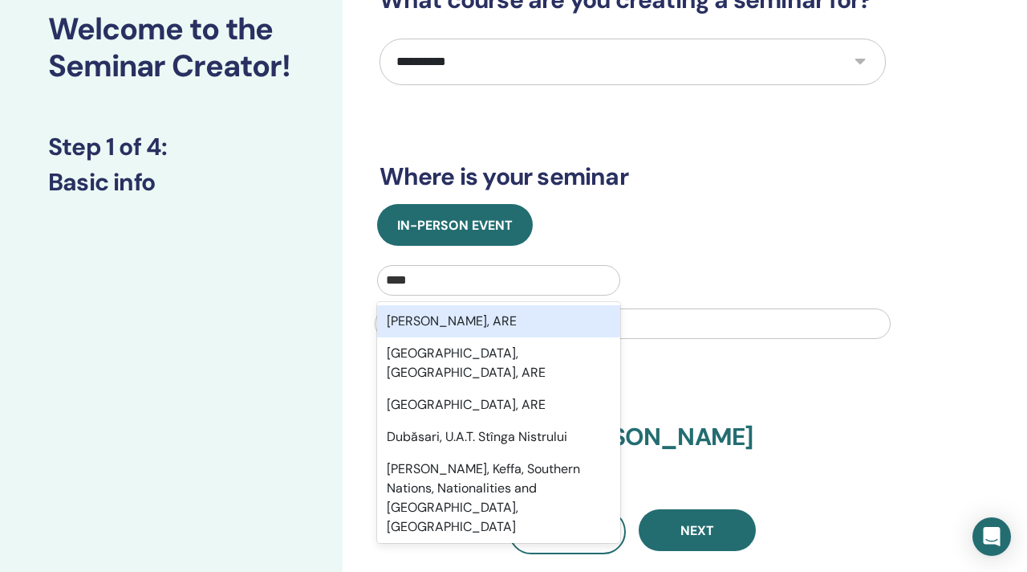
type input "*****"
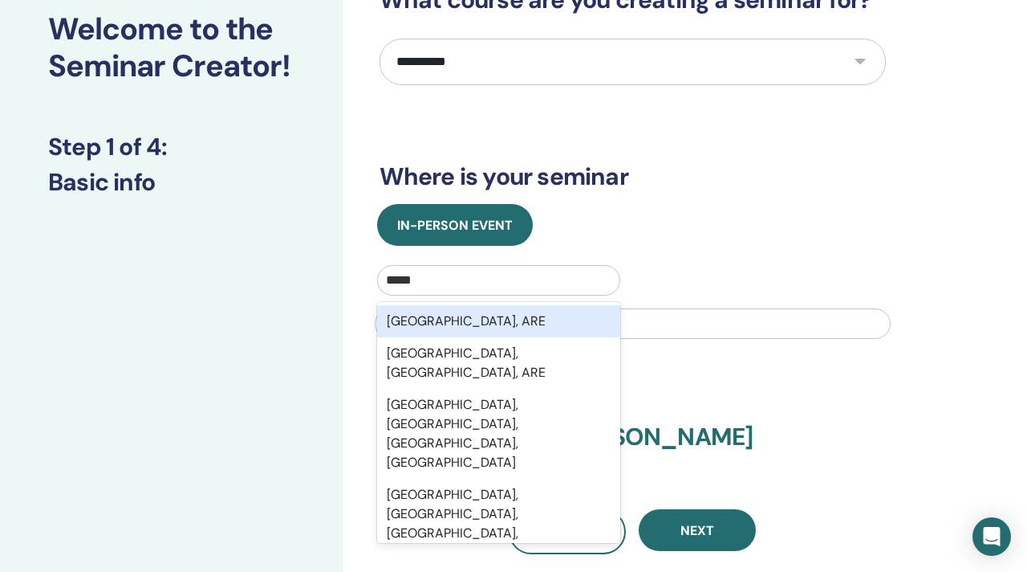
click at [512, 326] on div "Dubai, ARE" at bounding box center [499, 321] width 244 height 32
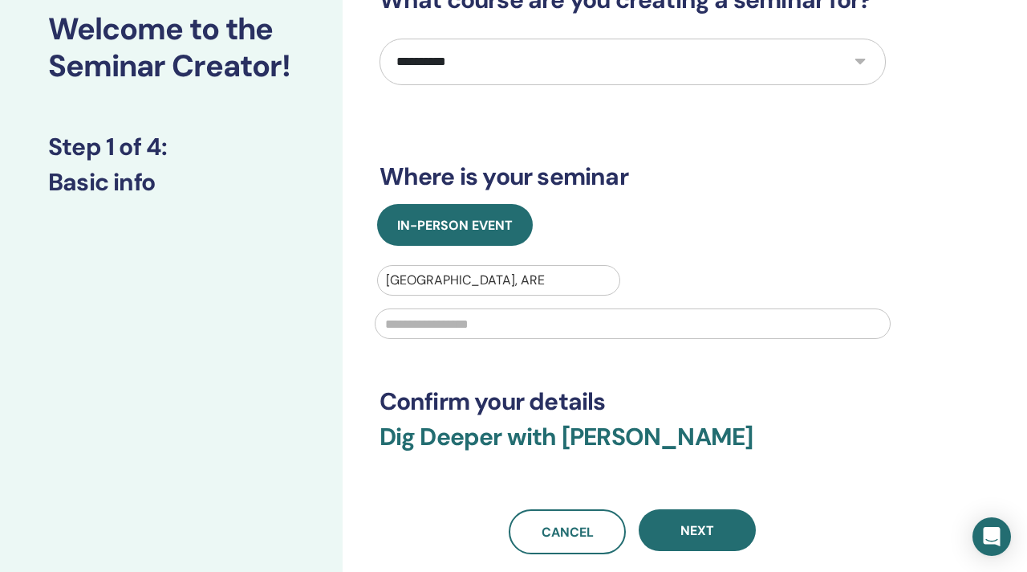
click at [512, 326] on input "text" at bounding box center [633, 323] width 516 height 31
type input "**********"
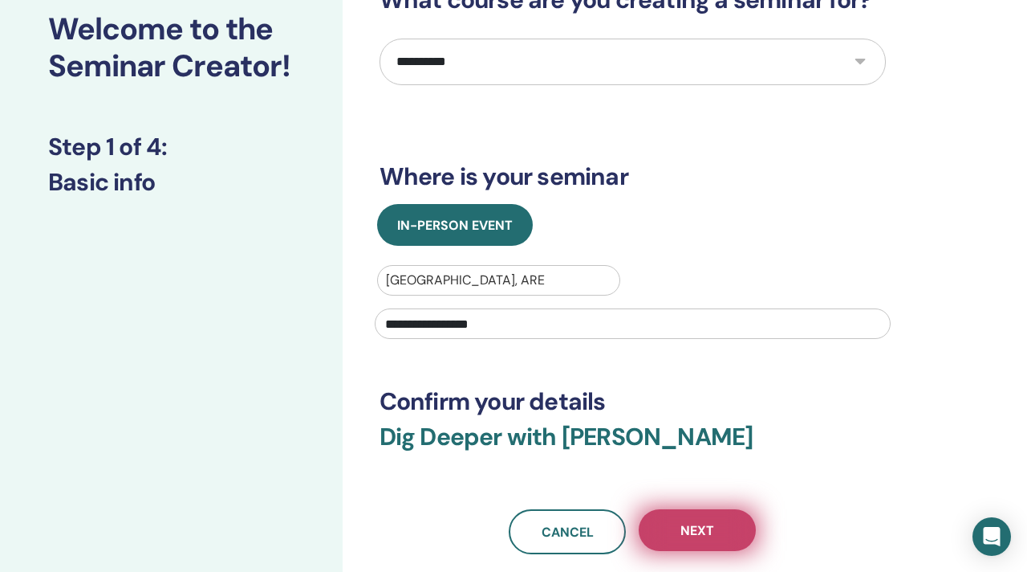
click at [694, 528] on span "Next" at bounding box center [698, 530] width 34 height 17
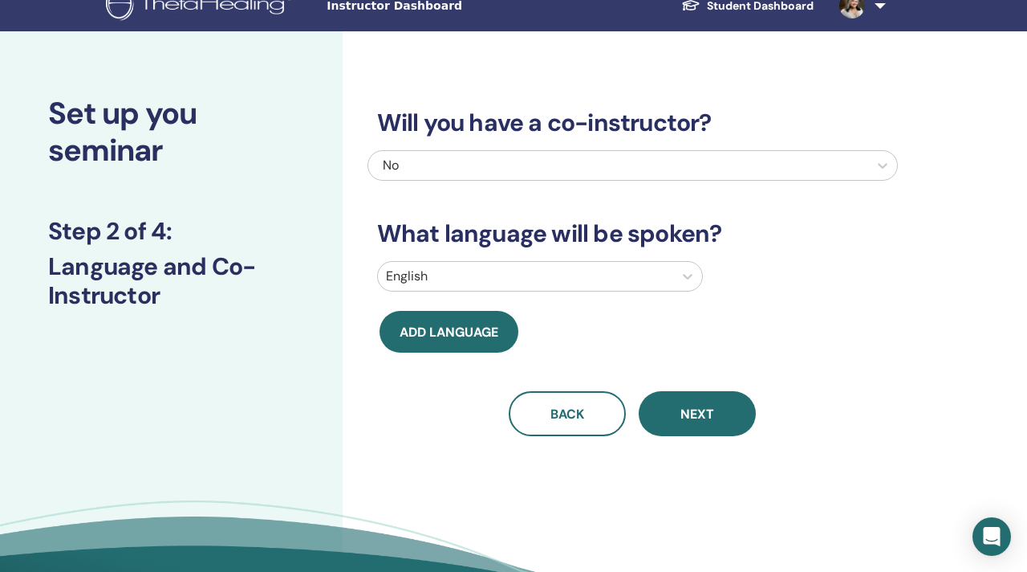
scroll to position [0, 0]
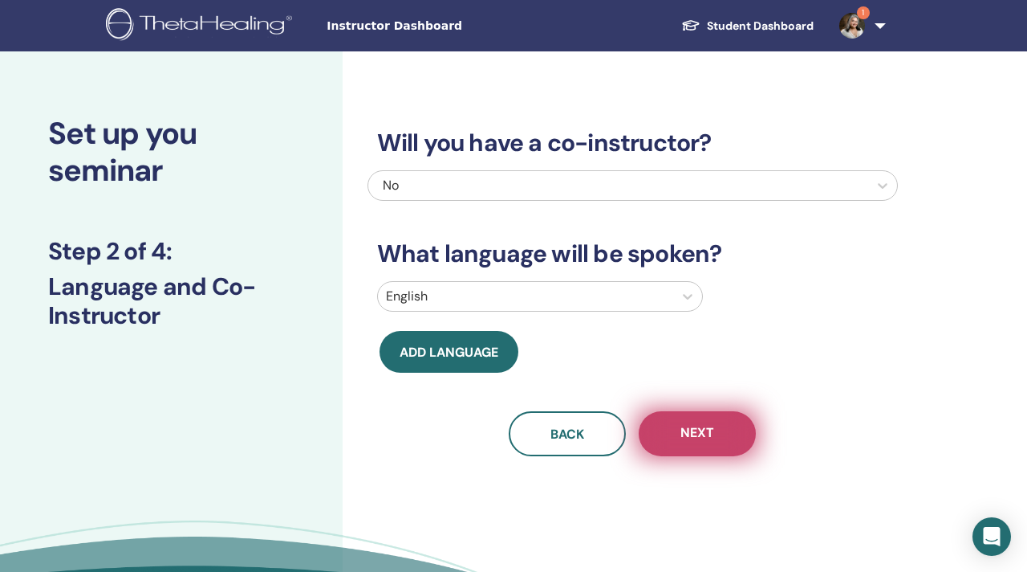
click at [701, 430] on span "Next" at bounding box center [698, 434] width 34 height 20
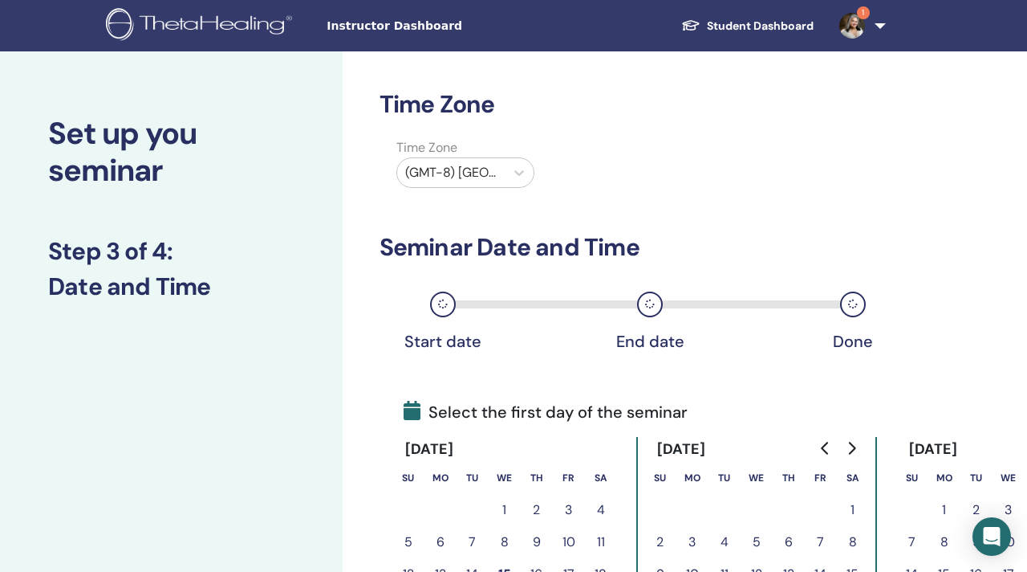
click at [501, 169] on div "(GMT-8) US/Alaska" at bounding box center [451, 172] width 108 height 29
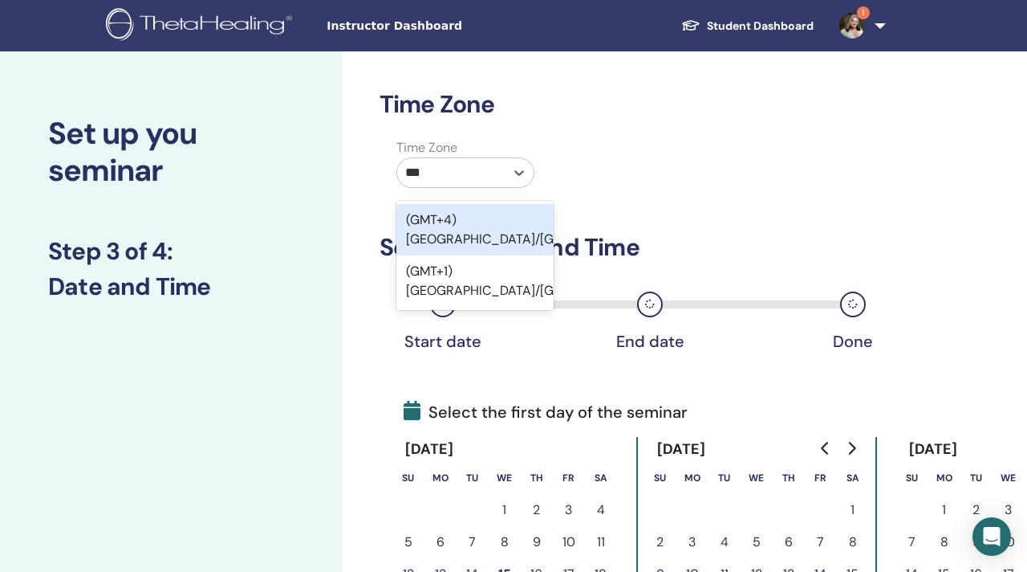
type input "****"
click at [500, 221] on div "(GMT+4) Asia/Dubai" at bounding box center [475, 229] width 157 height 51
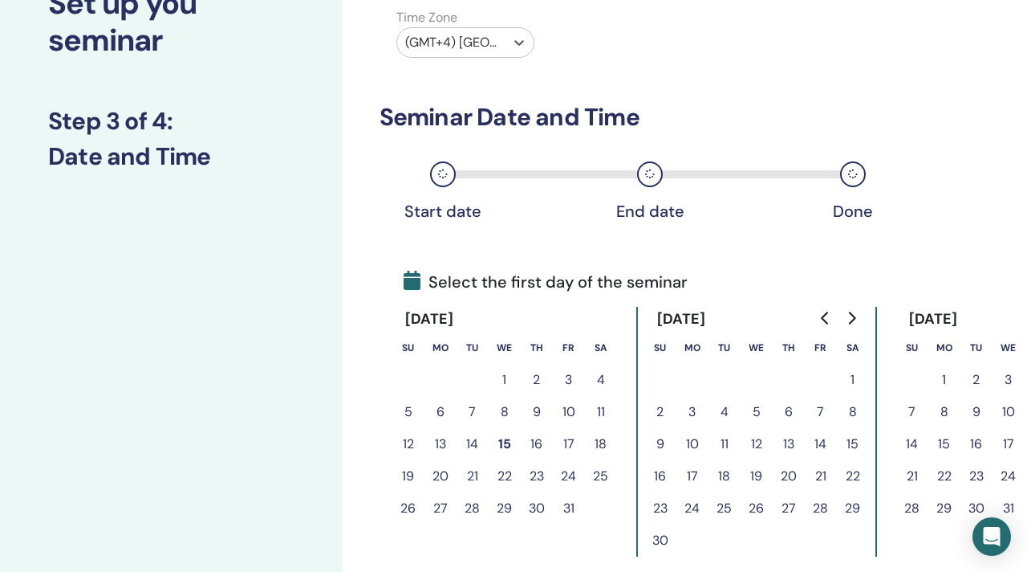
scroll to position [136, 0]
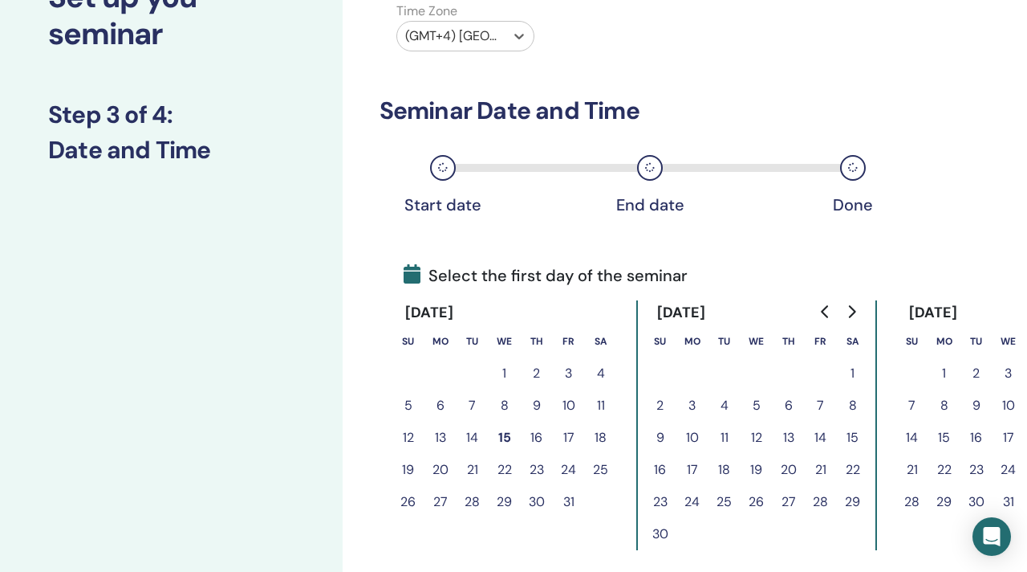
click at [856, 313] on icon "Go to next month" at bounding box center [851, 311] width 13 height 13
click at [825, 504] on button "30" at bounding box center [821, 502] width 32 height 32
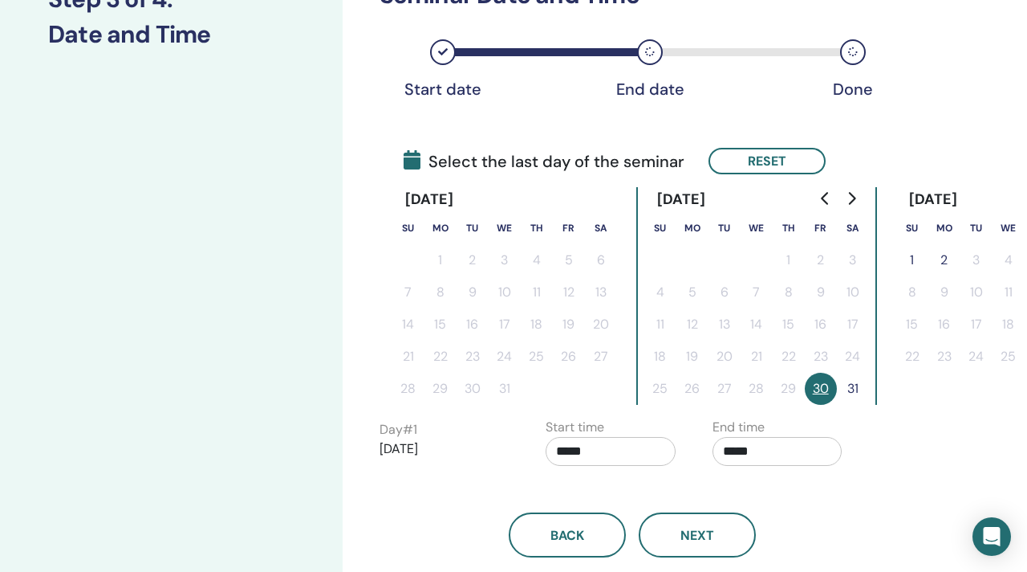
scroll to position [253, 0]
click at [852, 391] on button "31" at bounding box center [853, 388] width 32 height 32
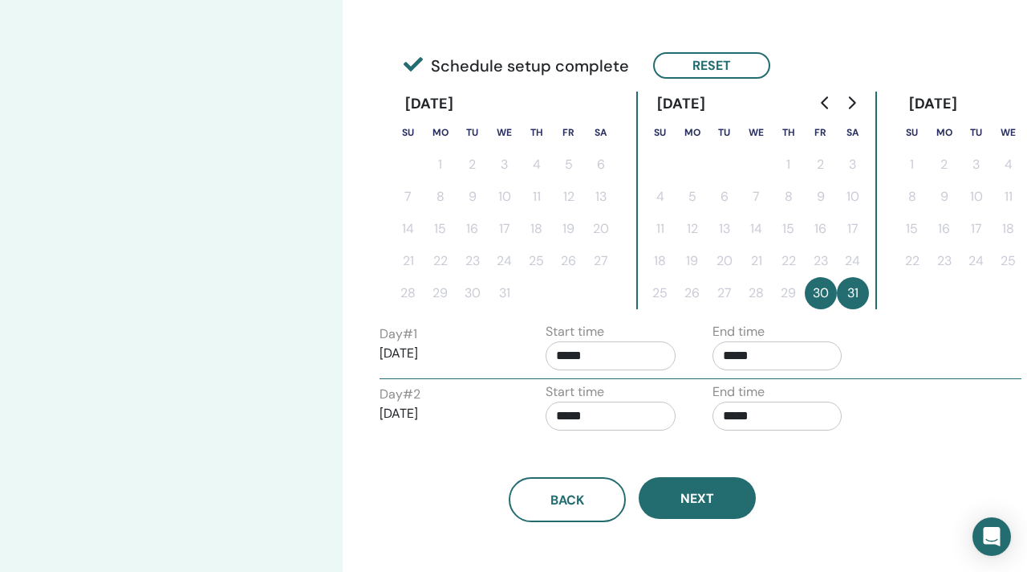
scroll to position [352, 0]
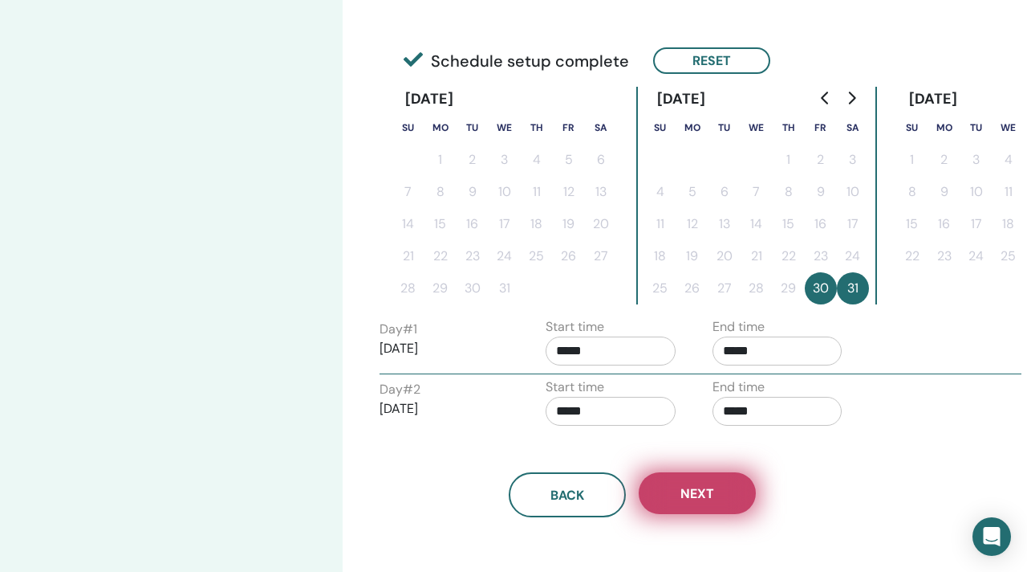
click at [709, 486] on span "Next" at bounding box center [698, 493] width 34 height 17
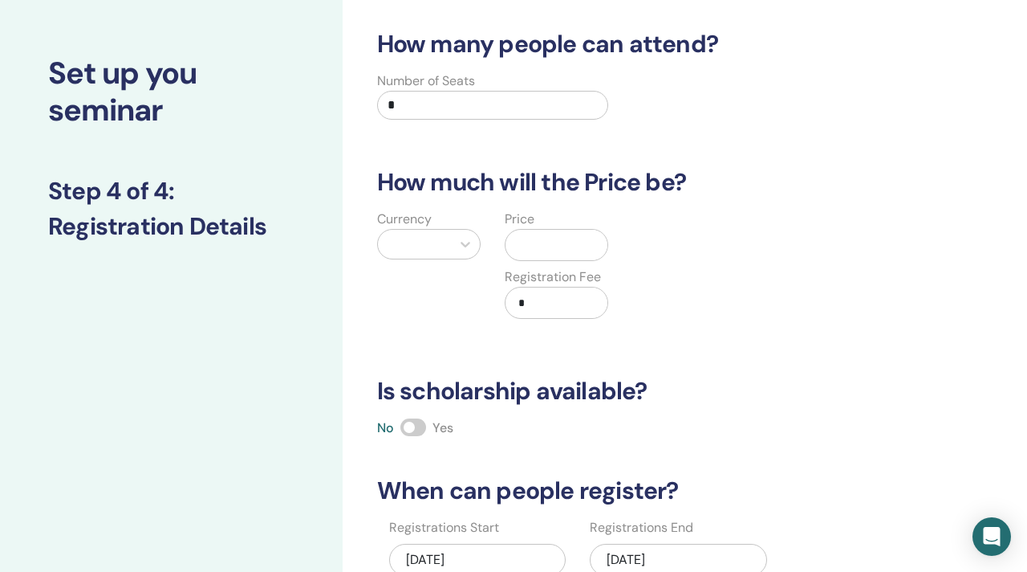
scroll to position [0, 0]
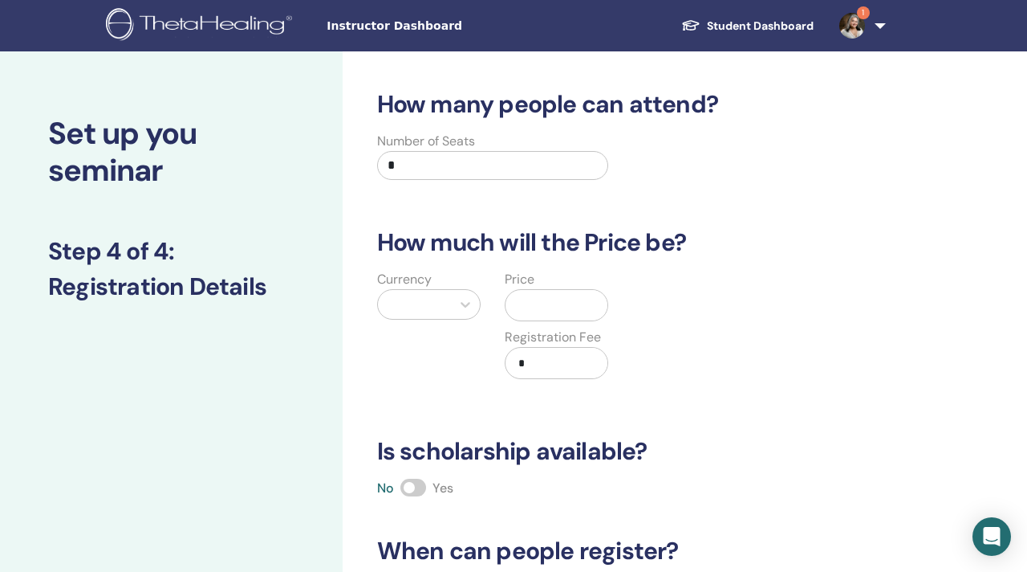
click at [403, 166] on input "*" at bounding box center [493, 165] width 232 height 29
type input "*"
click at [466, 306] on icon at bounding box center [466, 305] width 10 height 6
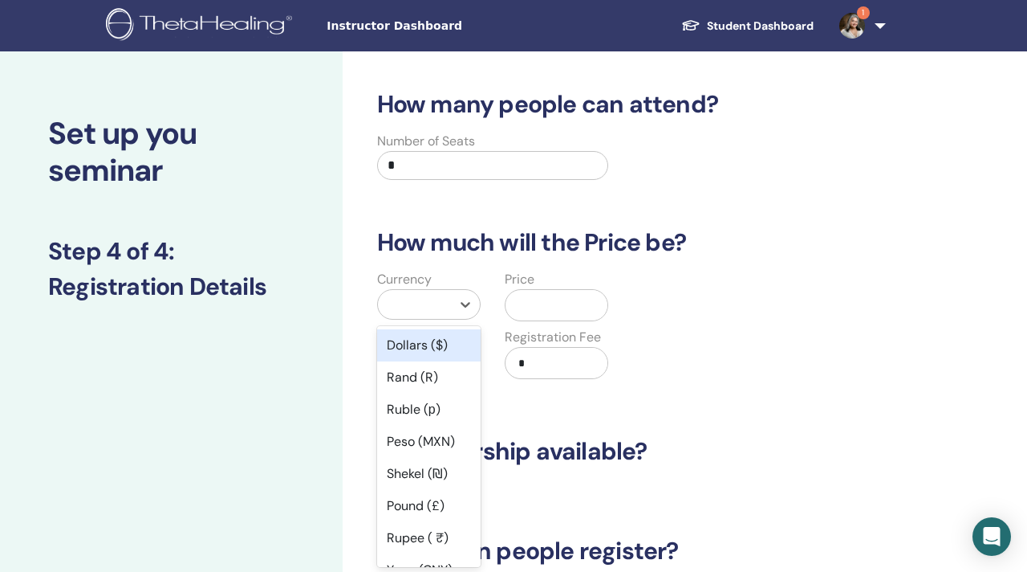
click at [403, 351] on div "Dollars ($)" at bounding box center [429, 345] width 104 height 32
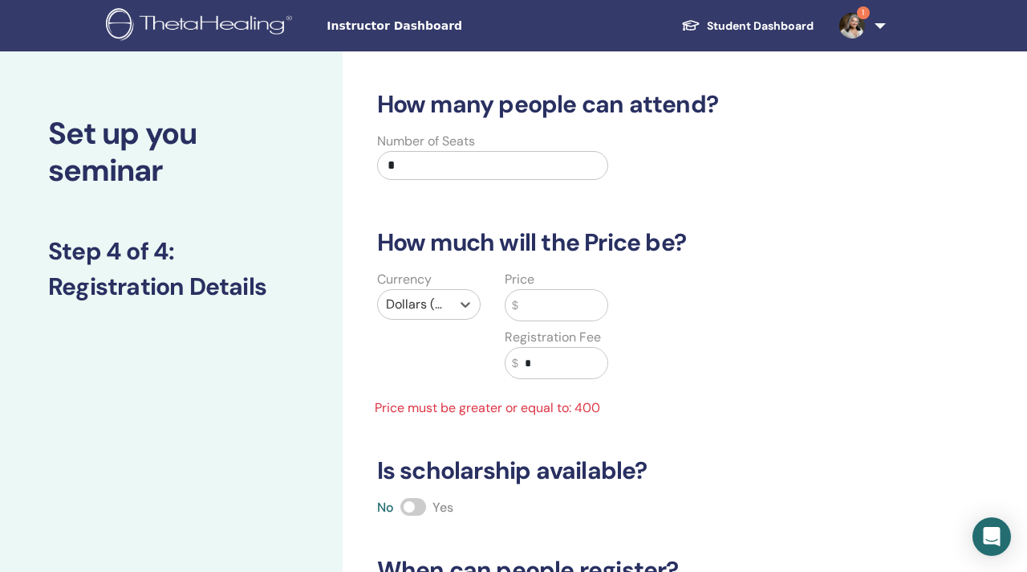
click at [547, 303] on input "text" at bounding box center [564, 305] width 90 height 31
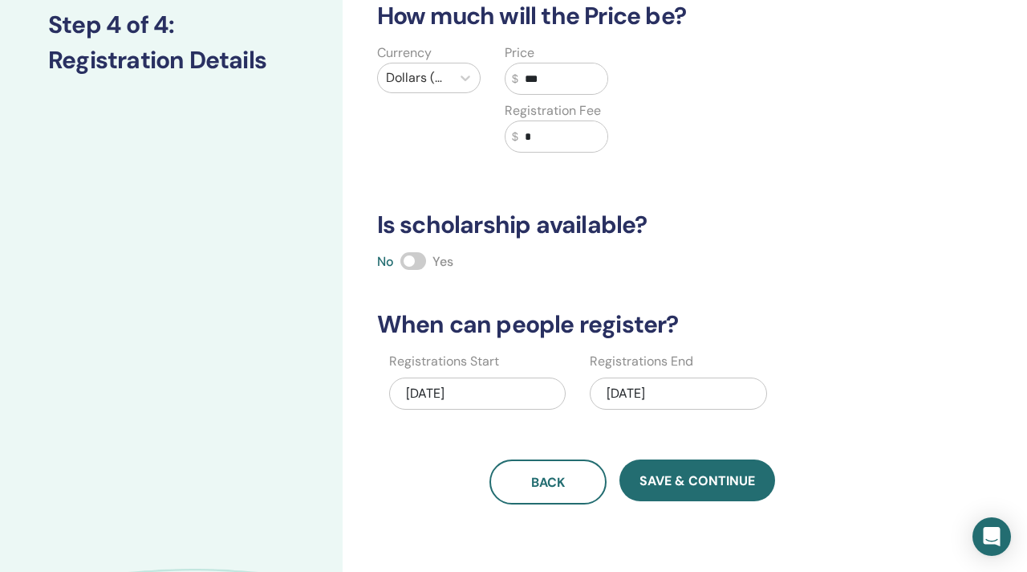
scroll to position [240, 0]
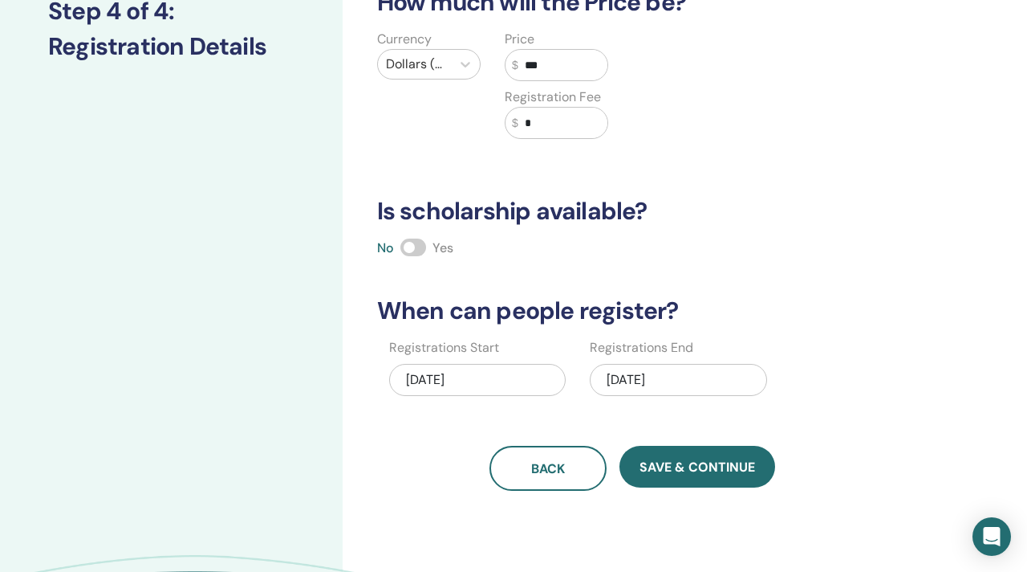
type input "***"
click at [630, 381] on div "01/31/2026" at bounding box center [678, 380] width 177 height 32
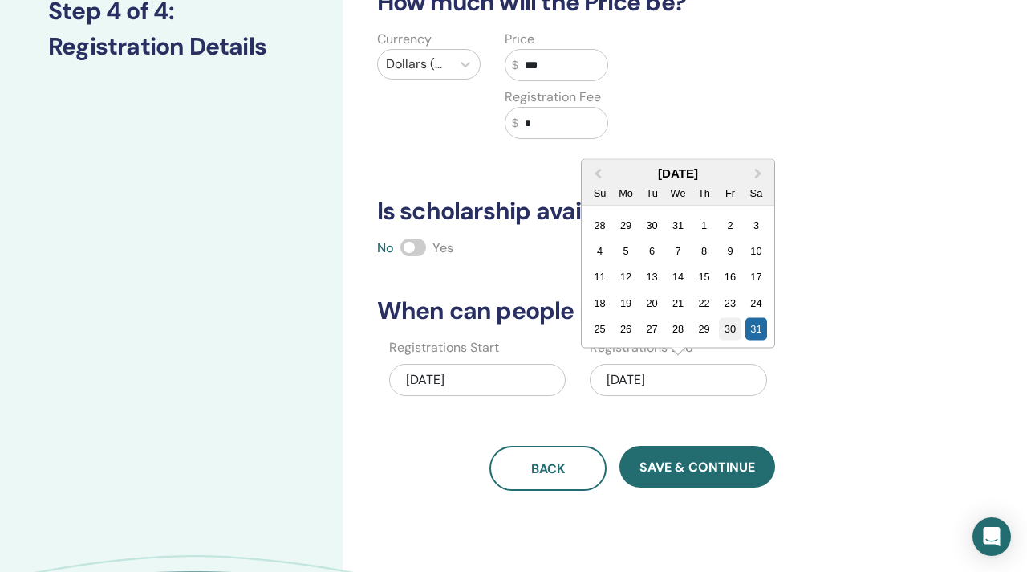
click at [731, 328] on div "30" at bounding box center [731, 329] width 22 height 22
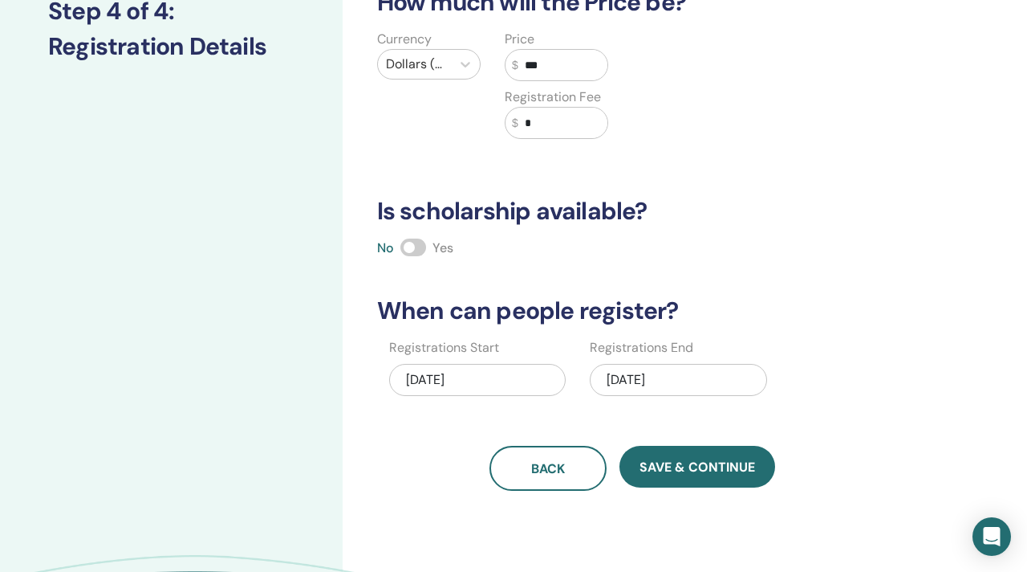
click at [635, 375] on div "01/30/2026" at bounding box center [678, 380] width 177 height 32
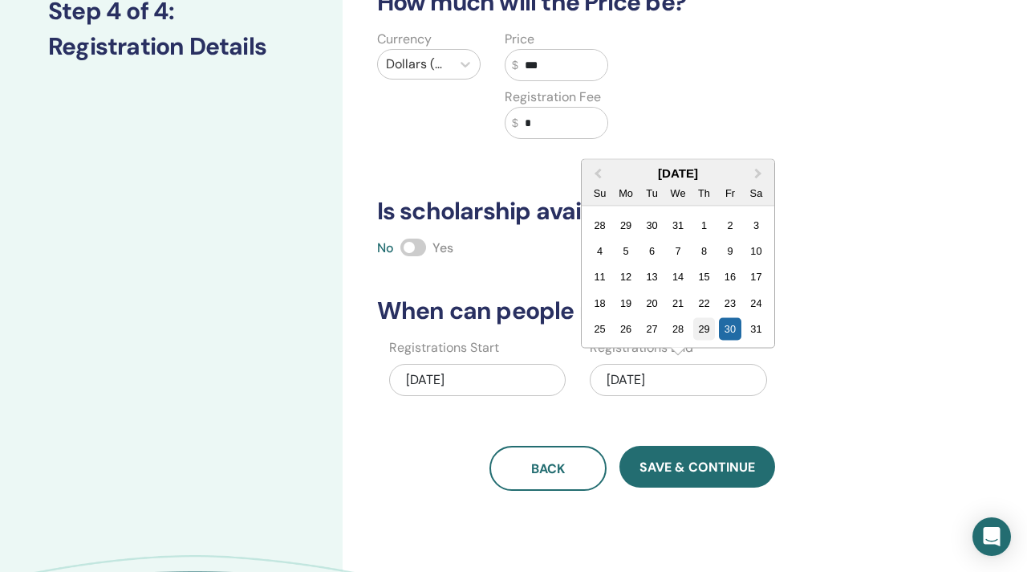
click at [702, 330] on div "29" at bounding box center [705, 329] width 22 height 22
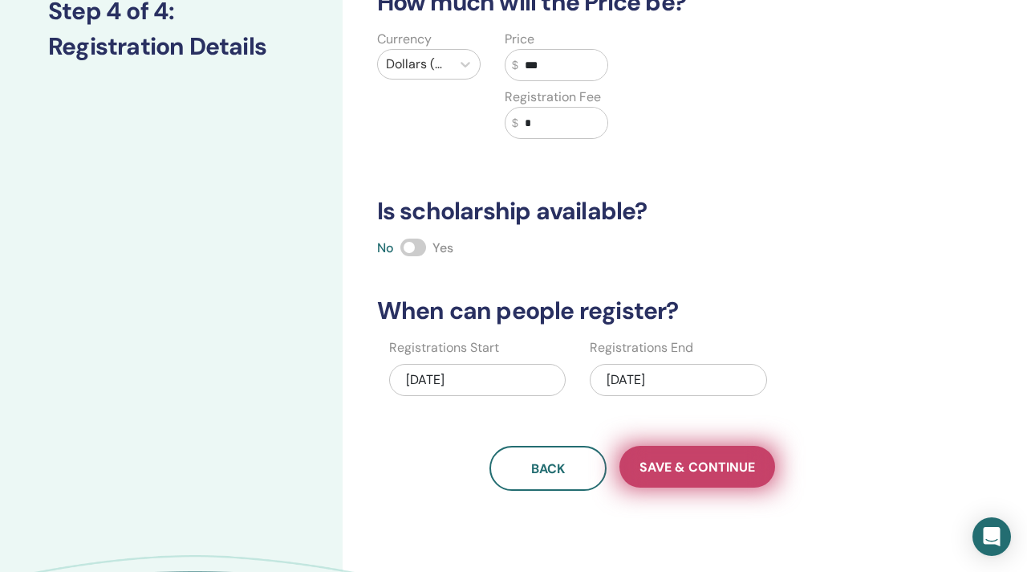
click at [678, 470] on span "Save & Continue" at bounding box center [698, 466] width 116 height 17
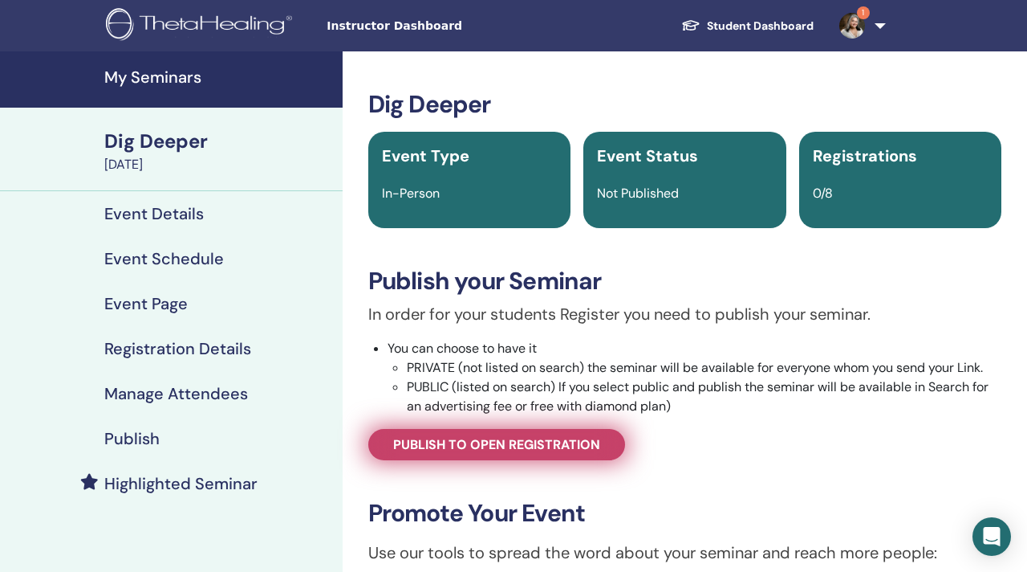
click at [482, 441] on span "Publish to open registration" at bounding box center [496, 444] width 207 height 17
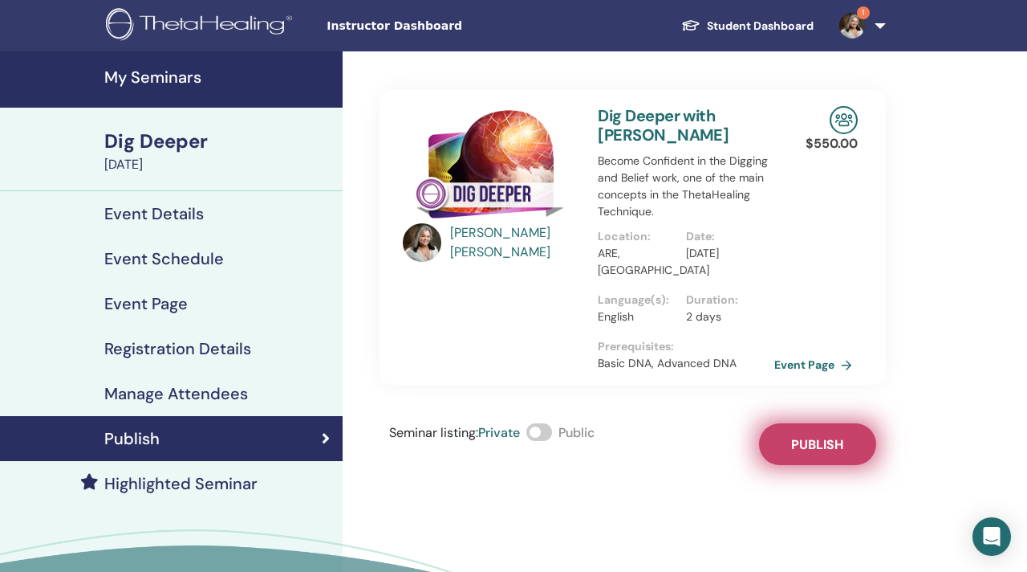
click at [812, 452] on span "Publish" at bounding box center [817, 444] width 52 height 17
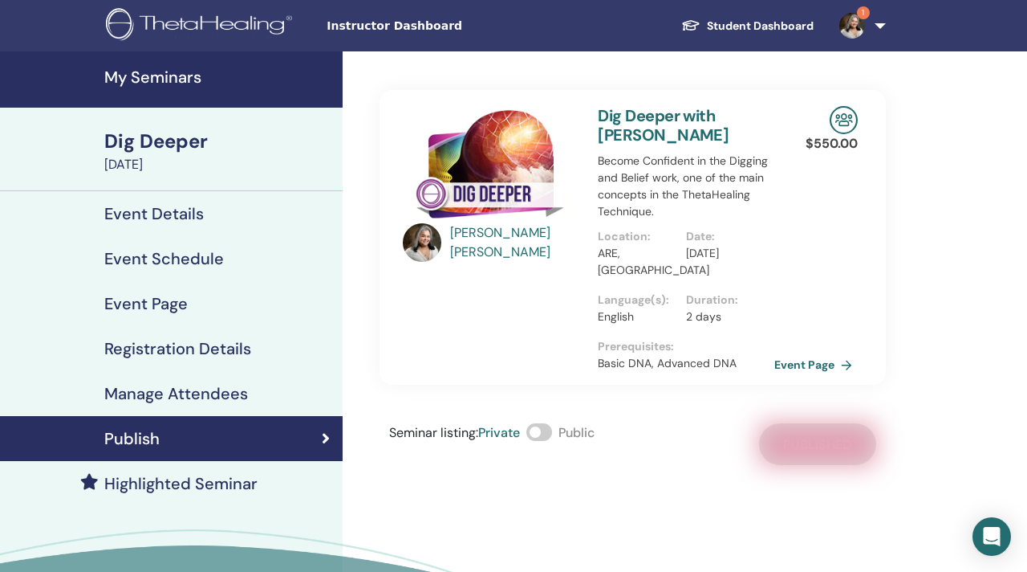
click at [162, 149] on div "Dig Deeper" at bounding box center [218, 141] width 229 height 27
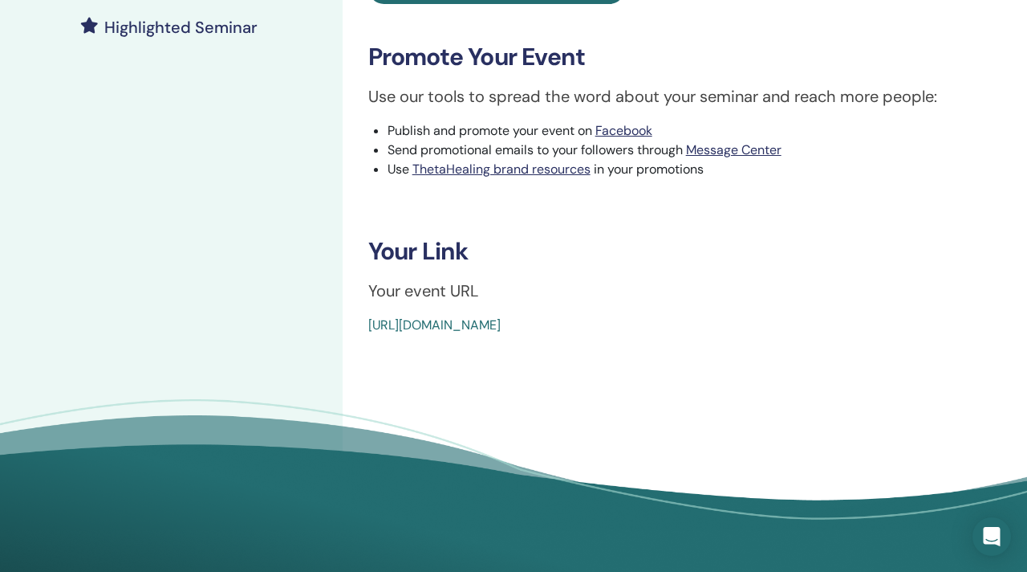
scroll to position [455, 0]
click at [501, 319] on link "[URL][DOMAIN_NAME]" at bounding box center [434, 325] width 132 height 17
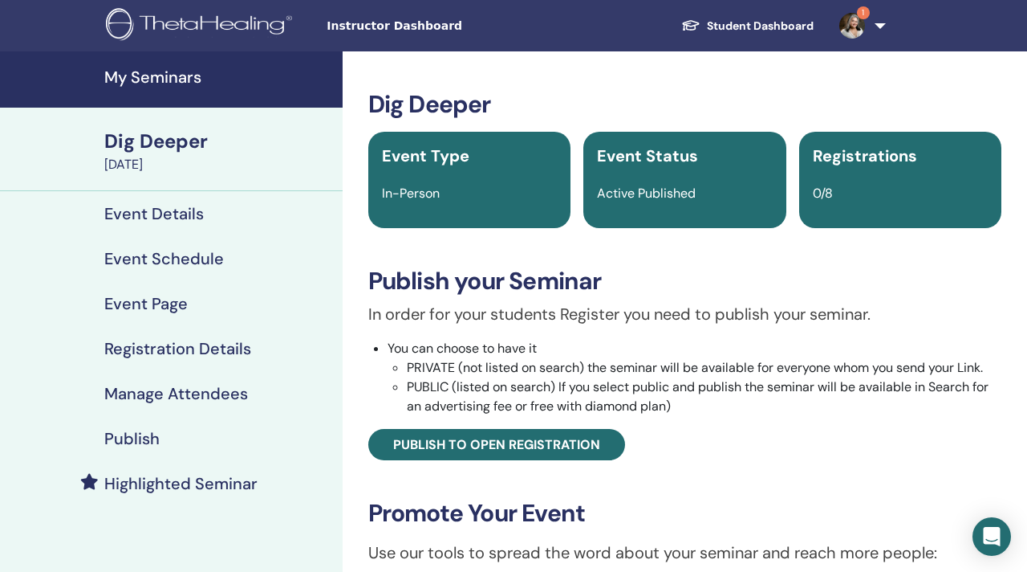
click at [141, 77] on h4 "My Seminars" at bounding box center [218, 76] width 229 height 19
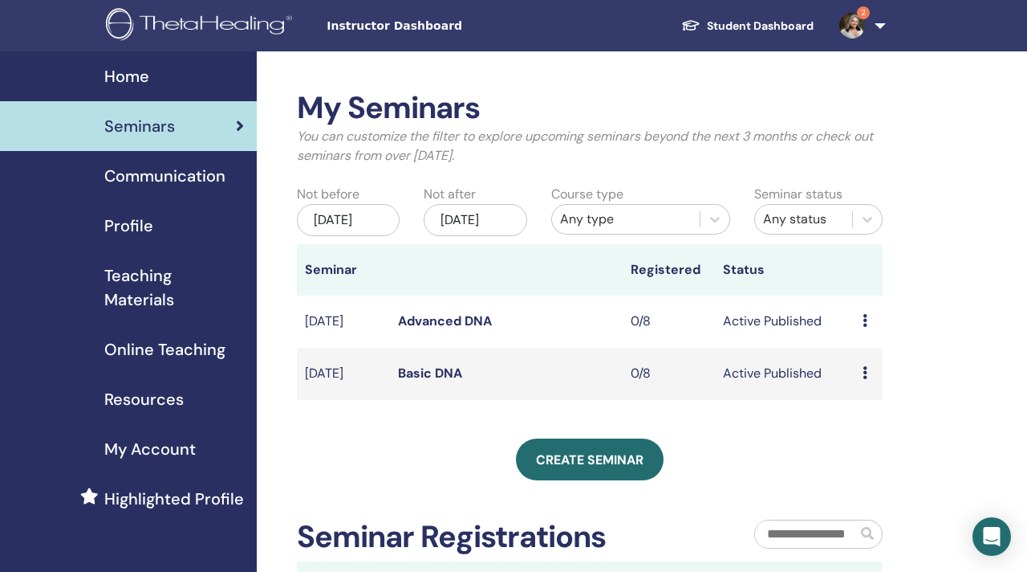
click at [475, 222] on div "[DATE]" at bounding box center [475, 220] width 103 height 32
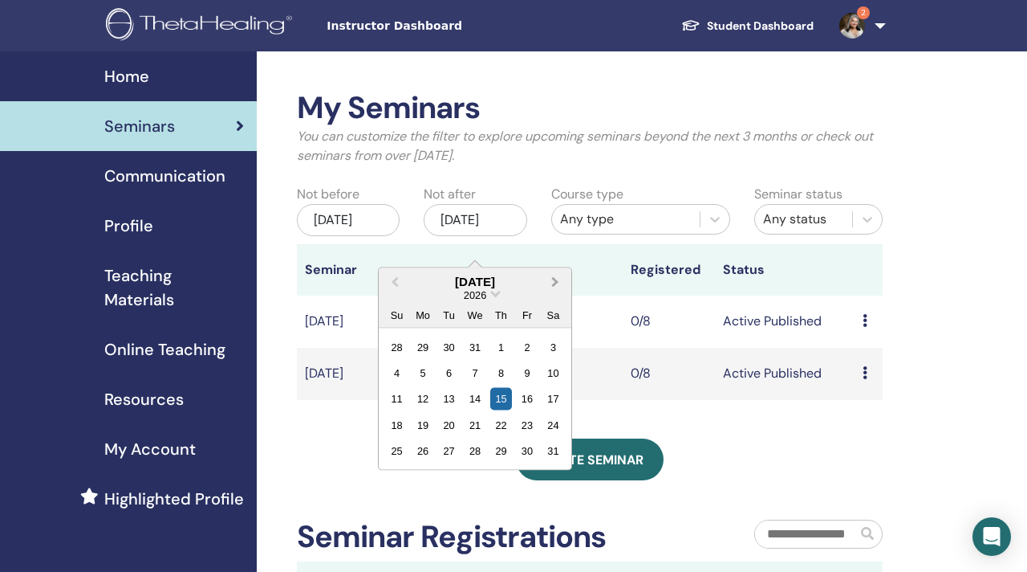
click at [555, 281] on span "Next Month" at bounding box center [555, 281] width 0 height 17
click at [477, 399] on div "15" at bounding box center [476, 399] width 22 height 22
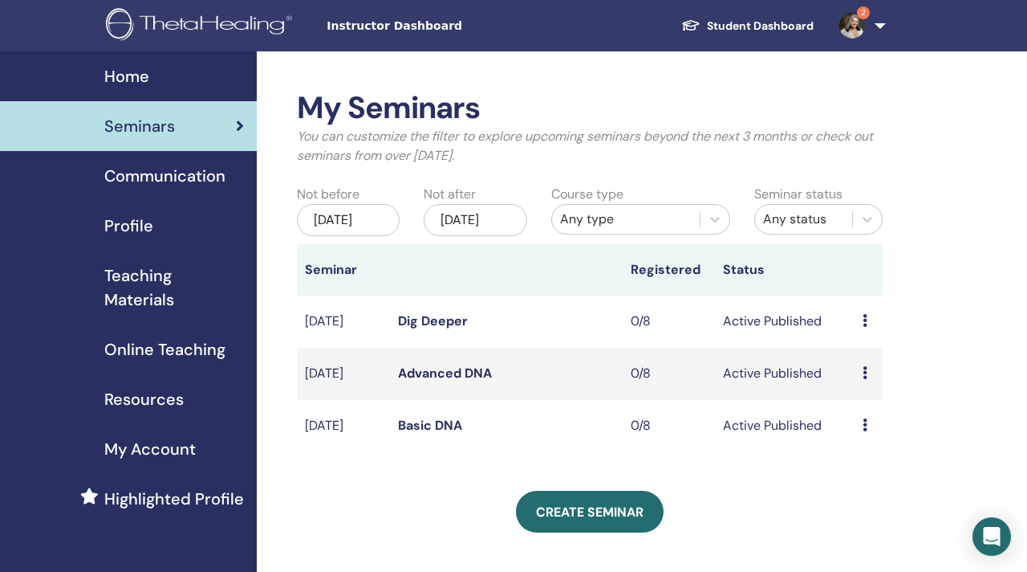
click at [345, 229] on div "Jul/15, 2025" at bounding box center [348, 220] width 103 height 32
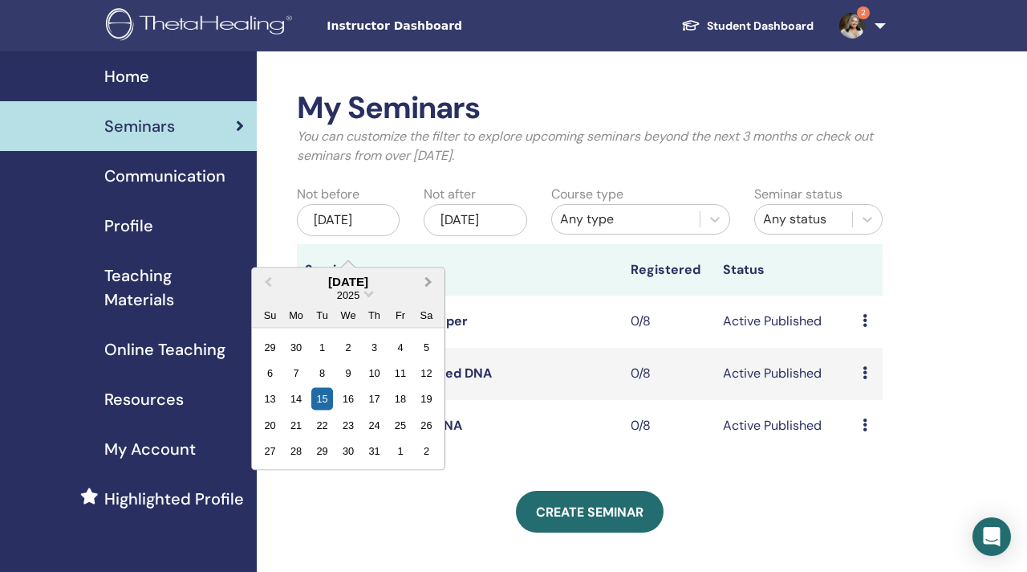
click at [430, 284] on button "Next Month" at bounding box center [430, 282] width 26 height 26
click at [348, 405] on div "15" at bounding box center [348, 399] width 22 height 22
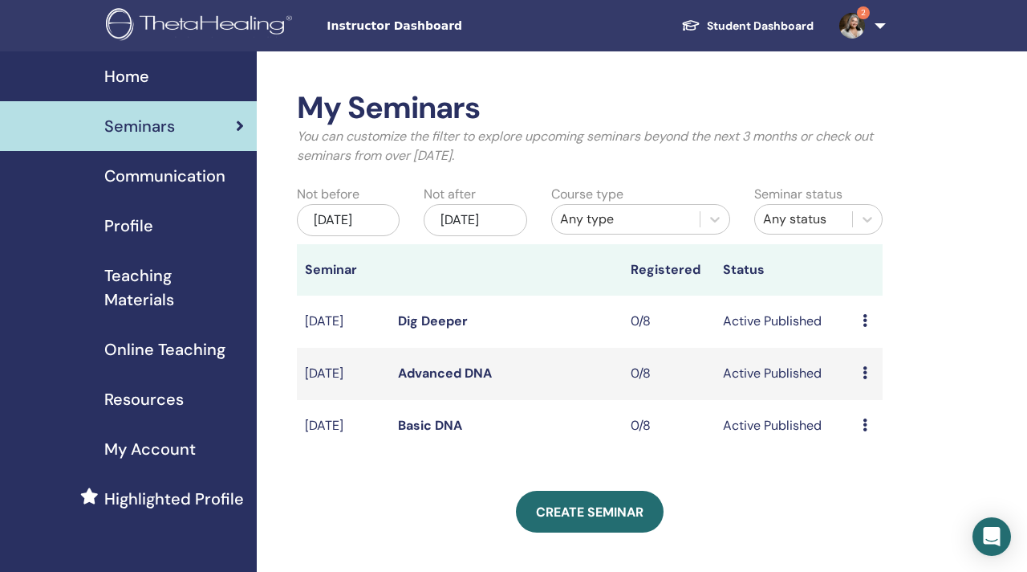
click at [352, 532] on div "Create seminar" at bounding box center [590, 511] width 586 height 42
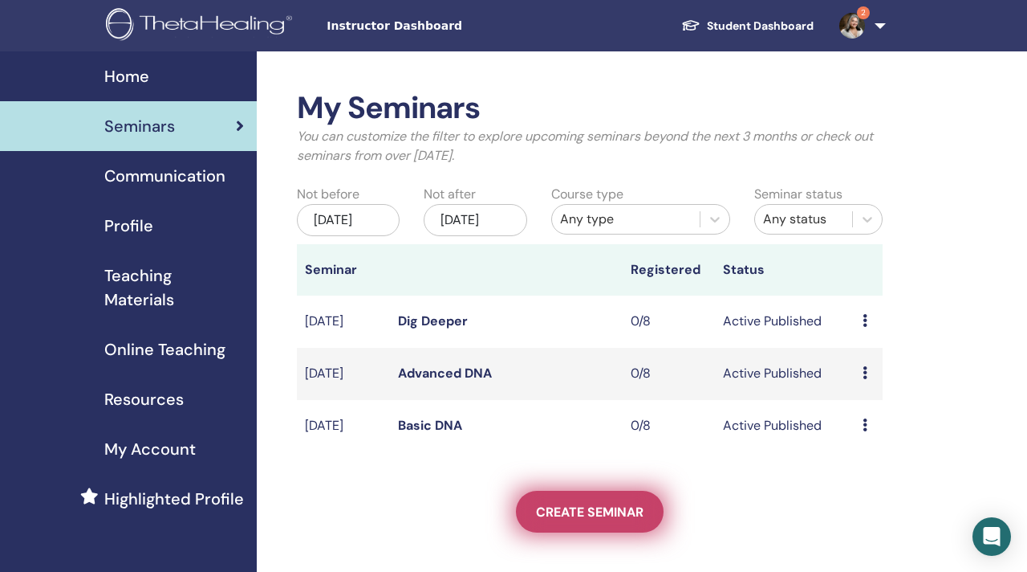
click at [586, 520] on span "Create seminar" at bounding box center [590, 511] width 108 height 17
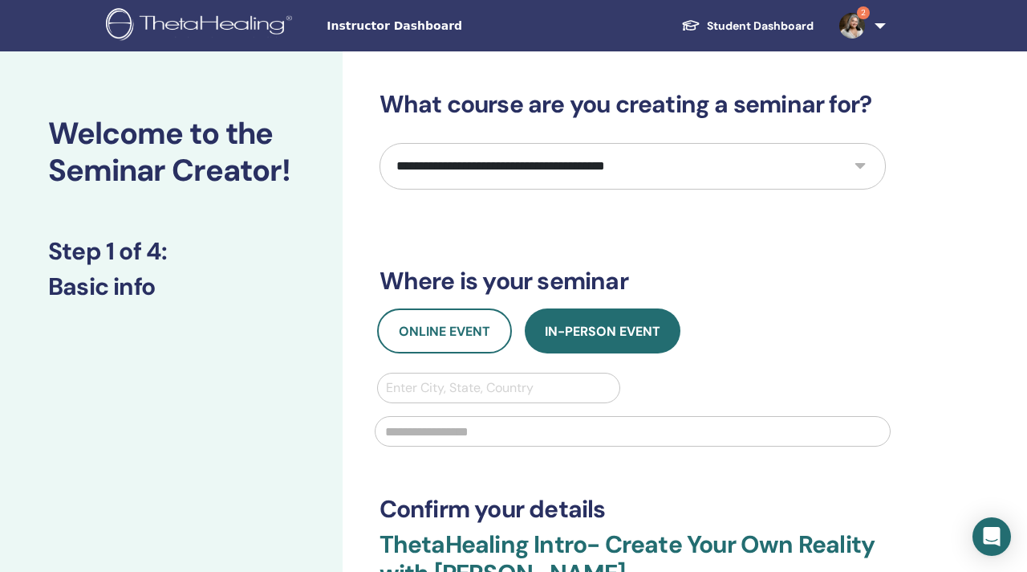
click at [858, 165] on select "**********" at bounding box center [633, 166] width 507 height 47
select select "****"
click at [380, 143] on select "**********" at bounding box center [633, 166] width 507 height 47
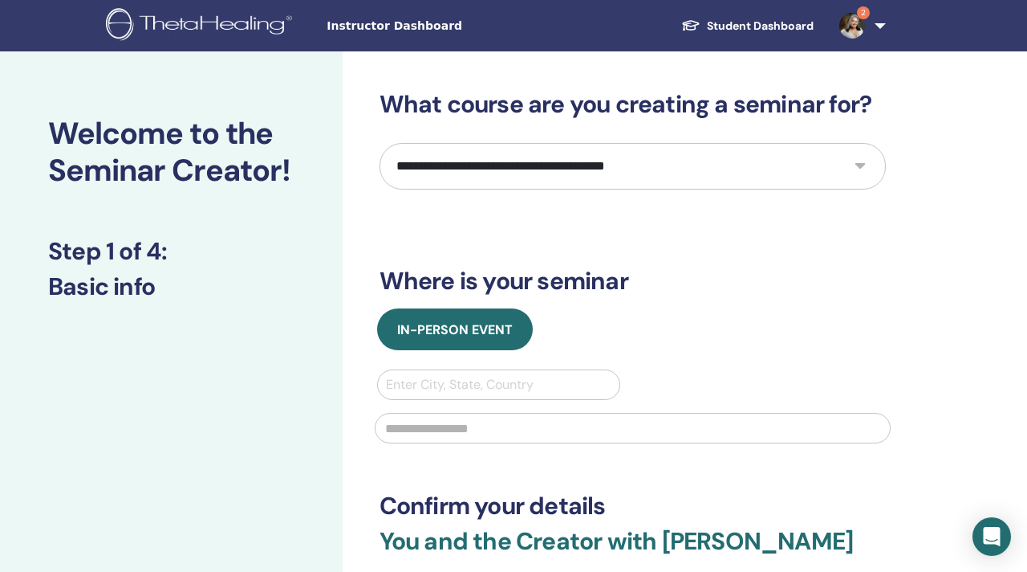
click at [530, 384] on div at bounding box center [499, 384] width 226 height 22
type input "*****"
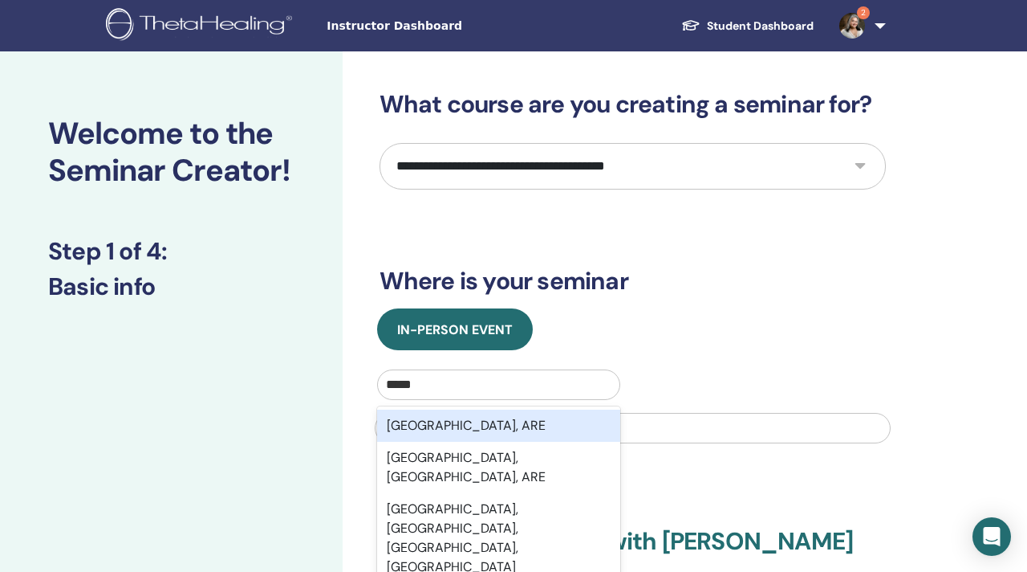
click at [495, 435] on div "Dubai, ARE" at bounding box center [499, 425] width 244 height 32
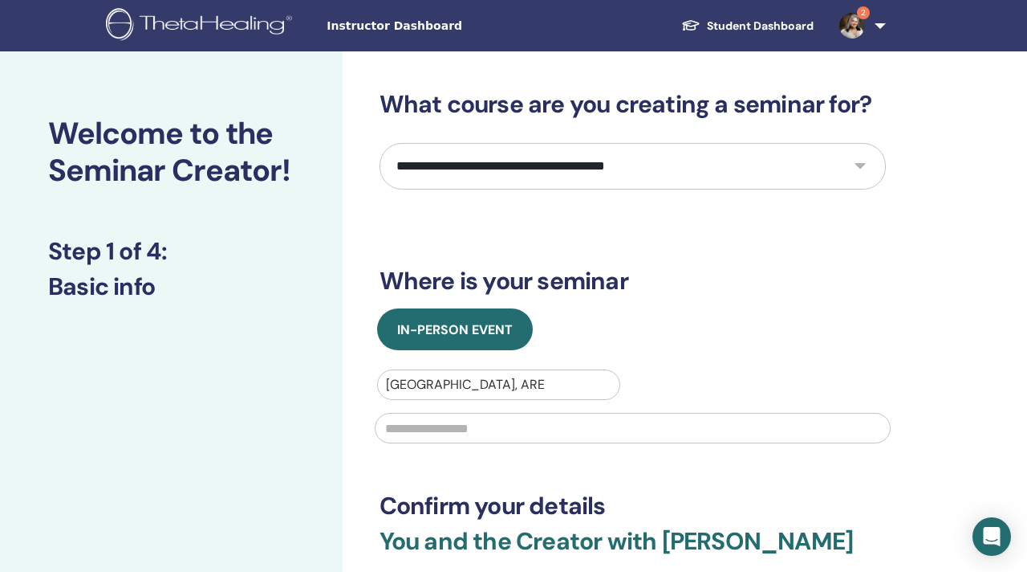
click at [480, 431] on input "text" at bounding box center [633, 428] width 516 height 31
type input "**********"
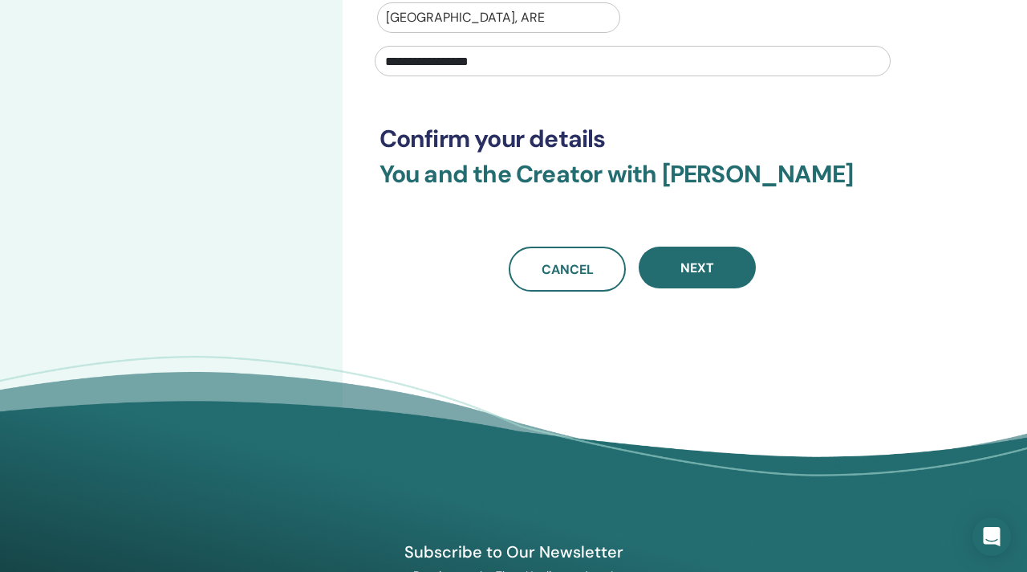
scroll to position [373, 0]
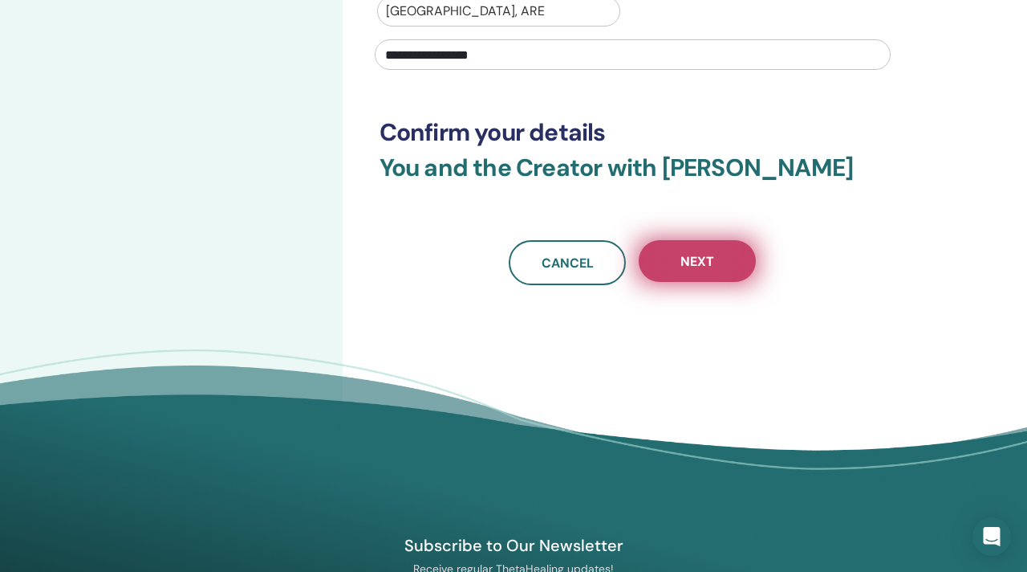
click at [707, 270] on span "Next" at bounding box center [698, 261] width 34 height 17
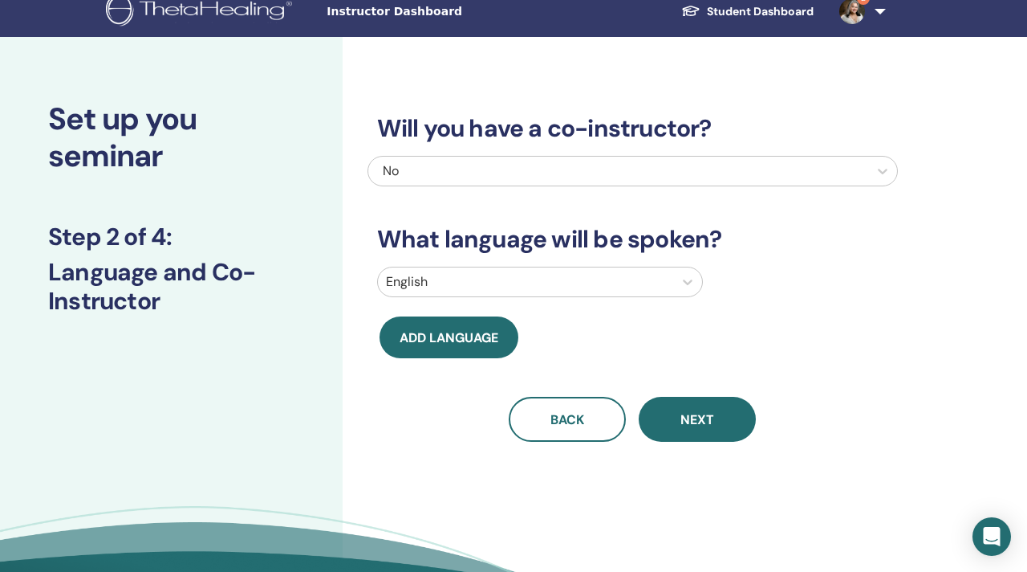
scroll to position [0, 0]
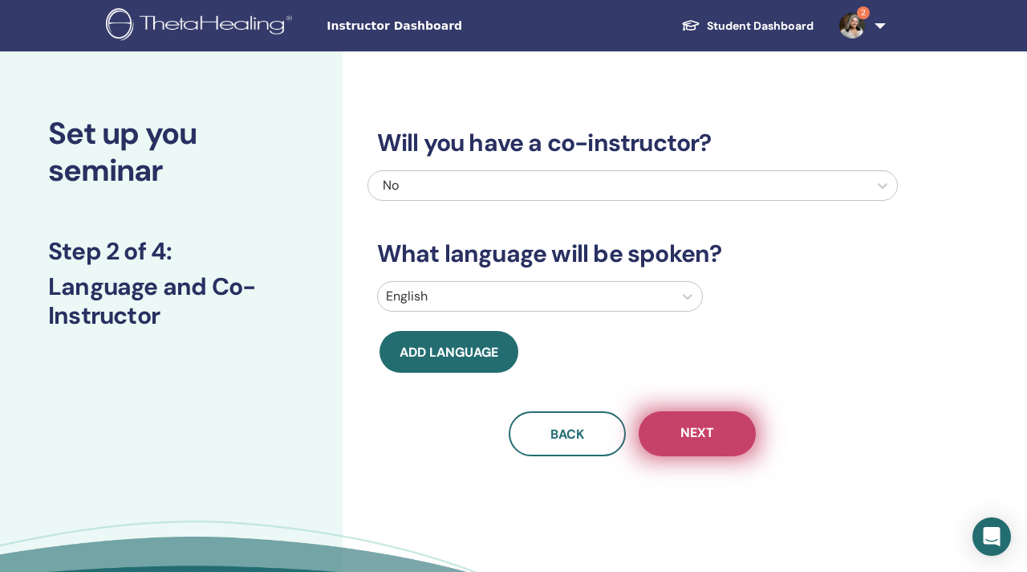
click at [704, 433] on span "Next" at bounding box center [698, 434] width 34 height 20
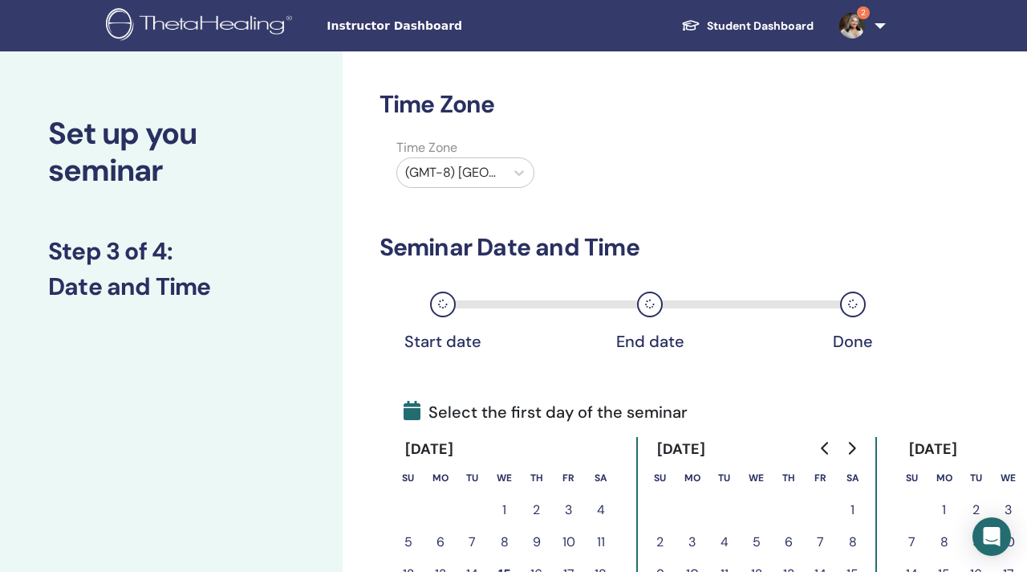
click at [496, 172] on div at bounding box center [451, 172] width 92 height 22
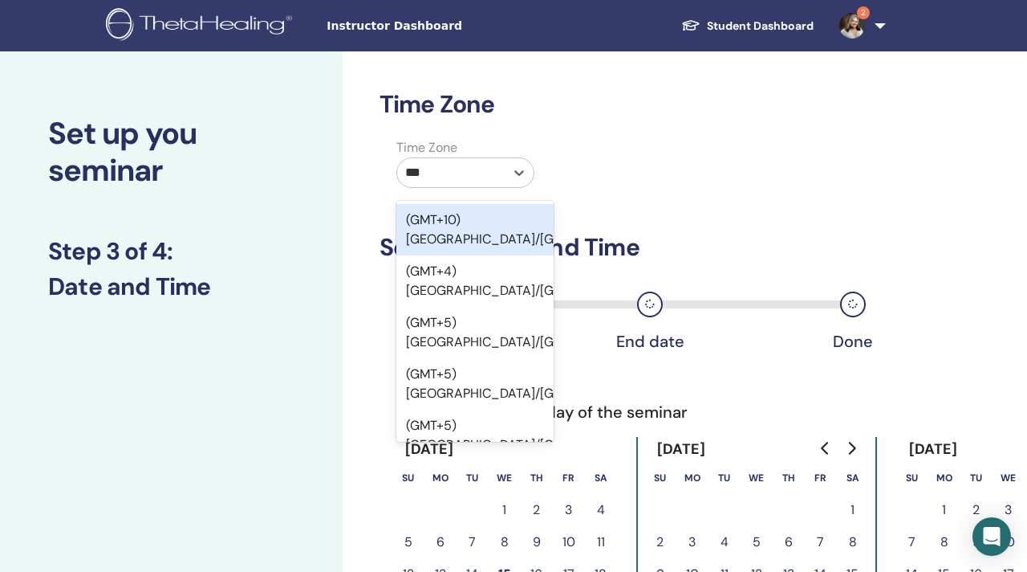
type input "****"
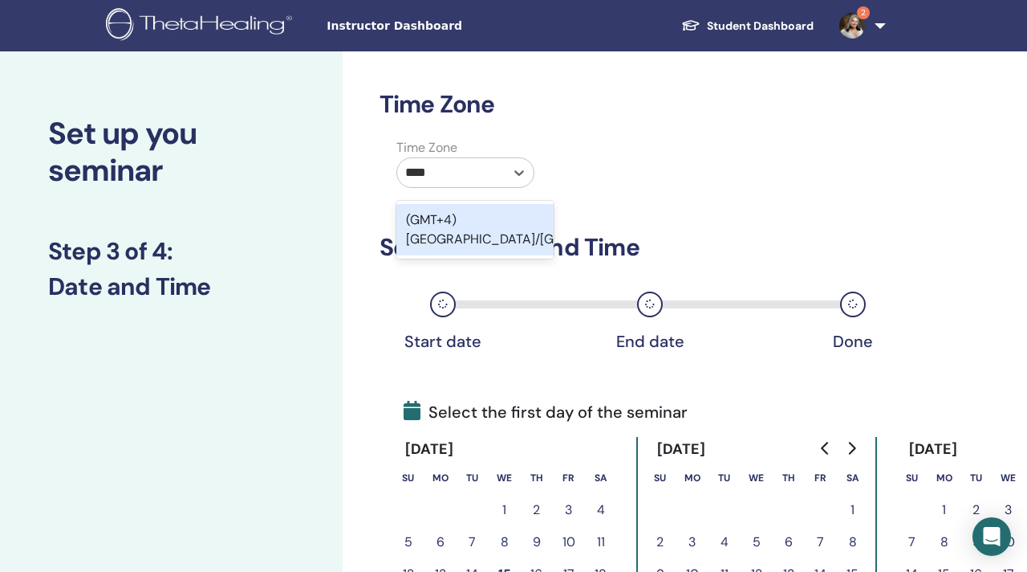
click at [477, 215] on div "(GMT+4) Asia/Dubai" at bounding box center [475, 229] width 157 height 51
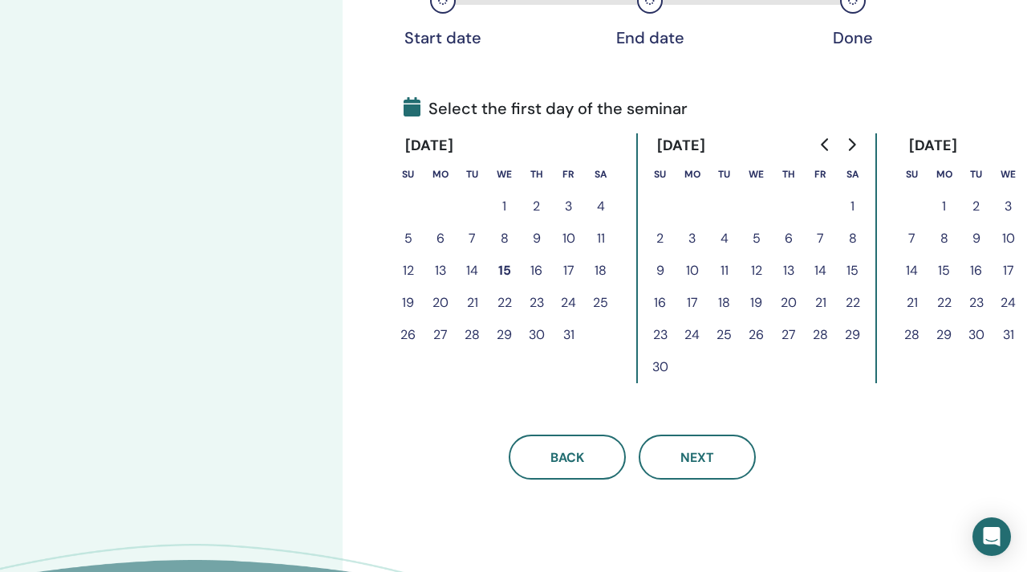
scroll to position [307, 0]
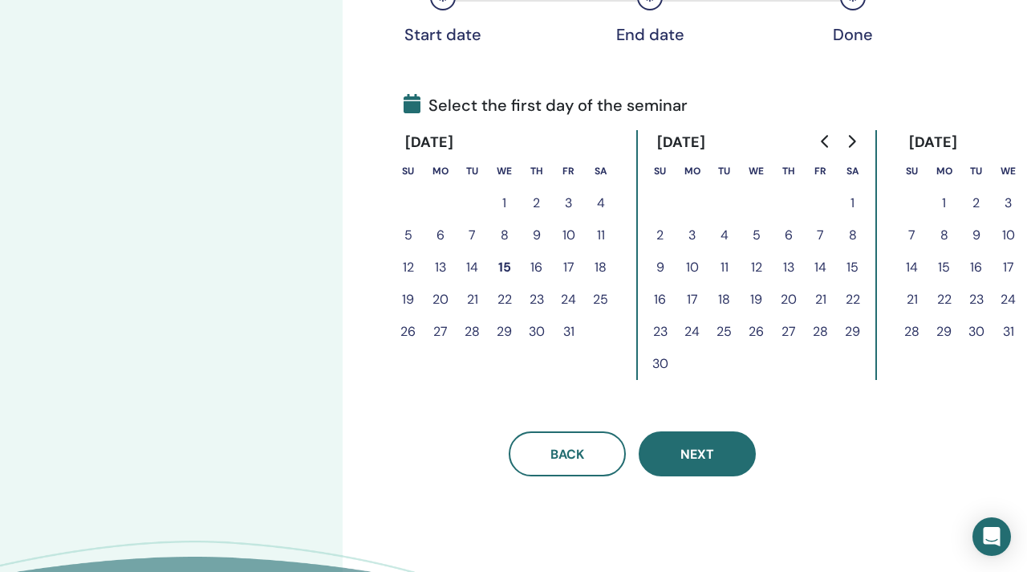
click at [691, 450] on span "Next" at bounding box center [698, 454] width 34 height 17
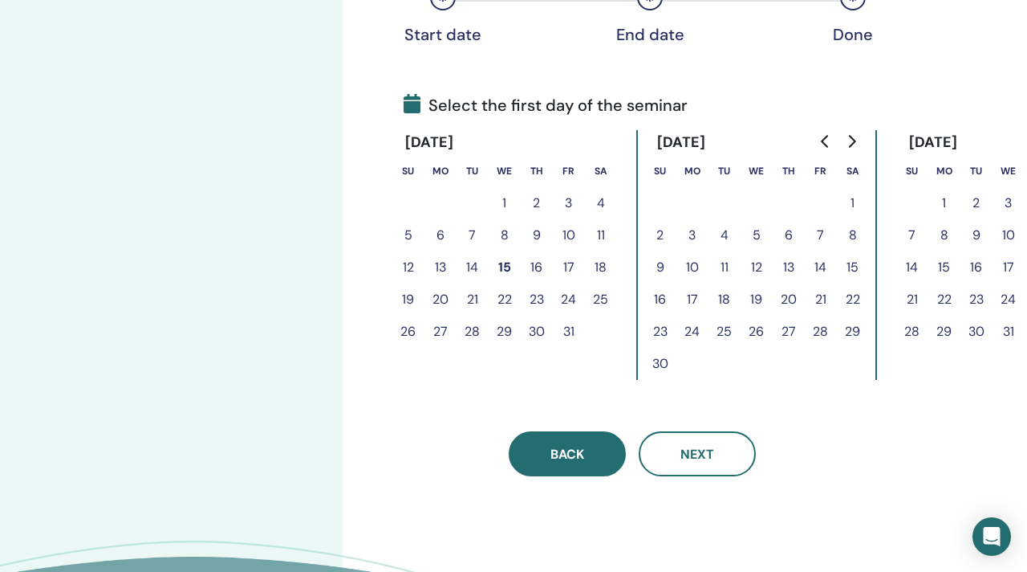
click at [564, 454] on span "Back" at bounding box center [568, 454] width 34 height 17
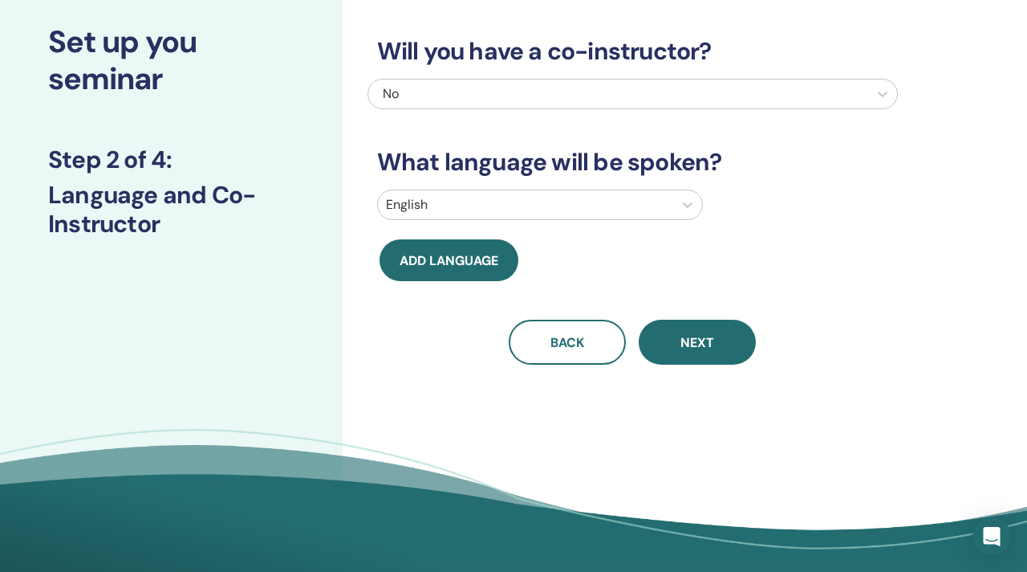
scroll to position [76, 0]
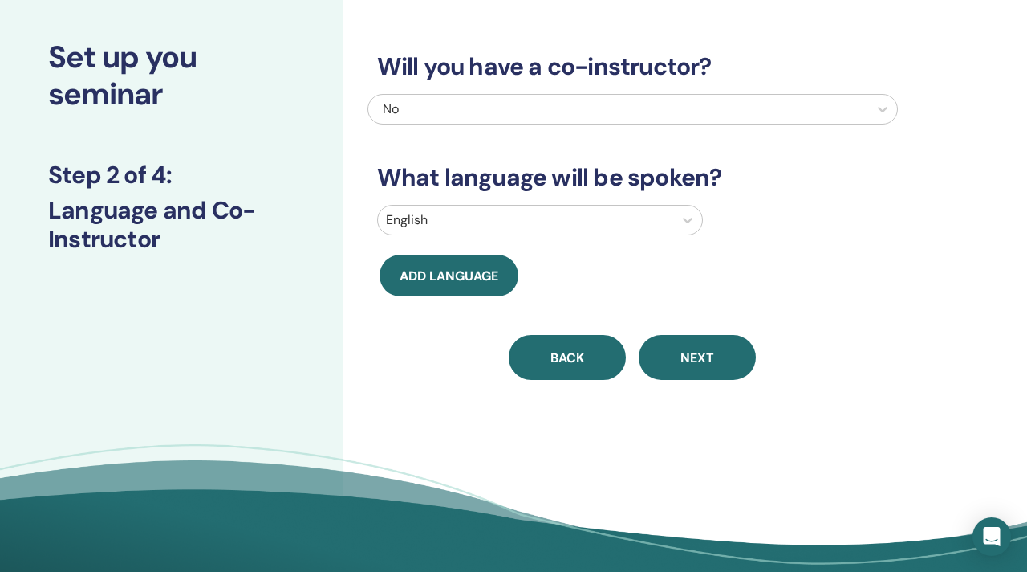
click at [555, 345] on button "Back" at bounding box center [567, 357] width 117 height 45
select select "****"
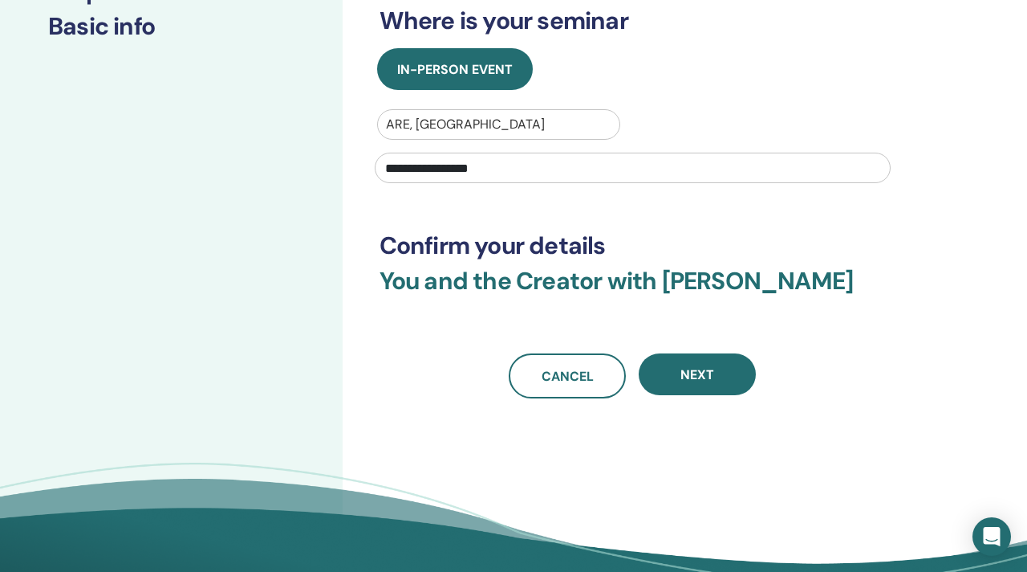
scroll to position [266, 0]
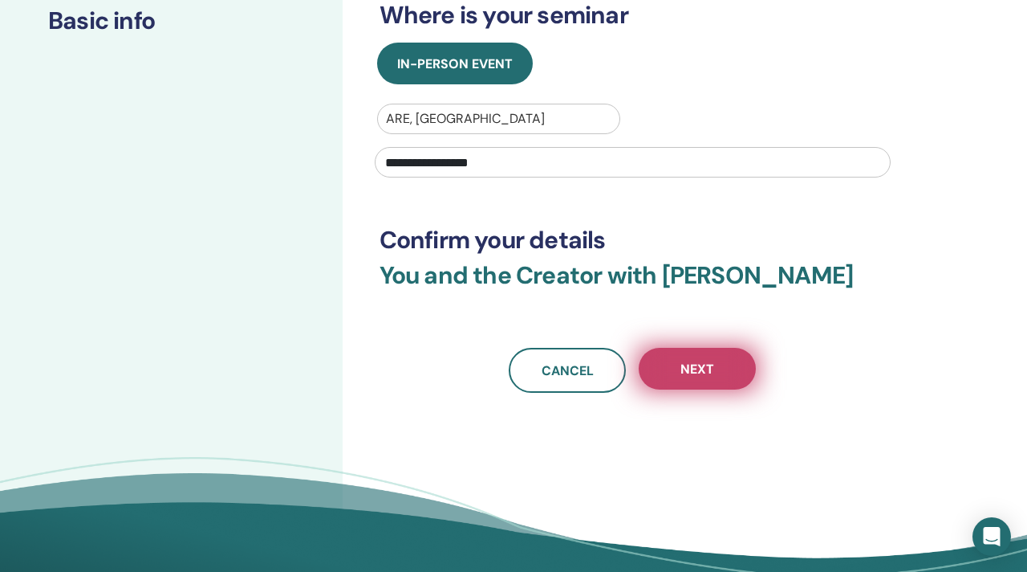
click at [681, 377] on span "Next" at bounding box center [698, 368] width 34 height 17
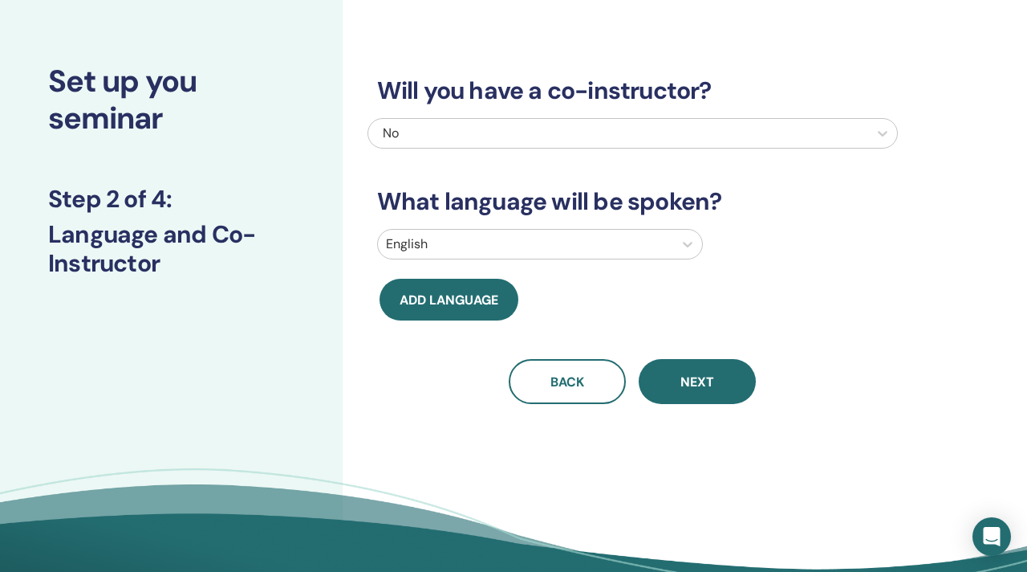
scroll to position [0, 0]
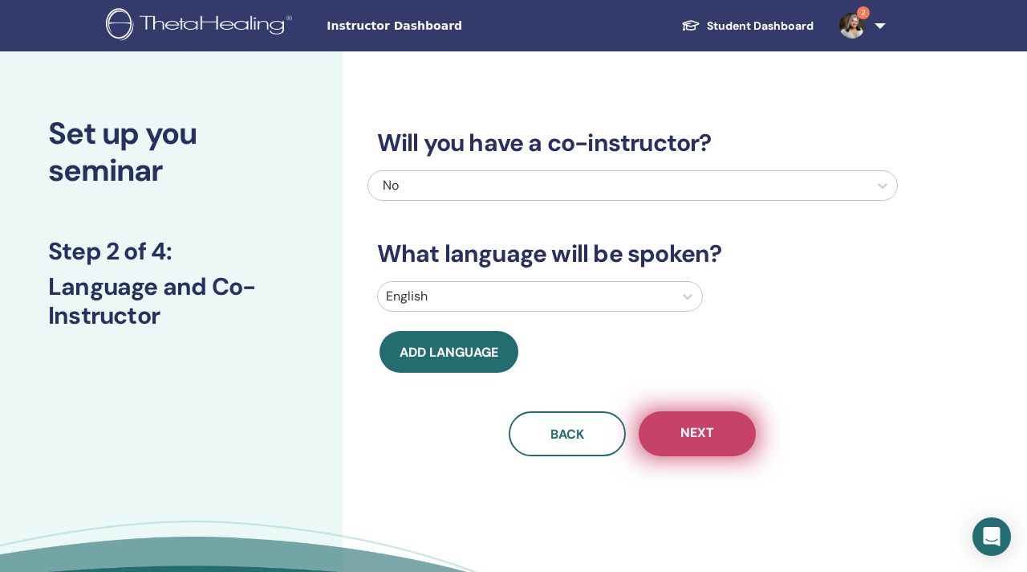
click at [694, 437] on span "Next" at bounding box center [698, 434] width 34 height 20
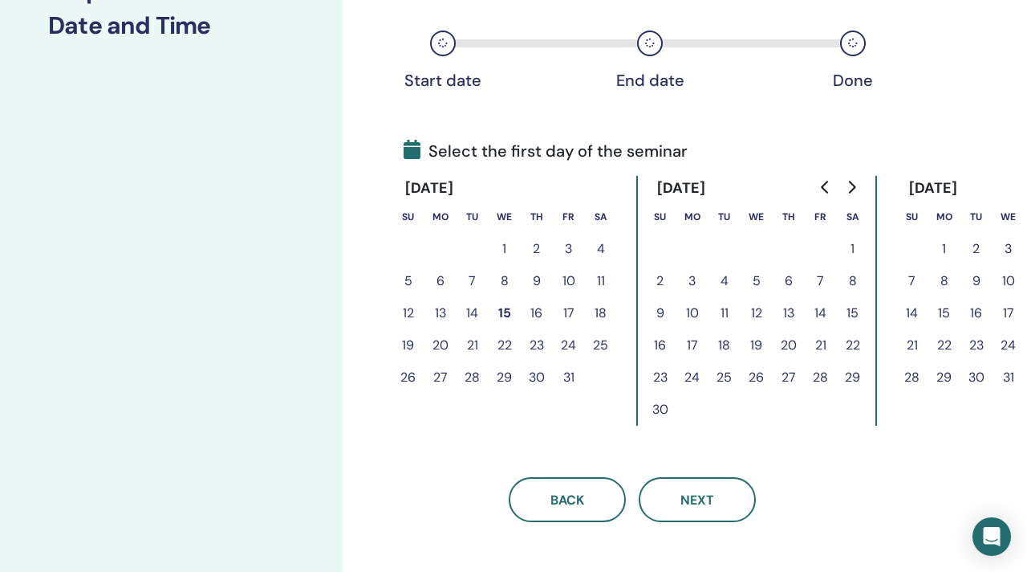
scroll to position [263, 0]
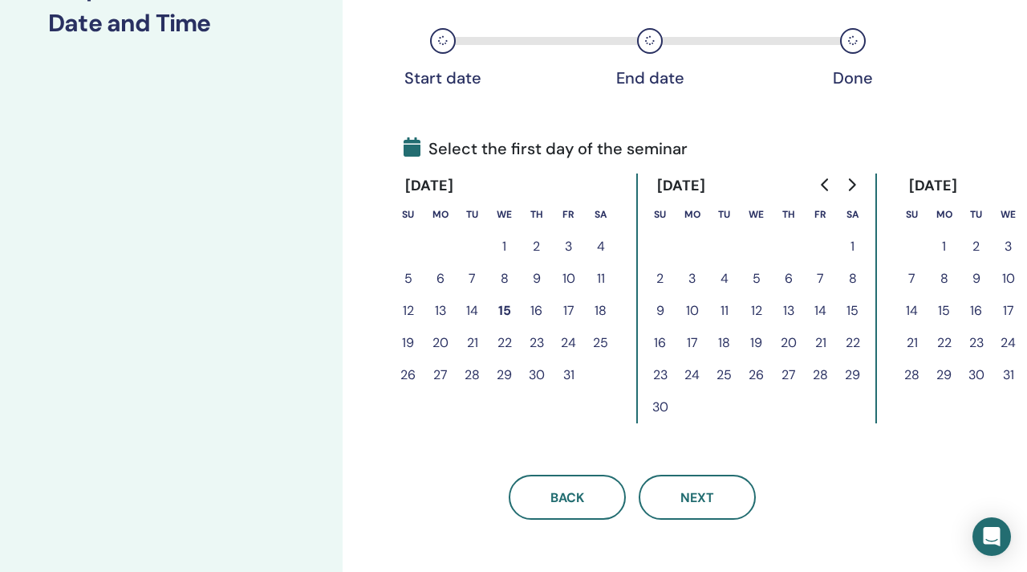
click at [848, 183] on icon "Go to next month" at bounding box center [851, 184] width 13 height 13
click at [854, 183] on icon "Go to next month" at bounding box center [851, 184] width 7 height 13
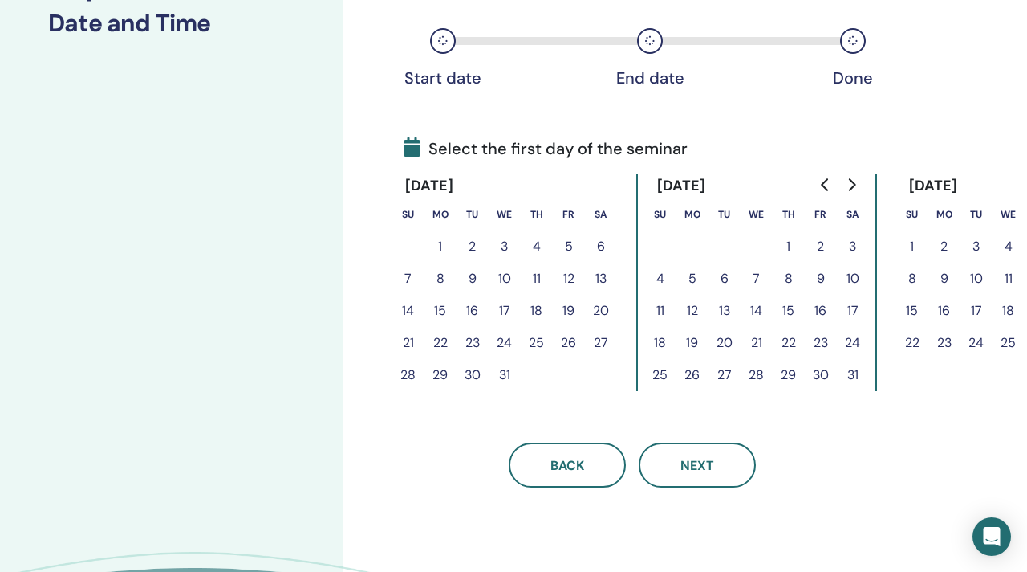
click at [854, 183] on icon "Go to next month" at bounding box center [851, 184] width 7 height 13
click at [823, 311] on button "20" at bounding box center [821, 311] width 32 height 32
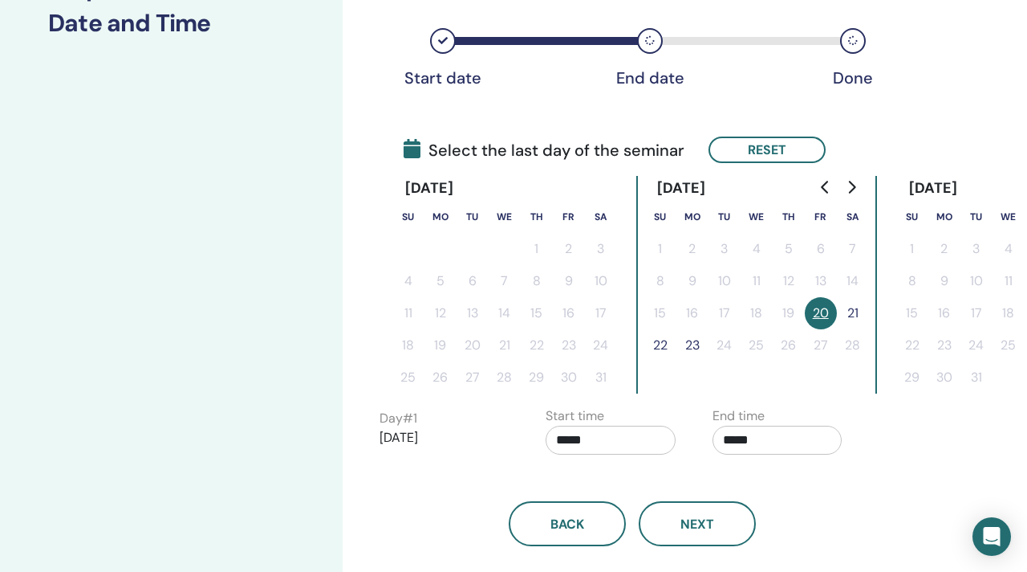
click at [852, 313] on button "21" at bounding box center [853, 313] width 32 height 32
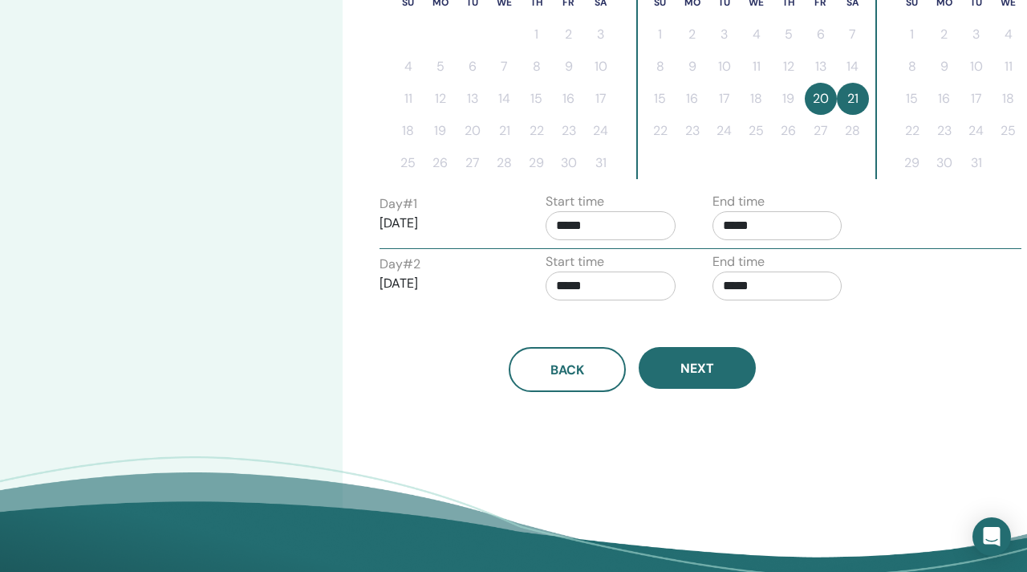
scroll to position [480, 0]
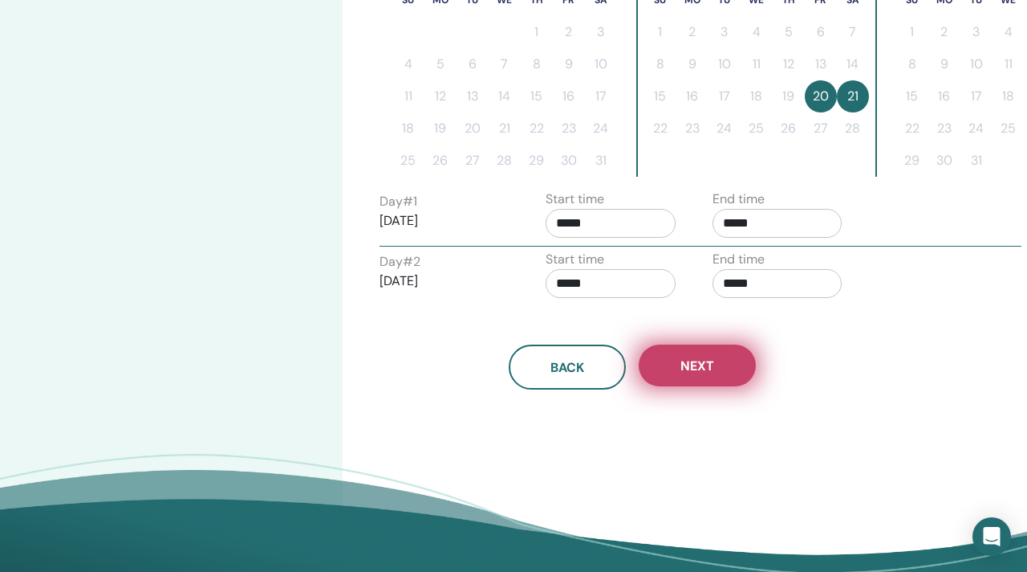
click at [712, 367] on span "Next" at bounding box center [698, 365] width 34 height 17
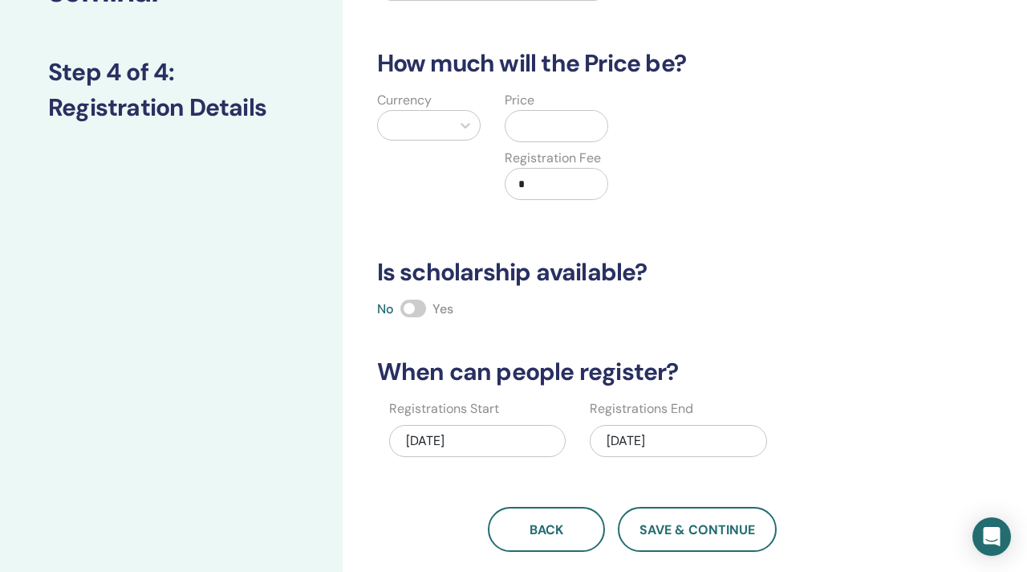
scroll to position [0, 0]
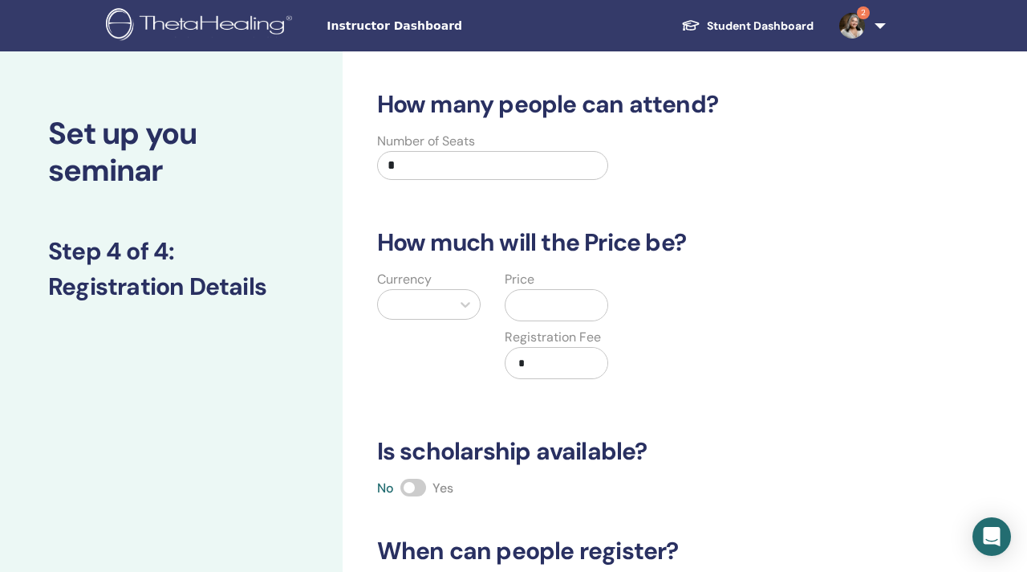
click at [407, 167] on input "*" at bounding box center [493, 165] width 232 height 29
type input "*"
click at [452, 303] on div at bounding box center [465, 304] width 29 height 29
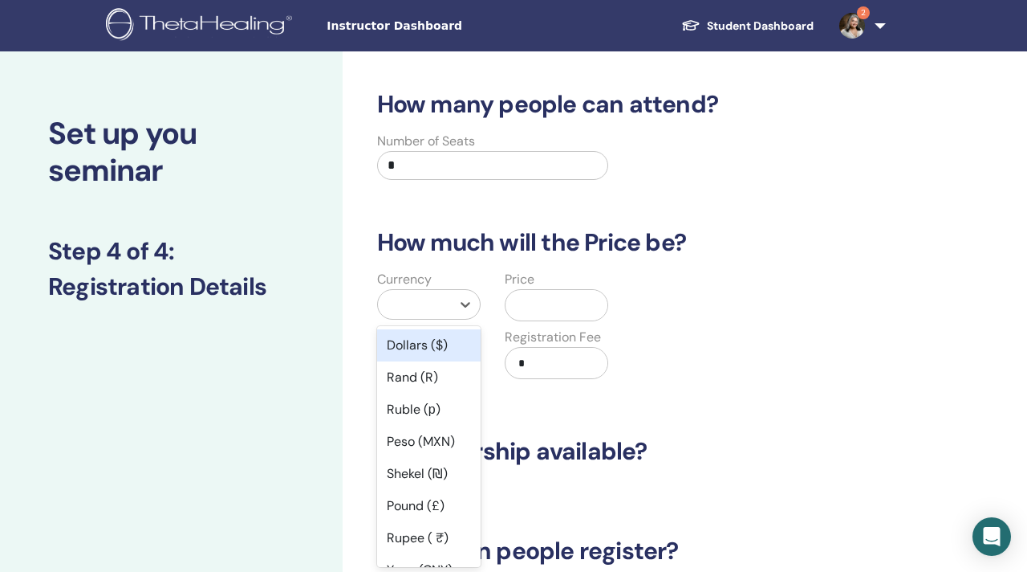
click at [416, 348] on div "Dollars ($)" at bounding box center [429, 345] width 104 height 32
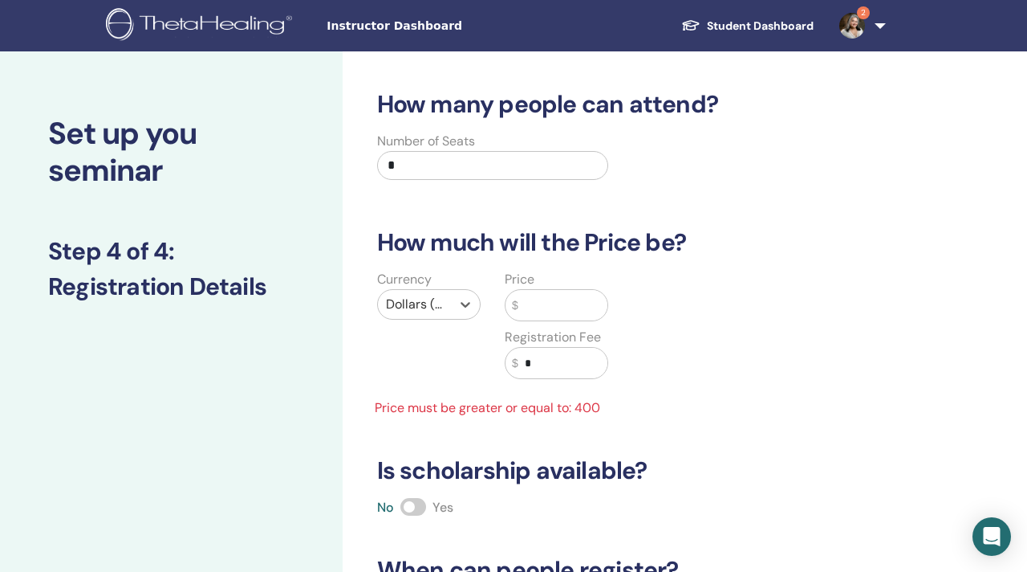
click at [555, 305] on input "text" at bounding box center [564, 305] width 90 height 31
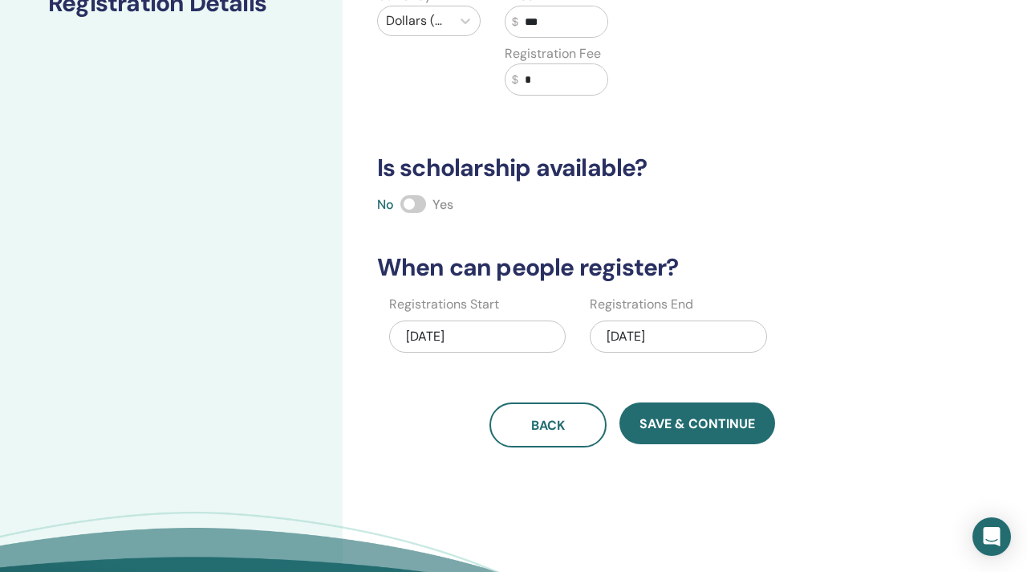
scroll to position [287, 0]
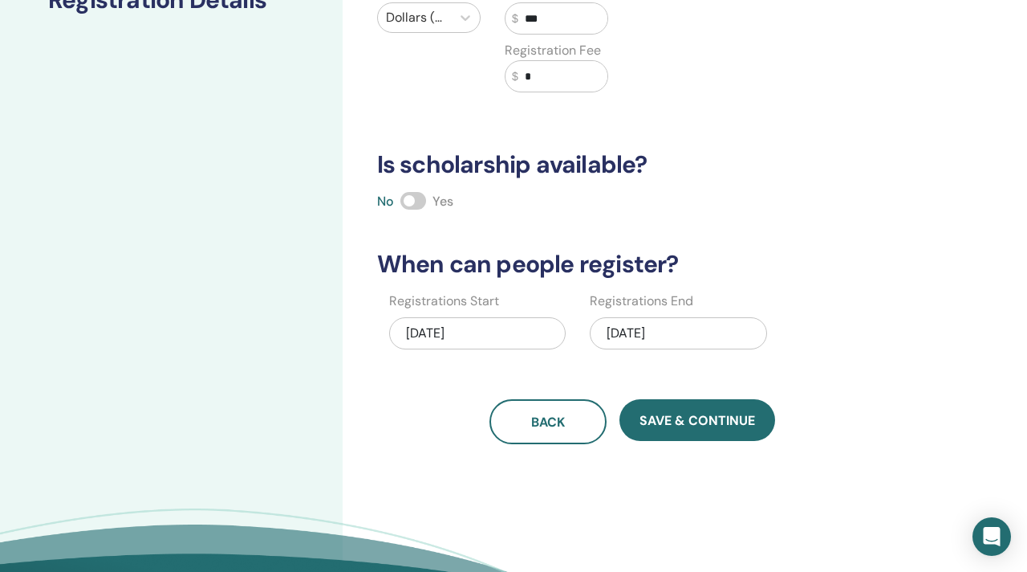
type input "***"
click at [636, 334] on div "02/21/2026" at bounding box center [678, 333] width 177 height 32
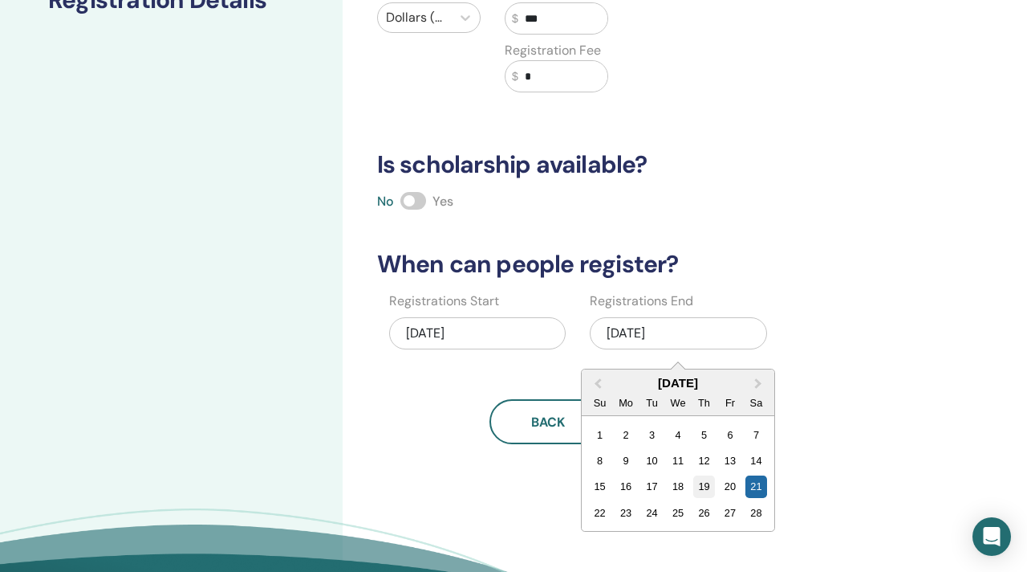
click at [705, 494] on div "19" at bounding box center [705, 486] width 22 height 22
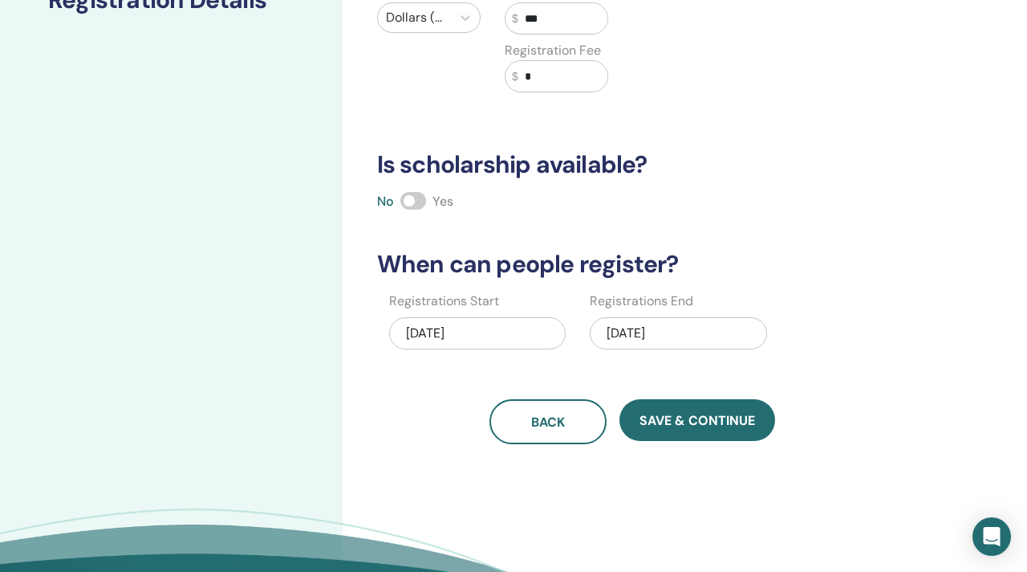
click at [467, 336] on div "10/15/2025" at bounding box center [477, 333] width 177 height 32
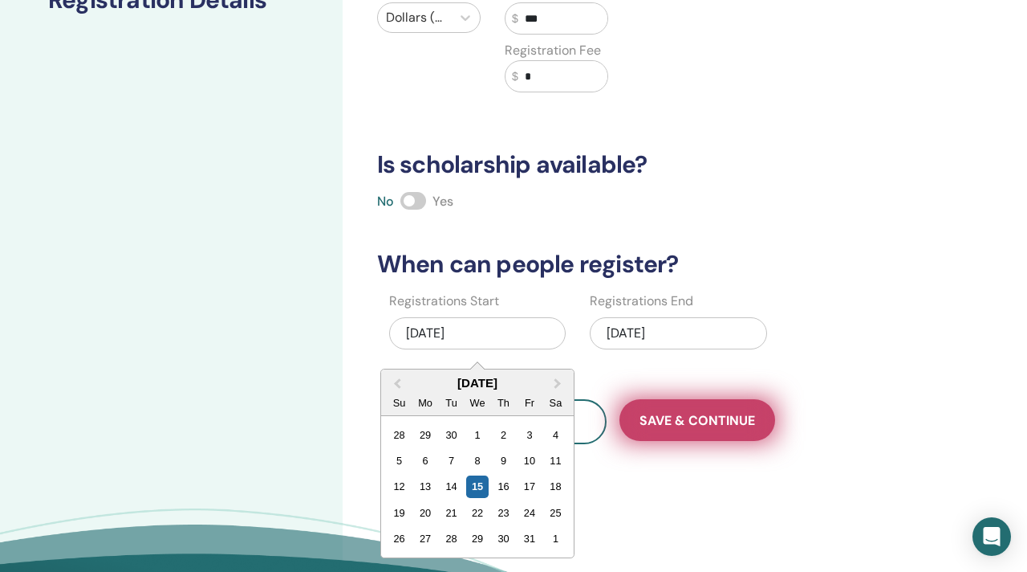
click at [717, 417] on span "Save & Continue" at bounding box center [698, 420] width 116 height 17
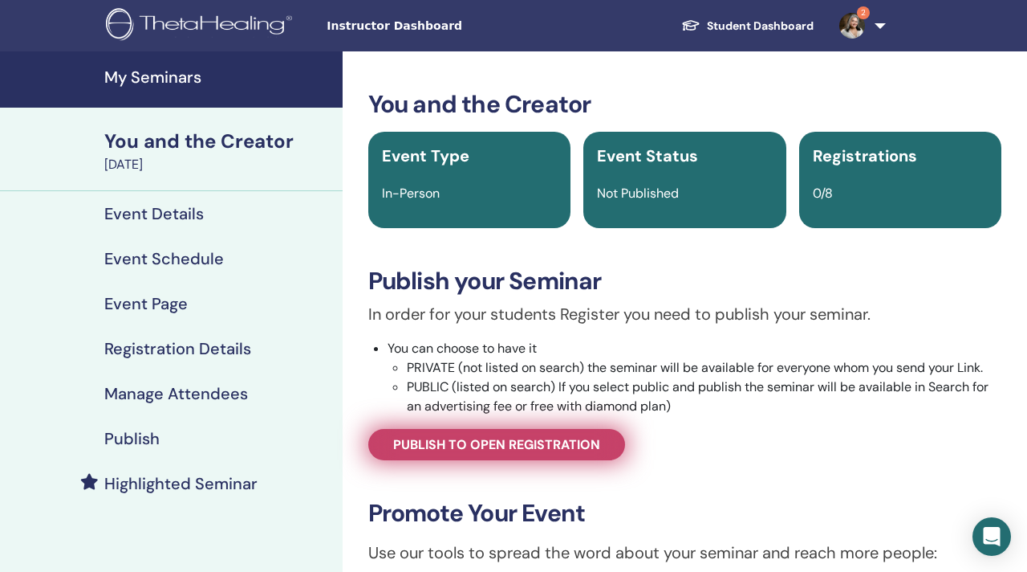
click at [511, 437] on span "Publish to open registration" at bounding box center [496, 444] width 207 height 17
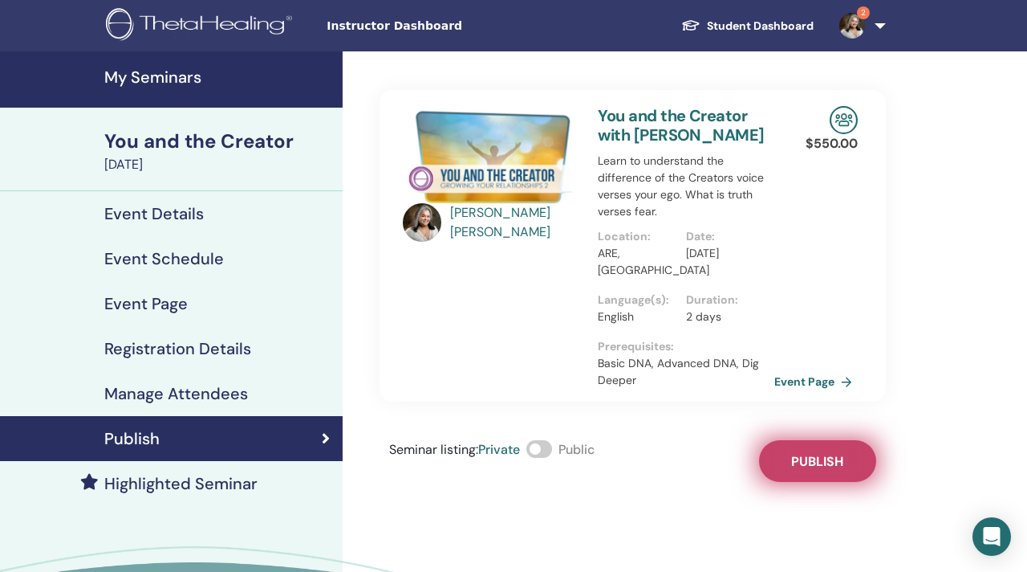
click at [810, 470] on span "Publish" at bounding box center [817, 461] width 52 height 17
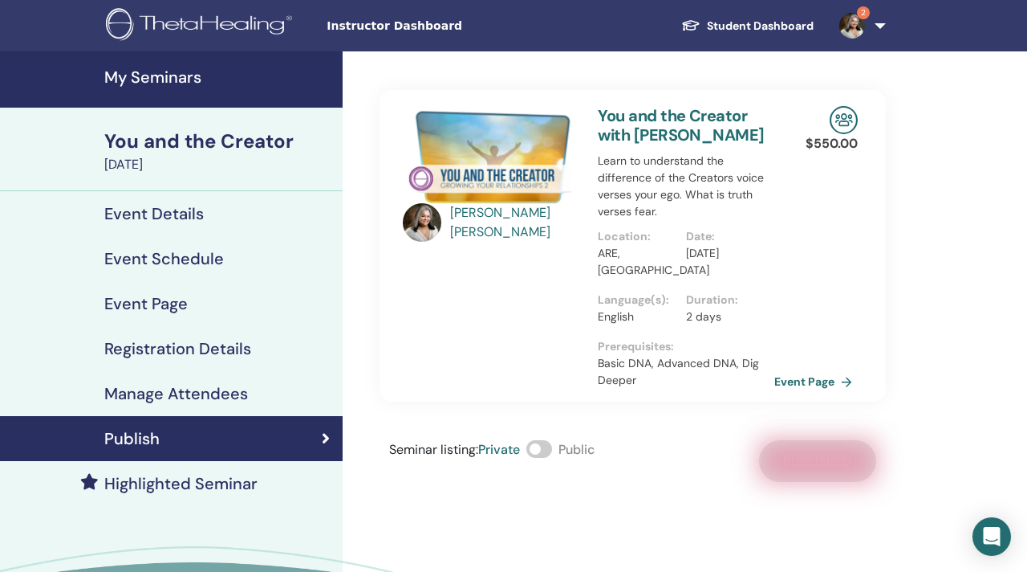
click at [189, 143] on div "You and the Creator" at bounding box center [218, 141] width 229 height 27
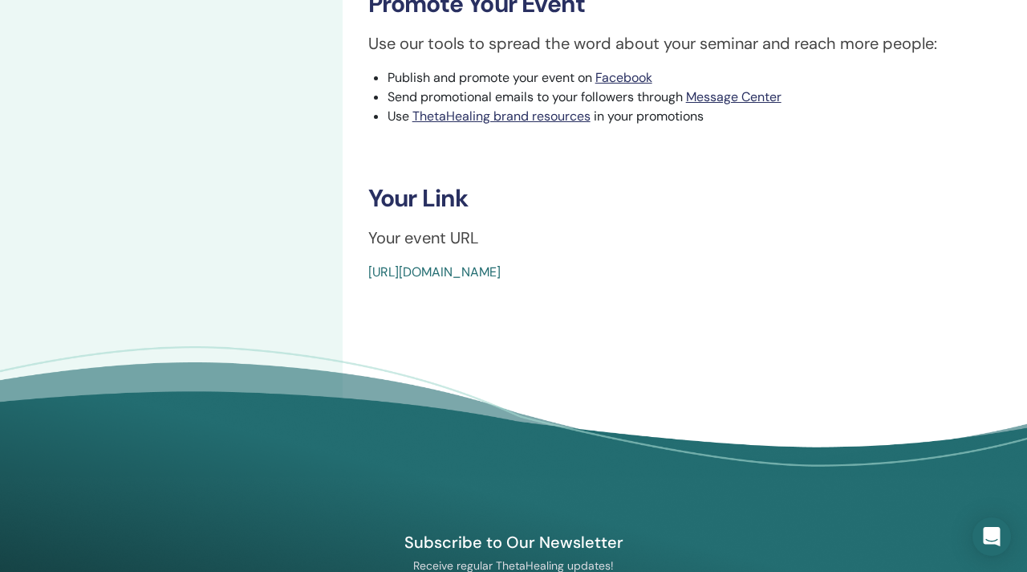
scroll to position [500, 0]
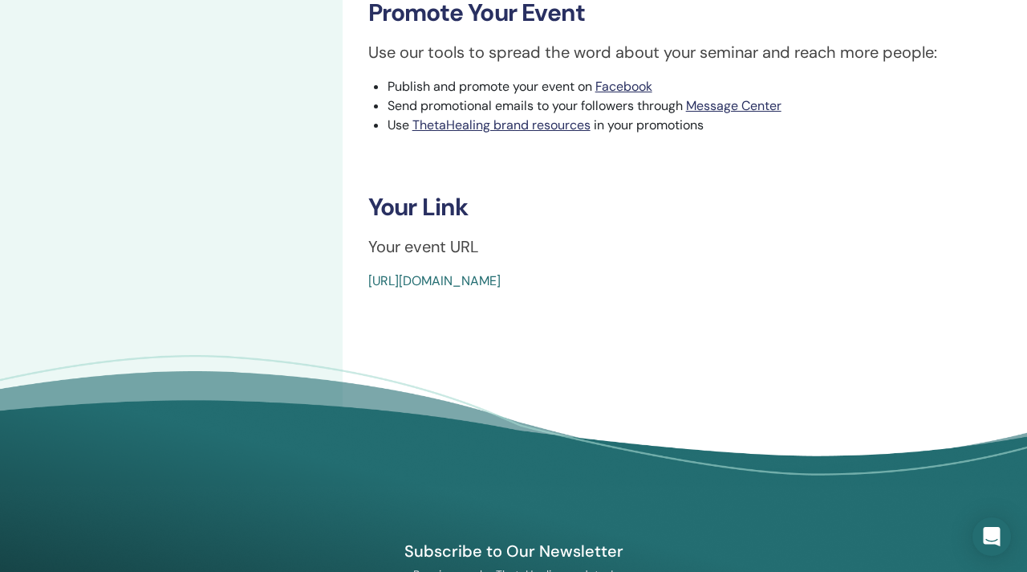
click at [501, 282] on link "[URL][DOMAIN_NAME]" at bounding box center [434, 280] width 132 height 17
